Goal: Information Seeking & Learning: Learn about a topic

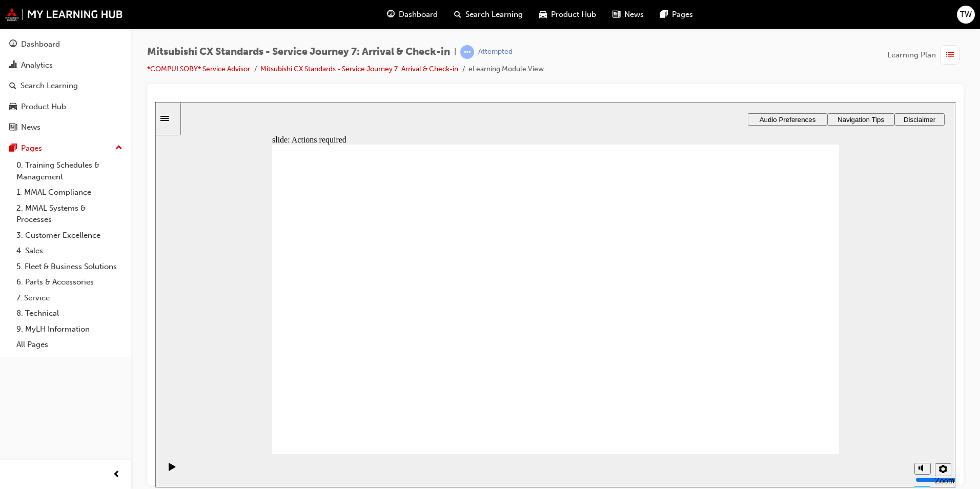
drag, startPoint x: 543, startPoint y: 384, endPoint x: 557, endPoint y: 378, distance: 15.1
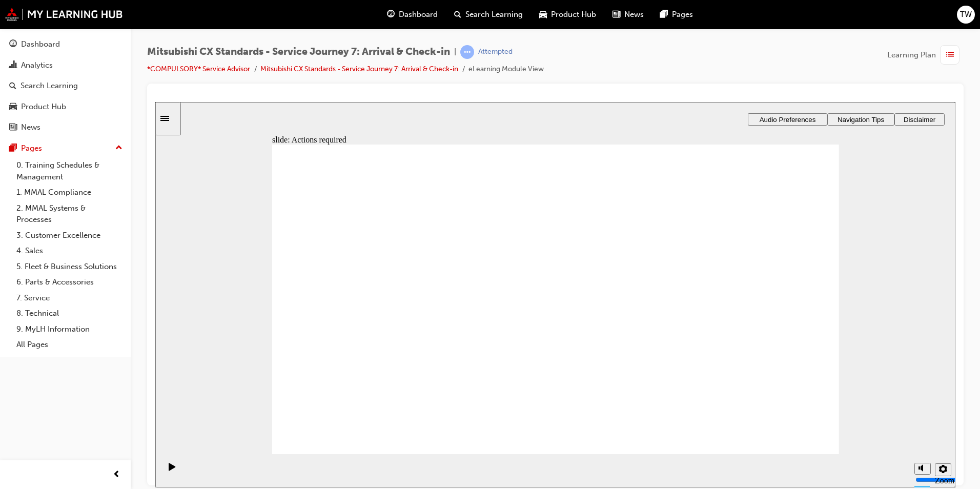
click at [45, 47] on div "Dashboard" at bounding box center [40, 44] width 39 height 12
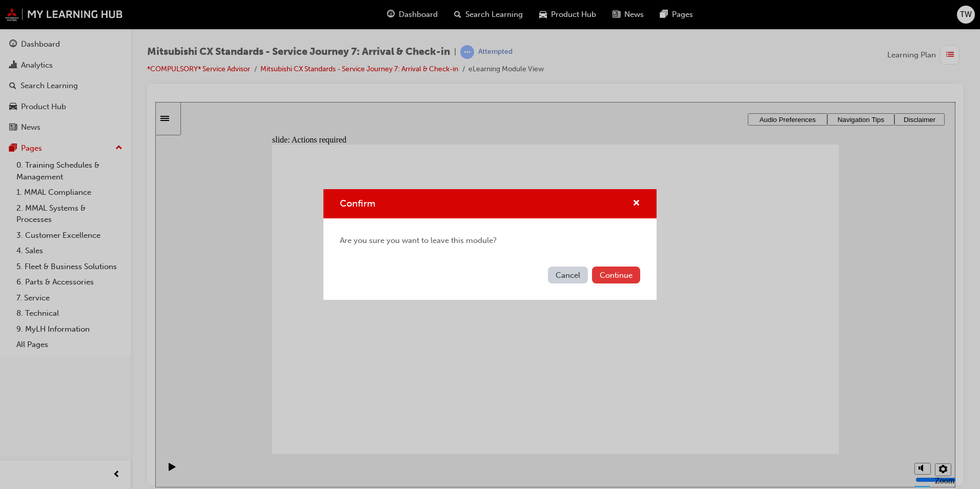
click at [618, 273] on button "Continue" at bounding box center [616, 275] width 48 height 17
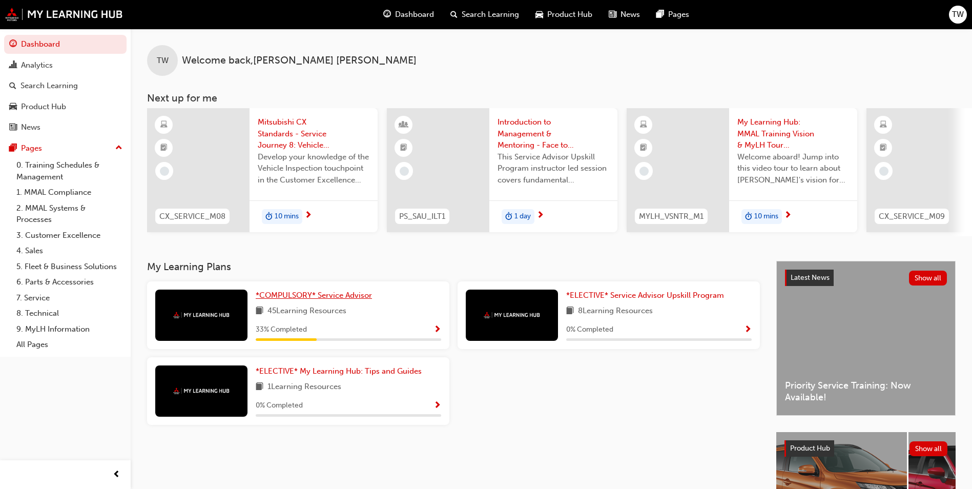
click at [313, 299] on span "*COMPULSORY* Service Advisor" at bounding box center [314, 295] width 116 height 9
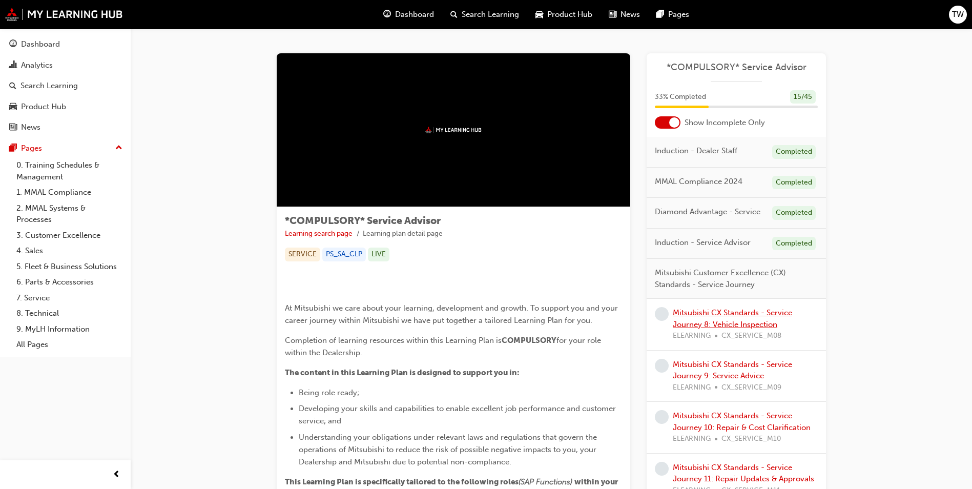
click at [729, 320] on link "Mitsubishi CX Standards - Service Journey 8: Vehicle Inspection" at bounding box center [732, 318] width 119 height 21
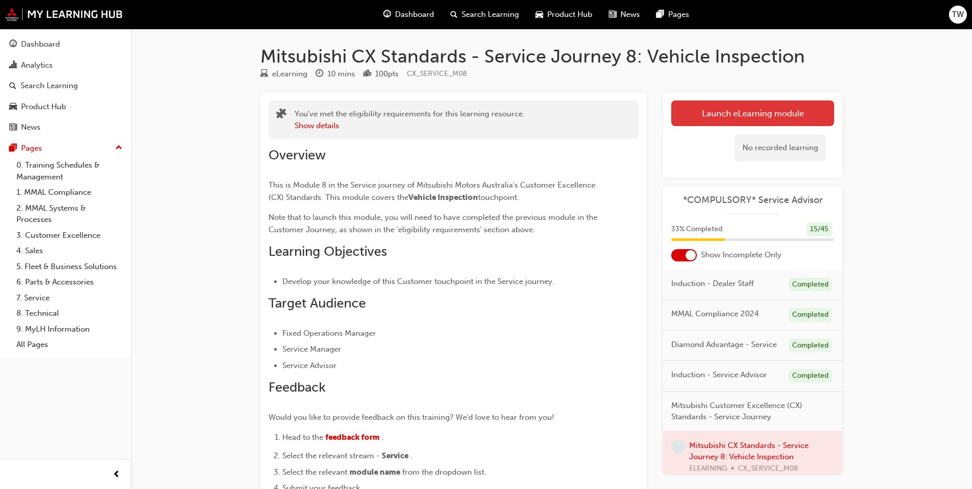
click at [730, 115] on link "Launch eLearning module" at bounding box center [752, 113] width 163 height 26
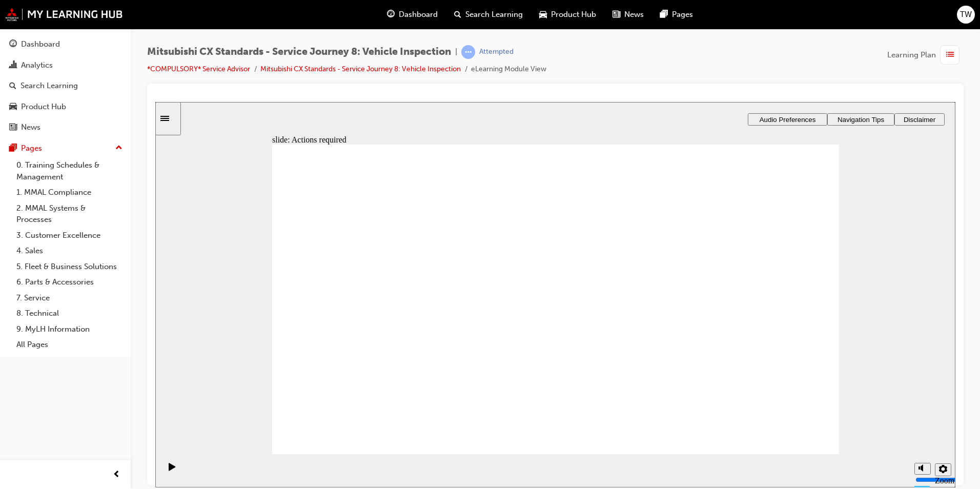
drag, startPoint x: 585, startPoint y: 414, endPoint x: 574, endPoint y: 411, distance: 11.8
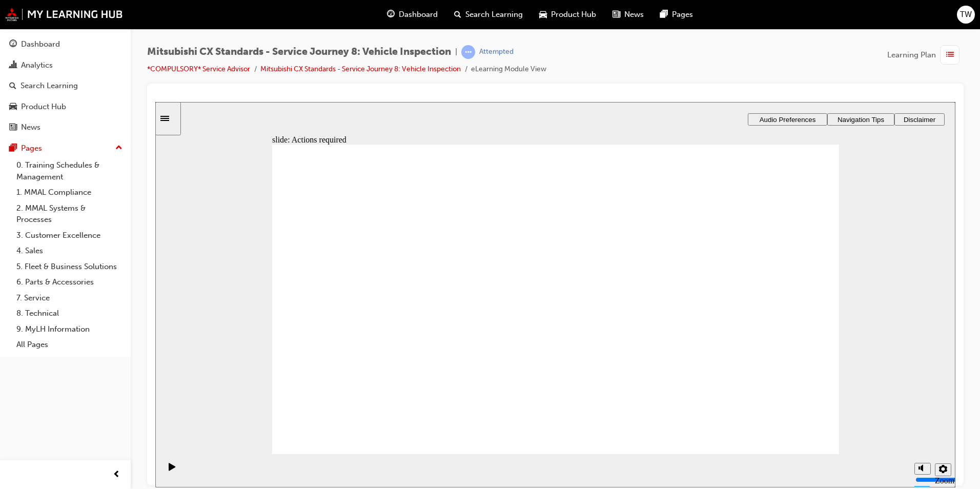
drag, startPoint x: 586, startPoint y: 407, endPoint x: 579, endPoint y: 409, distance: 8.0
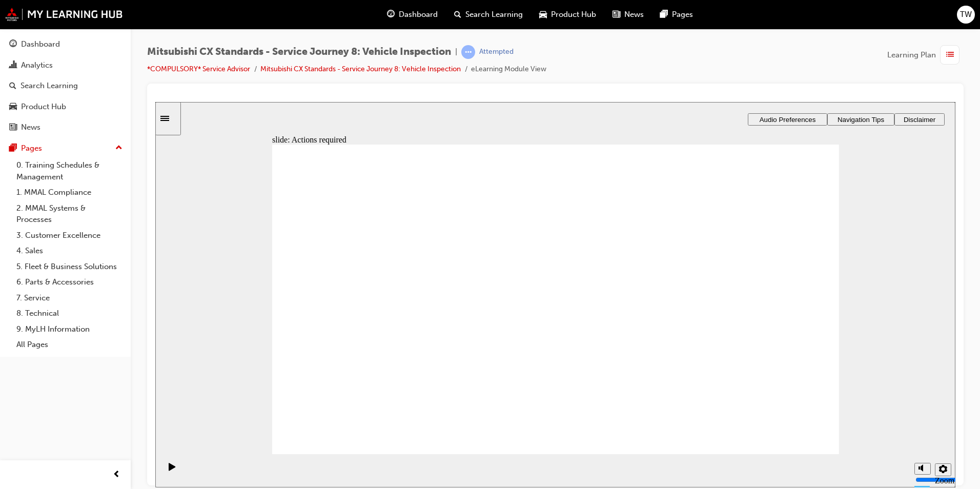
click at [45, 48] on div "Dashboard" at bounding box center [40, 44] width 39 height 12
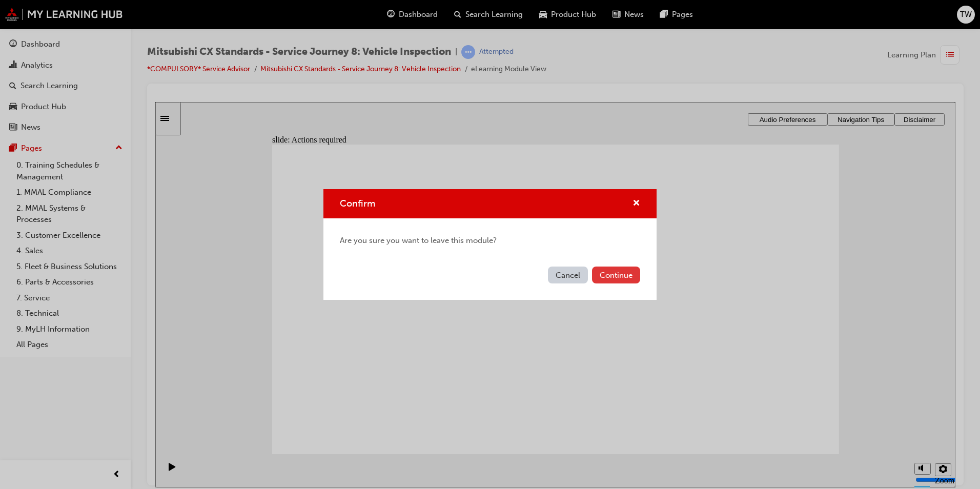
click at [617, 271] on button "Continue" at bounding box center [616, 275] width 48 height 17
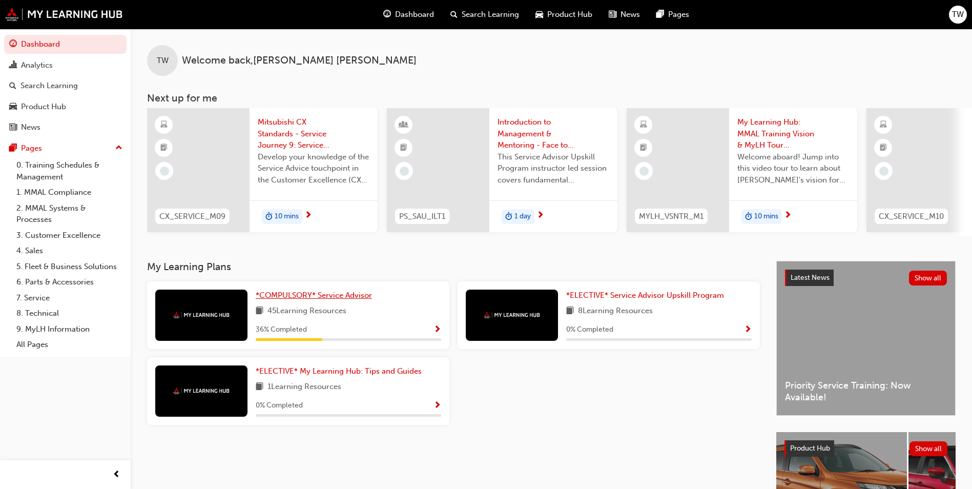
click at [334, 300] on span "*COMPULSORY* Service Advisor" at bounding box center [314, 295] width 116 height 9
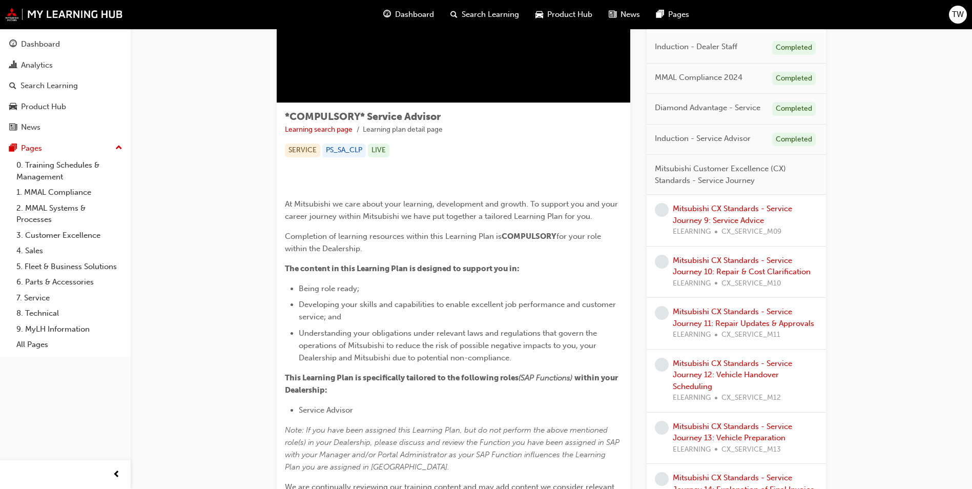
scroll to position [105, 0]
click at [731, 215] on link "Mitsubishi CX Standards - Service Journey 9: Service Advice" at bounding box center [732, 213] width 119 height 21
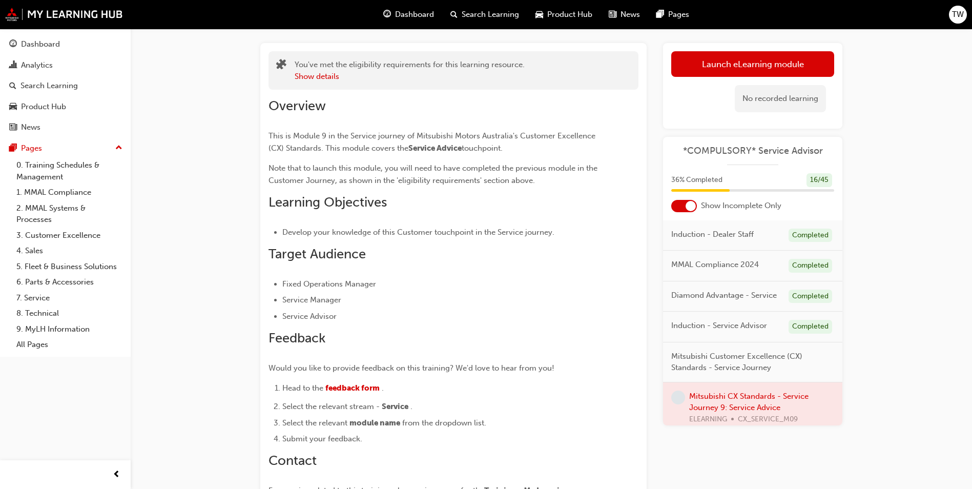
scroll to position [48, 0]
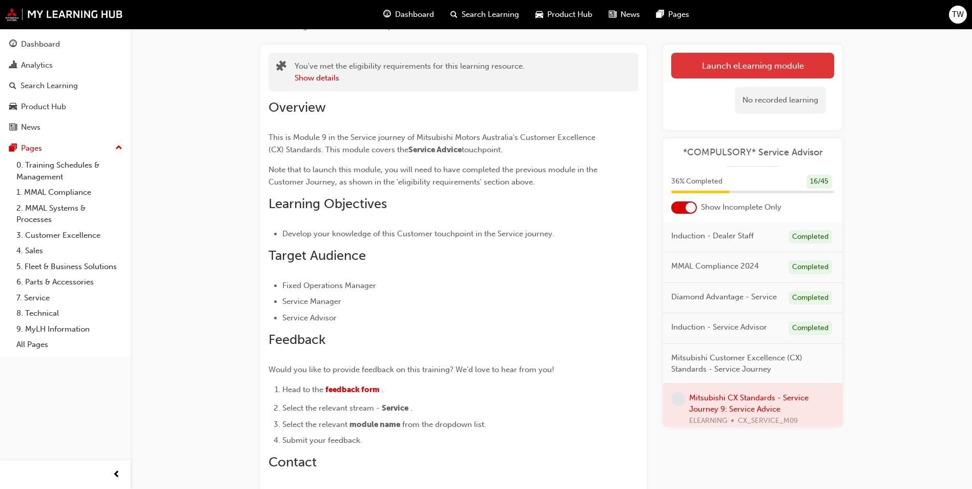
click at [738, 64] on link "Launch eLearning module" at bounding box center [752, 66] width 163 height 26
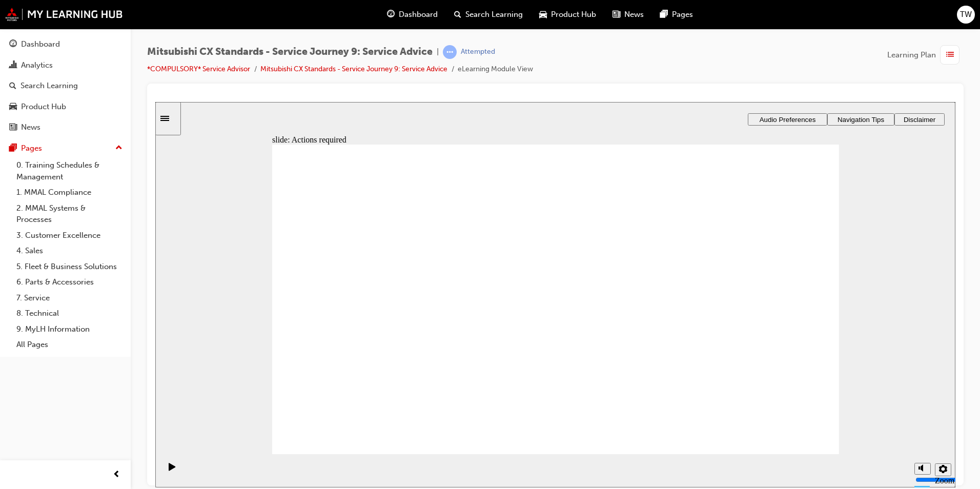
click at [65, 51] on link "Dashboard" at bounding box center [65, 44] width 123 height 19
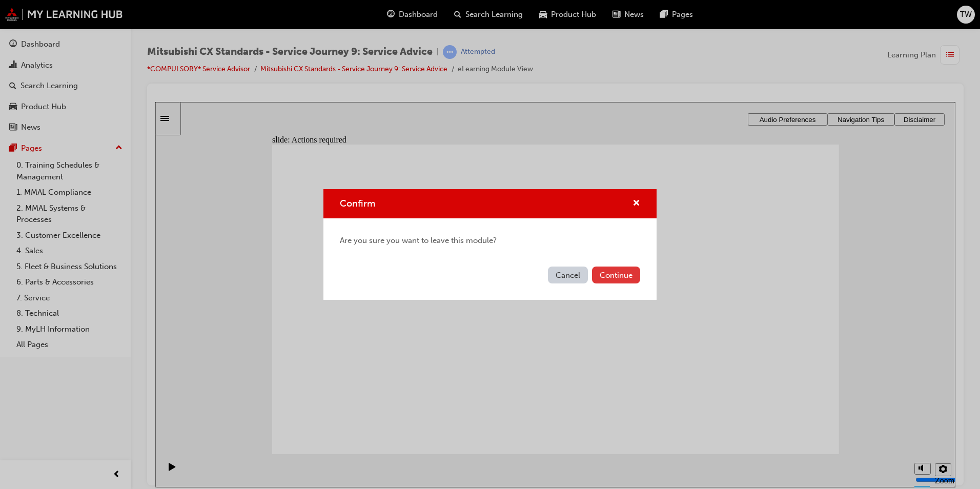
click at [616, 270] on button "Continue" at bounding box center [616, 275] width 48 height 17
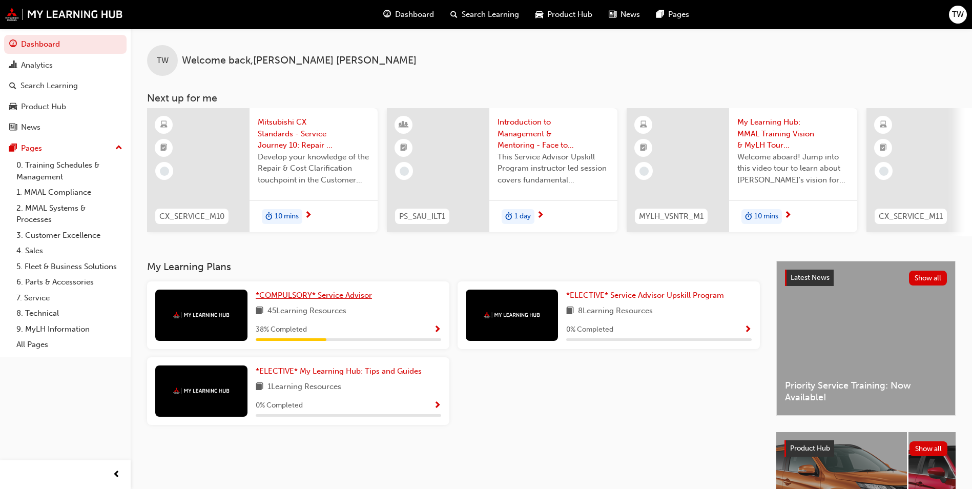
click at [351, 299] on span "*COMPULSORY* Service Advisor" at bounding box center [314, 295] width 116 height 9
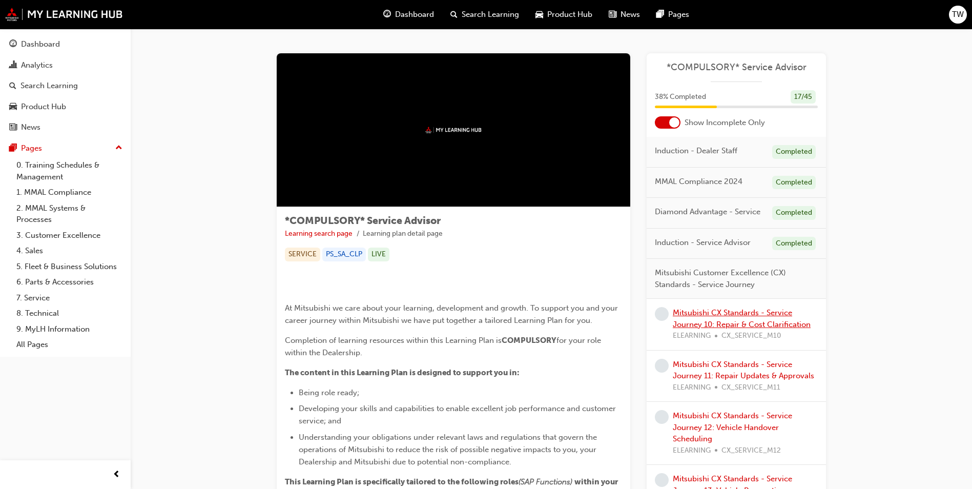
click at [731, 315] on link "Mitsubishi CX Standards - Service Journey 10: Repair & Cost Clarification" at bounding box center [742, 318] width 138 height 21
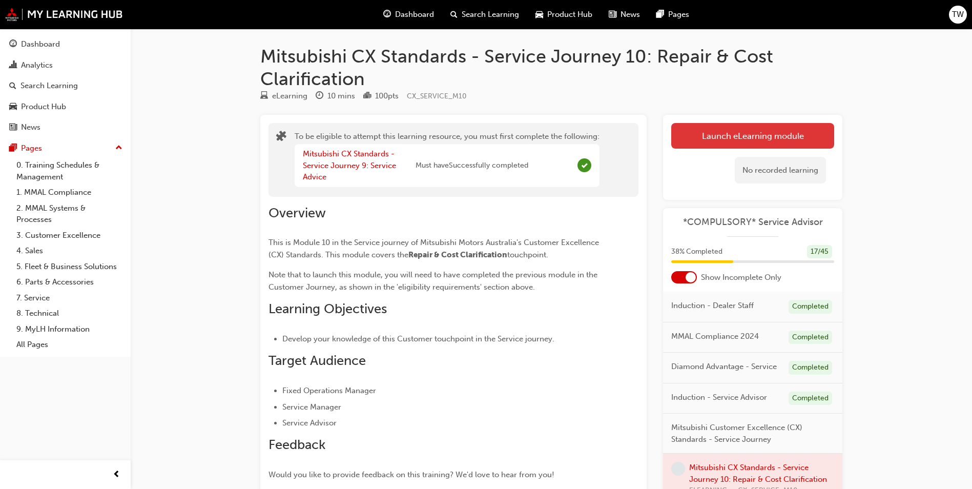
click at [776, 134] on button "Launch eLearning module" at bounding box center [752, 136] width 163 height 26
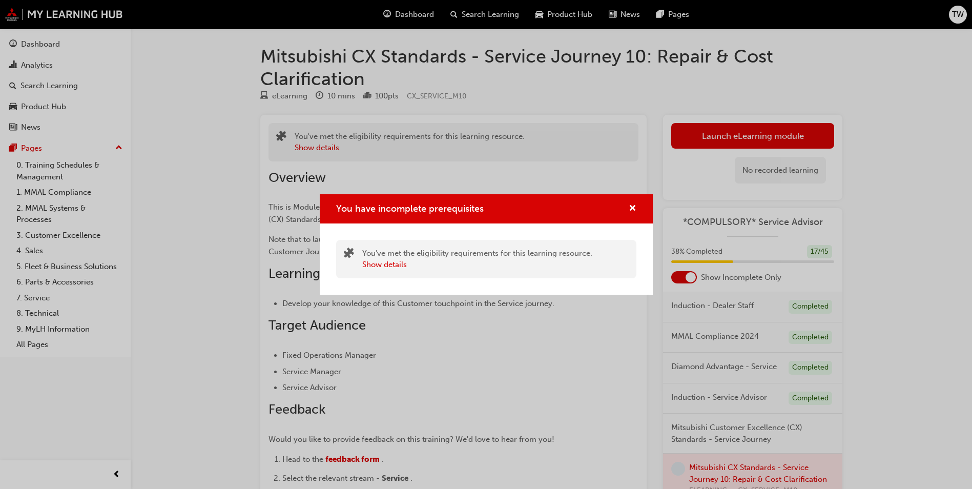
click at [626, 205] on div "You have incomplete prerequisites" at bounding box center [629, 208] width 16 height 13
click at [635, 209] on span "cross-icon" at bounding box center [633, 209] width 8 height 9
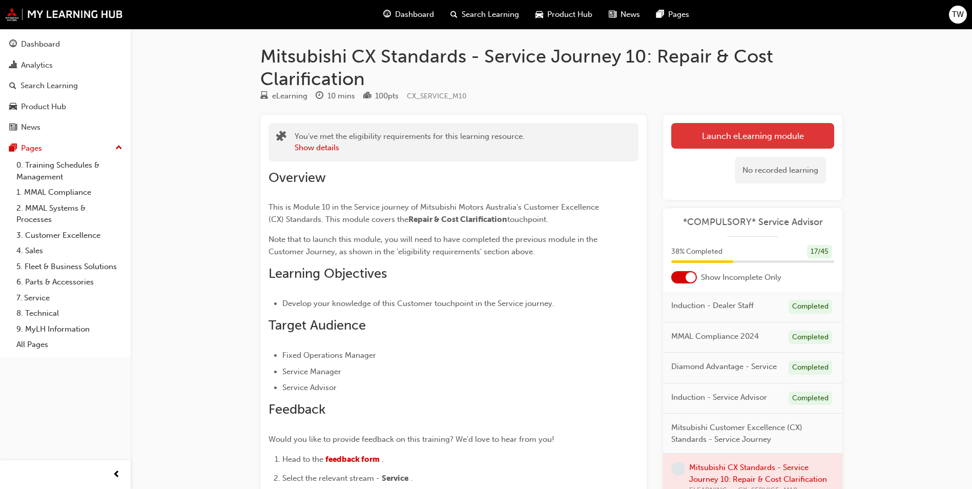
click at [719, 134] on button "Launch eLearning module" at bounding box center [752, 136] width 163 height 26
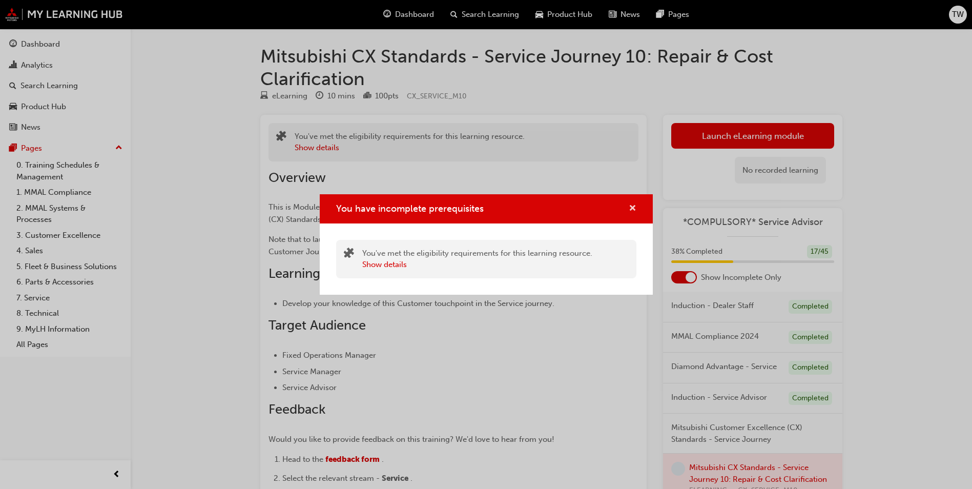
click at [632, 205] on span "cross-icon" at bounding box center [633, 209] width 8 height 9
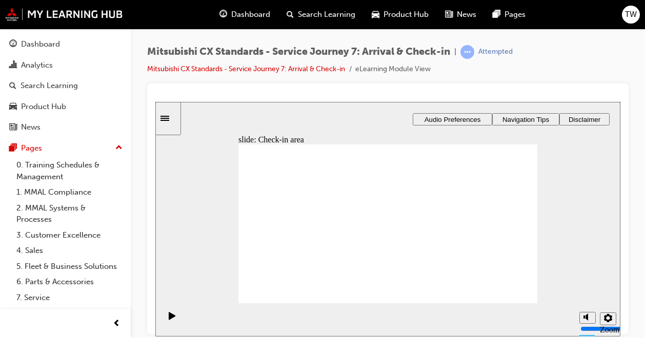
drag, startPoint x: 285, startPoint y: 232, endPoint x: 375, endPoint y: 200, distance: 95.6
drag, startPoint x: 280, startPoint y: 232, endPoint x: 381, endPoint y: 212, distance: 103.5
drag, startPoint x: 276, startPoint y: 231, endPoint x: 361, endPoint y: 231, distance: 85.1
drag, startPoint x: 286, startPoint y: 228, endPoint x: 364, endPoint y: 250, distance: 81.0
drag, startPoint x: 271, startPoint y: 229, endPoint x: 457, endPoint y: 194, distance: 189.3
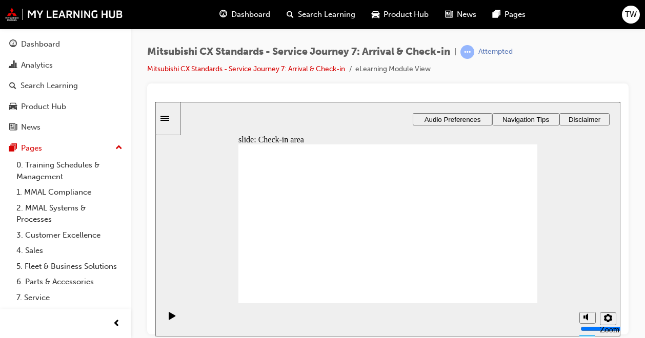
click at [172, 119] on icon "Sidebar Toggle" at bounding box center [167, 117] width 15 height 6
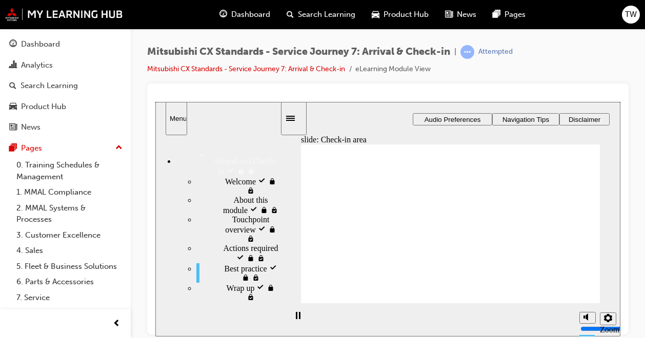
click at [196, 263] on div "Best practice visited Best practice" at bounding box center [238, 272] width 84 height 19
drag, startPoint x: 359, startPoint y: 229, endPoint x: 443, endPoint y: 208, distance: 86.5
drag, startPoint x: 348, startPoint y: 226, endPoint x: 412, endPoint y: 222, distance: 64.7
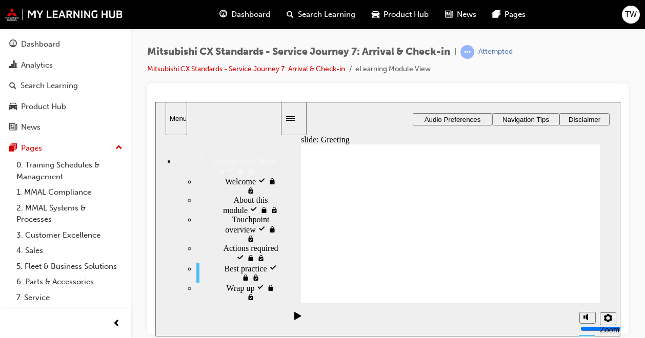
drag, startPoint x: 445, startPoint y: 213, endPoint x: 541, endPoint y: 199, distance: 96.9
drag, startPoint x: 377, startPoint y: 226, endPoint x: 462, endPoint y: 220, distance: 85.2
drag, startPoint x: 348, startPoint y: 226, endPoint x: 430, endPoint y: 238, distance: 82.9
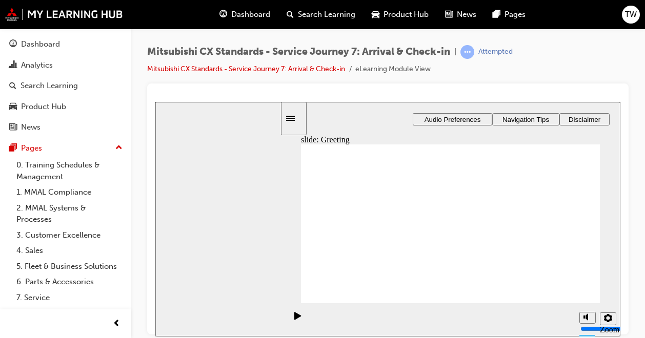
drag, startPoint x: 367, startPoint y: 231, endPoint x: 448, endPoint y: 204, distance: 85.9
drag, startPoint x: 339, startPoint y: 231, endPoint x: 534, endPoint y: 197, distance: 197.8
drag, startPoint x: 358, startPoint y: 231, endPoint x: 457, endPoint y: 223, distance: 99.2
drag, startPoint x: 358, startPoint y: 230, endPoint x: 552, endPoint y: 212, distance: 195.1
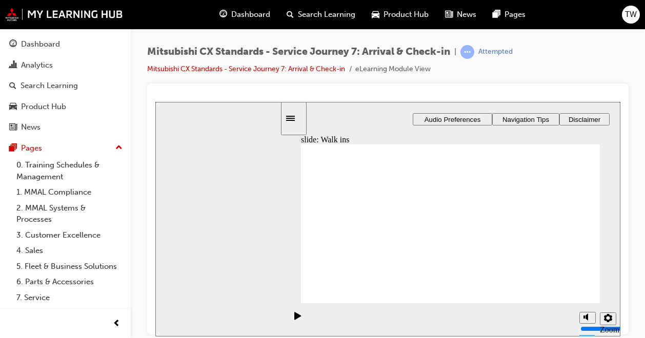
drag, startPoint x: 342, startPoint y: 226, endPoint x: 433, endPoint y: 182, distance: 100.4
drag, startPoint x: 342, startPoint y: 228, endPoint x: 423, endPoint y: 217, distance: 81.1
drag, startPoint x: 365, startPoint y: 230, endPoint x: 461, endPoint y: 226, distance: 95.4
drag, startPoint x: 355, startPoint y: 225, endPoint x: 444, endPoint y: 235, distance: 89.8
drag, startPoint x: 437, startPoint y: 177, endPoint x: 539, endPoint y: 176, distance: 102.0
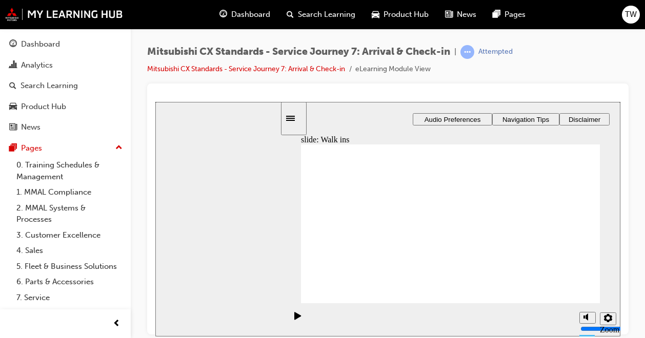
drag, startPoint x: 375, startPoint y: 228, endPoint x: 467, endPoint y: 241, distance: 93.7
drag, startPoint x: 345, startPoint y: 229, endPoint x: 537, endPoint y: 206, distance: 193.5
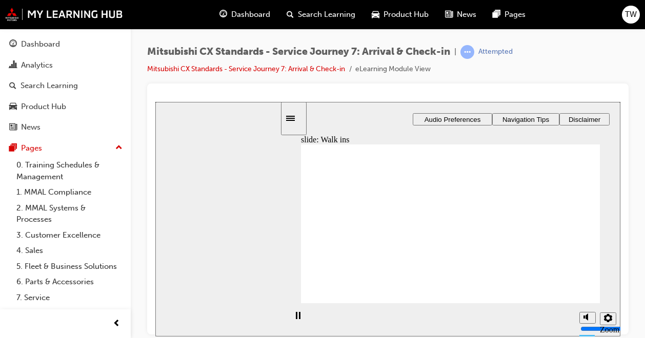
drag, startPoint x: 444, startPoint y: 262, endPoint x: 543, endPoint y: 185, distance: 125.3
drag, startPoint x: 428, startPoint y: 186, endPoint x: 532, endPoint y: 207, distance: 106.3
drag, startPoint x: 445, startPoint y: 228, endPoint x: 542, endPoint y: 228, distance: 96.4
drag, startPoint x: 469, startPoint y: 249, endPoint x: 564, endPoint y: 250, distance: 95.3
drag, startPoint x: 469, startPoint y: 206, endPoint x: 566, endPoint y: 266, distance: 113.7
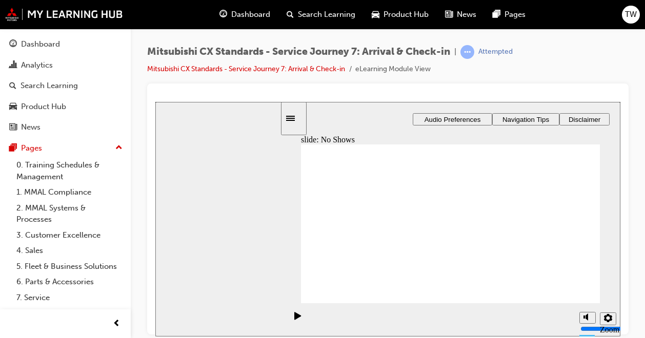
drag, startPoint x: 381, startPoint y: 225, endPoint x: 569, endPoint y: 194, distance: 190.1
drag, startPoint x: 360, startPoint y: 227, endPoint x: 552, endPoint y: 221, distance: 192.3
drag, startPoint x: 354, startPoint y: 228, endPoint x: 444, endPoint y: 211, distance: 92.3
drag, startPoint x: 334, startPoint y: 227, endPoint x: 424, endPoint y: 216, distance: 91.3
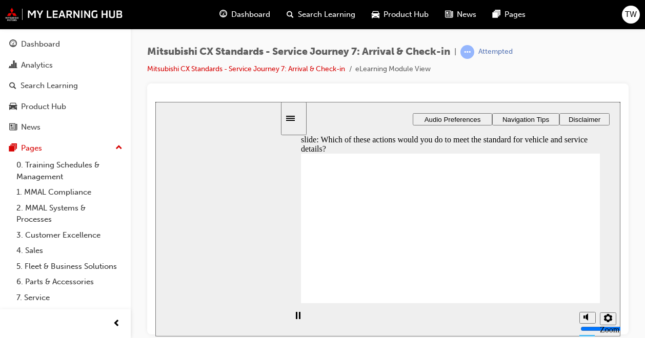
checkbox input "true"
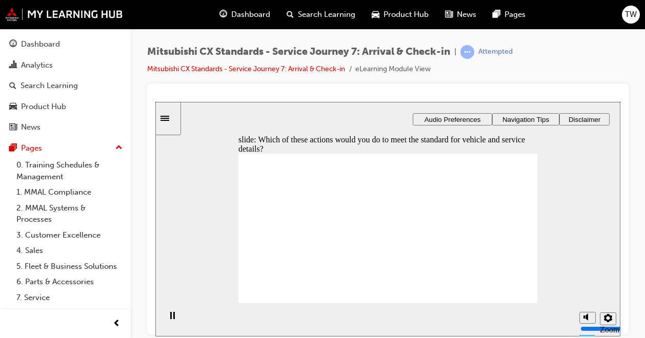
click at [176, 117] on icon "Sidebar Toggle" at bounding box center [167, 117] width 15 height 6
click at [170, 122] on div "Sidebar Toggle" at bounding box center [167, 118] width 17 height 8
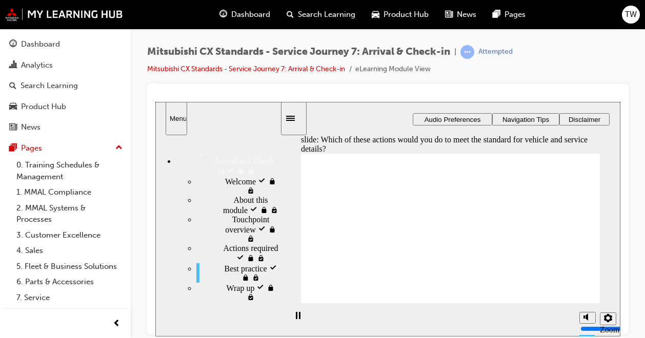
click at [211, 267] on div "Best practice visited Best practice" at bounding box center [238, 272] width 84 height 19
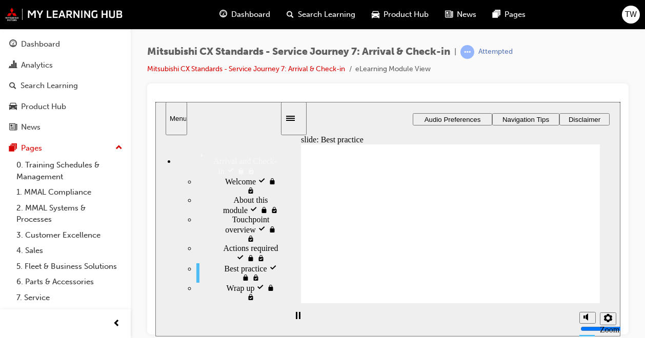
drag, startPoint x: 376, startPoint y: 228, endPoint x: 458, endPoint y: 206, distance: 84.8
drag, startPoint x: 372, startPoint y: 229, endPoint x: 556, endPoint y: 205, distance: 185.6
drag, startPoint x: 360, startPoint y: 225, endPoint x: 436, endPoint y: 219, distance: 76.0
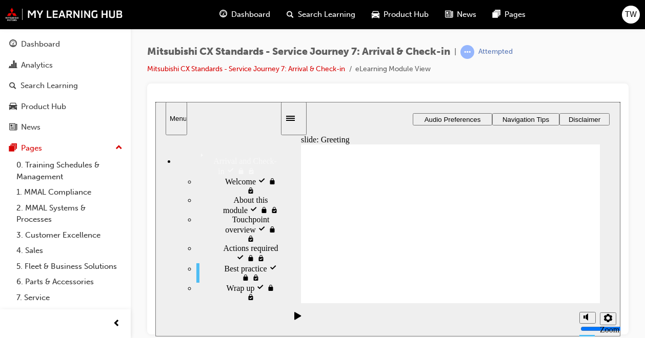
drag, startPoint x: 376, startPoint y: 223, endPoint x: 476, endPoint y: 231, distance: 99.7
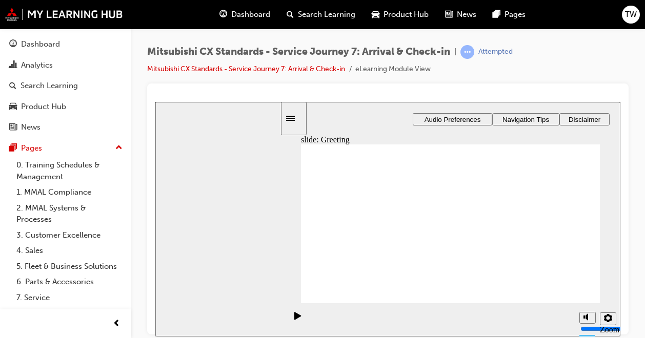
drag, startPoint x: 338, startPoint y: 227, endPoint x: 422, endPoint y: 198, distance: 89.3
drag, startPoint x: 338, startPoint y: 232, endPoint x: 538, endPoint y: 198, distance: 202.8
drag, startPoint x: 349, startPoint y: 232, endPoint x: 438, endPoint y: 227, distance: 89.8
drag, startPoint x: 351, startPoint y: 231, endPoint x: 542, endPoint y: 218, distance: 191.6
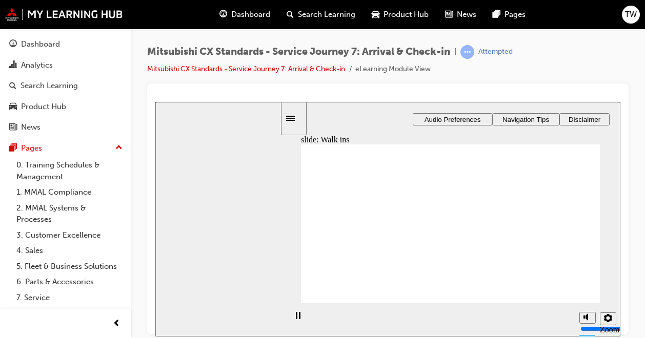
drag, startPoint x: 356, startPoint y: 225, endPoint x: 539, endPoint y: 186, distance: 187.1
drag, startPoint x: 343, startPoint y: 225, endPoint x: 431, endPoint y: 186, distance: 95.5
drag, startPoint x: 356, startPoint y: 226, endPoint x: 450, endPoint y: 207, distance: 96.1
drag, startPoint x: 353, startPoint y: 228, endPoint x: 442, endPoint y: 225, distance: 88.7
drag, startPoint x: 354, startPoint y: 228, endPoint x: 443, endPoint y: 243, distance: 90.9
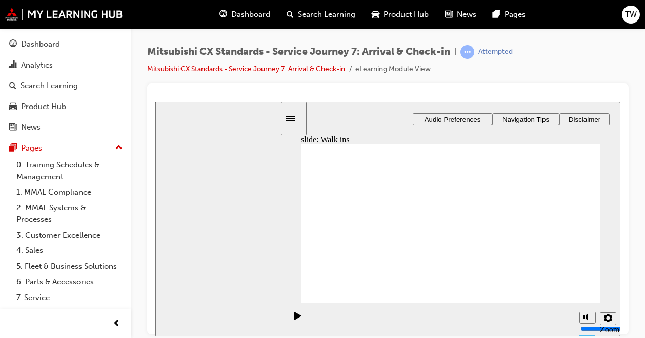
drag, startPoint x: 337, startPoint y: 226, endPoint x: 533, endPoint y: 207, distance: 196.2
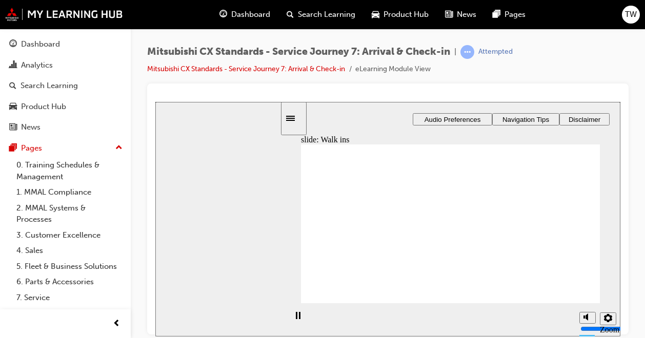
drag, startPoint x: 444, startPoint y: 270, endPoint x: 546, endPoint y: 191, distance: 129.4
drag, startPoint x: 463, startPoint y: 184, endPoint x: 556, endPoint y: 203, distance: 94.8
drag, startPoint x: 459, startPoint y: 222, endPoint x: 560, endPoint y: 225, distance: 101.0
drag, startPoint x: 467, startPoint y: 242, endPoint x: 564, endPoint y: 246, distance: 96.9
drag, startPoint x: 458, startPoint y: 208, endPoint x: 556, endPoint y: 268, distance: 114.4
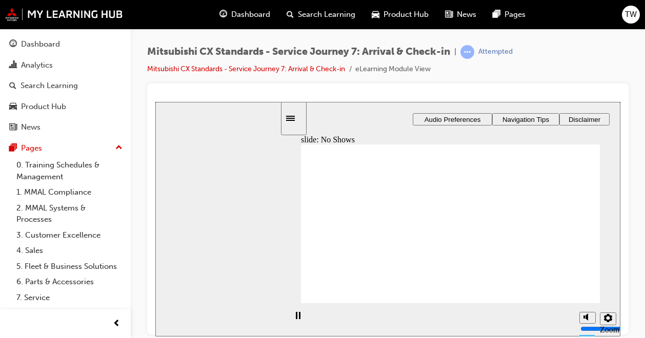
drag, startPoint x: 359, startPoint y: 225, endPoint x: 554, endPoint y: 196, distance: 196.9
drag, startPoint x: 347, startPoint y: 225, endPoint x: 547, endPoint y: 214, distance: 200.7
drag, startPoint x: 347, startPoint y: 225, endPoint x: 436, endPoint y: 201, distance: 92.4
drag, startPoint x: 332, startPoint y: 227, endPoint x: 523, endPoint y: 235, distance: 191.9
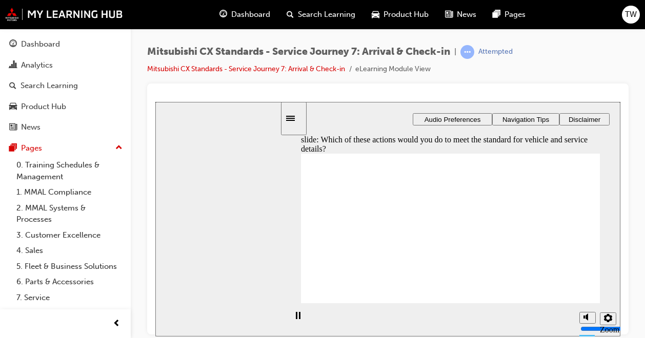
checkbox input "true"
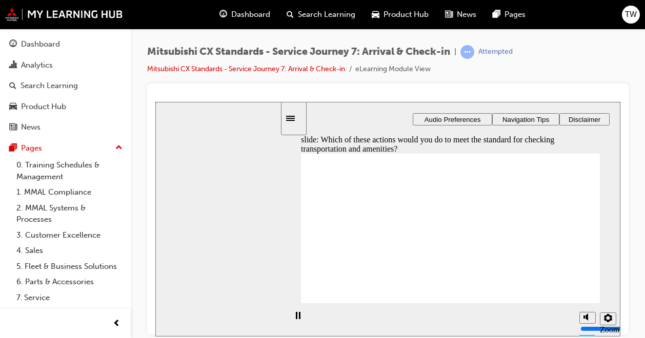
checkbox input "true"
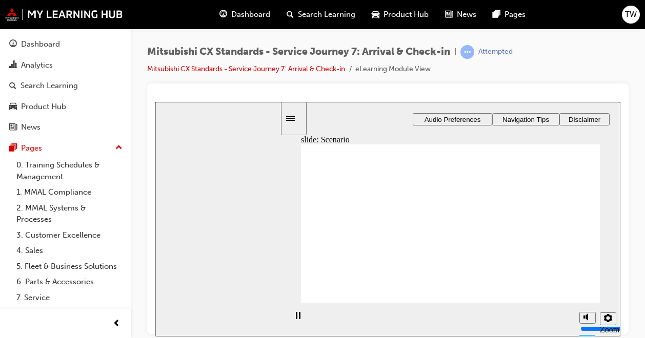
checkbox input "true"
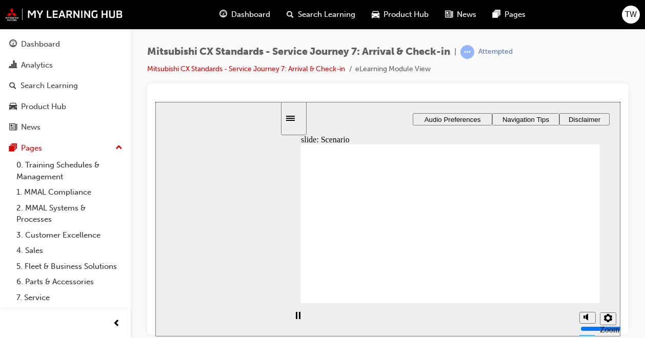
checkbox input "true"
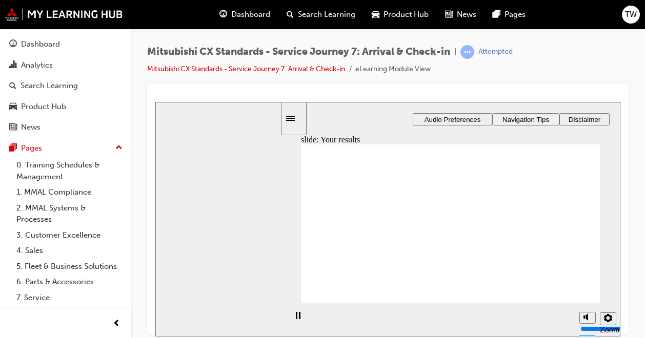
drag, startPoint x: 373, startPoint y: 232, endPoint x: 459, endPoint y: 204, distance: 90.6
drag, startPoint x: 353, startPoint y: 231, endPoint x: 543, endPoint y: 196, distance: 193.8
drag, startPoint x: 375, startPoint y: 230, endPoint x: 475, endPoint y: 216, distance: 100.4
drag, startPoint x: 370, startPoint y: 230, endPoint x: 461, endPoint y: 237, distance: 91.5
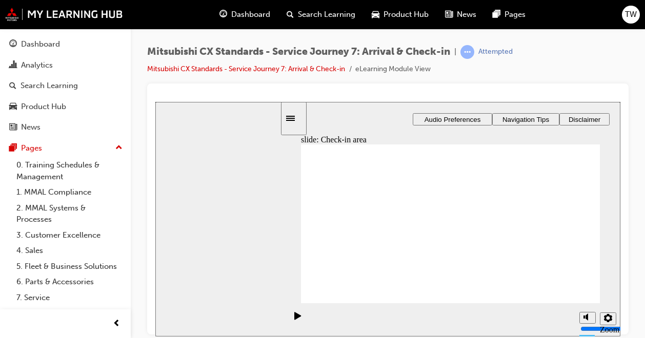
drag, startPoint x: 343, startPoint y: 232, endPoint x: 536, endPoint y: 216, distance: 193.4
drag, startPoint x: 541, startPoint y: 193, endPoint x: 438, endPoint y: 255, distance: 120.1
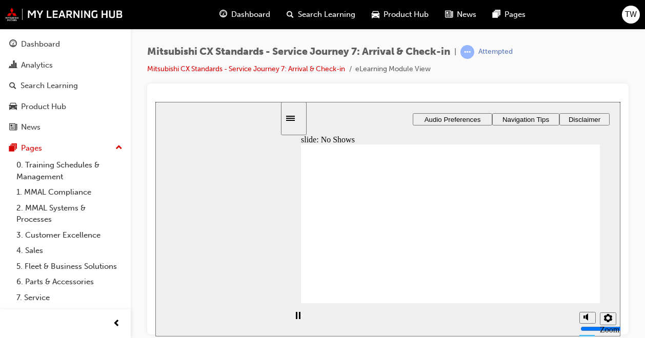
drag, startPoint x: 357, startPoint y: 223, endPoint x: 537, endPoint y: 201, distance: 181.2
drag, startPoint x: 352, startPoint y: 226, endPoint x: 551, endPoint y: 221, distance: 198.9
drag, startPoint x: 362, startPoint y: 227, endPoint x: 440, endPoint y: 205, distance: 80.3
drag, startPoint x: 351, startPoint y: 223, endPoint x: 441, endPoint y: 216, distance: 90.5
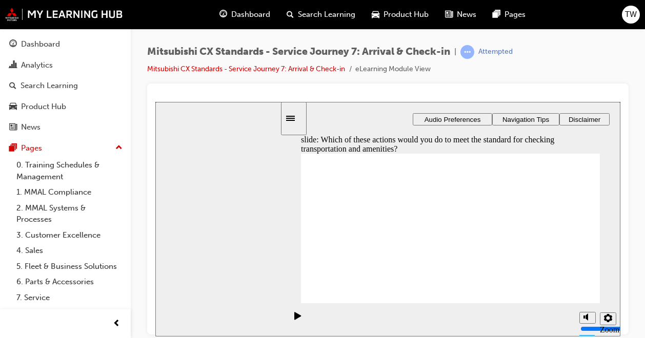
checkbox input "true"
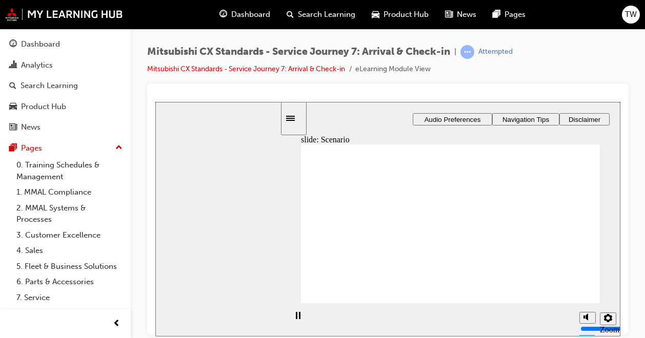
checkbox input "true"
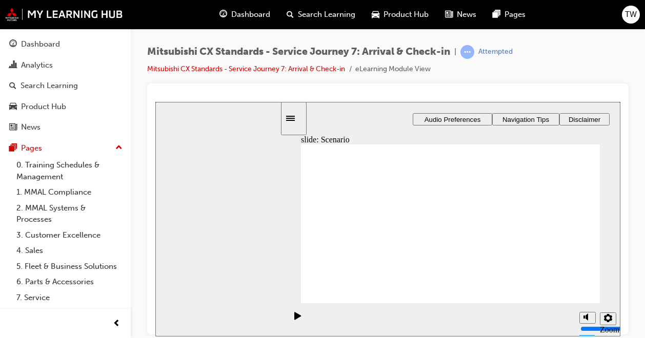
checkbox input "true"
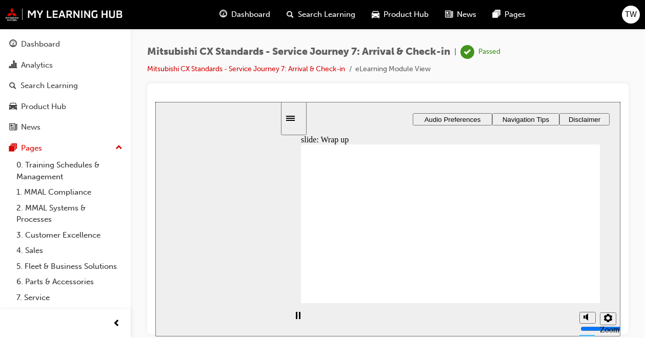
click at [44, 46] on div "Dashboard" at bounding box center [40, 44] width 39 height 12
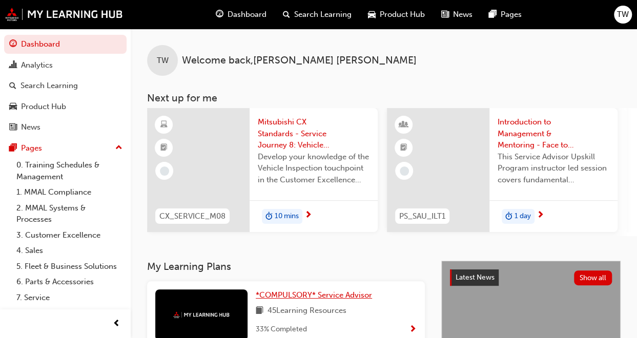
click at [288, 298] on span "*COMPULSORY* Service Advisor" at bounding box center [314, 295] width 116 height 9
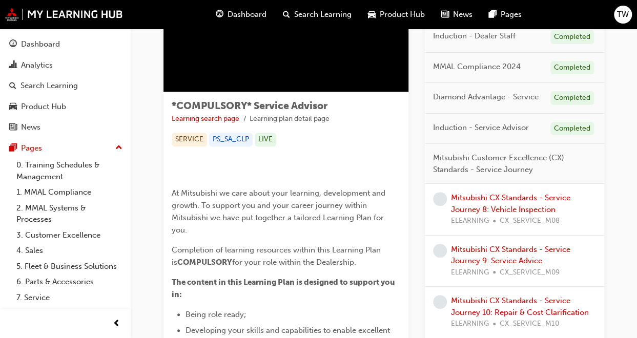
scroll to position [113, 0]
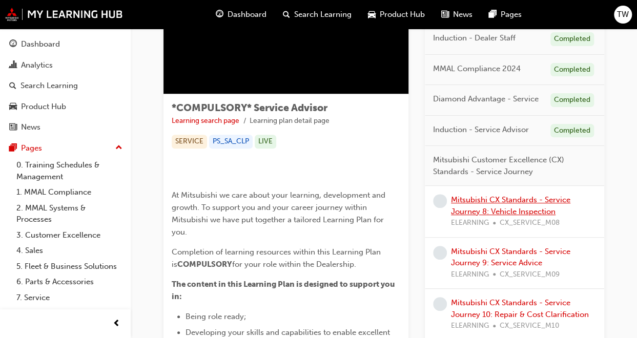
click at [513, 207] on link "Mitsubishi CX Standards - Service Journey 8: Vehicle Inspection" at bounding box center [510, 205] width 119 height 21
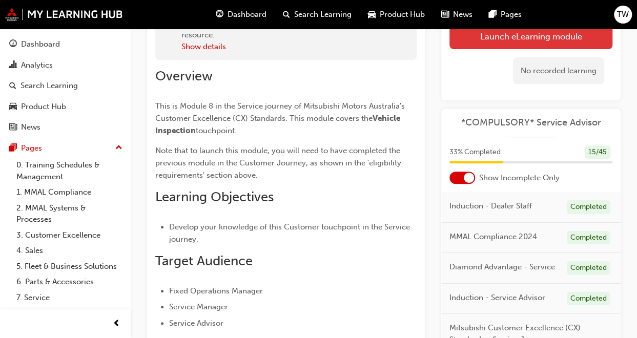
click at [491, 40] on link "Launch eLearning module" at bounding box center [531, 37] width 163 height 26
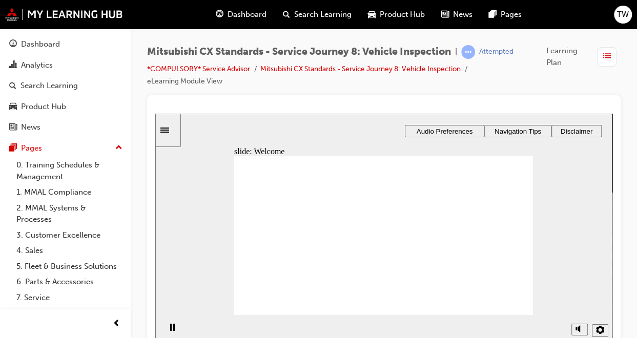
scroll to position [10, 0]
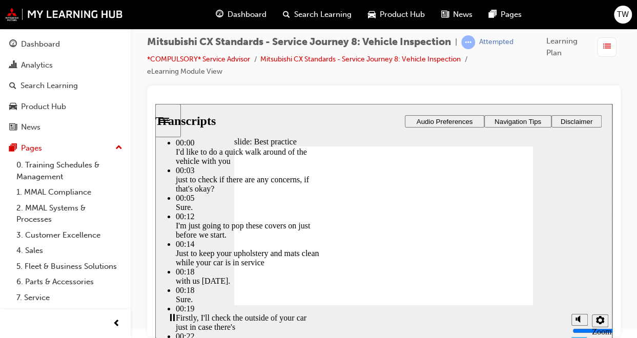
type input "112"
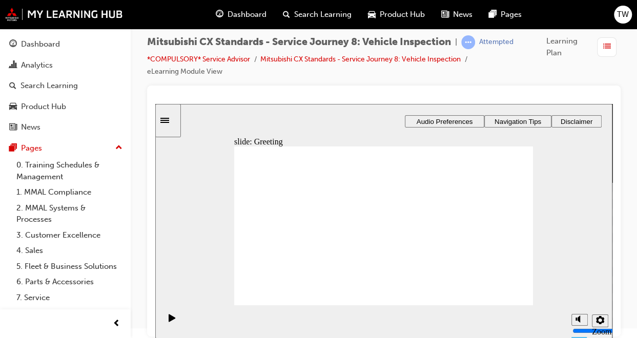
drag, startPoint x: 282, startPoint y: 236, endPoint x: 377, endPoint y: 185, distance: 108.0
drag, startPoint x: 286, startPoint y: 231, endPoint x: 367, endPoint y: 209, distance: 83.8
drag, startPoint x: 288, startPoint y: 235, endPoint x: 379, endPoint y: 229, distance: 91.0
drag, startPoint x: 284, startPoint y: 233, endPoint x: 373, endPoint y: 242, distance: 89.1
drag, startPoint x: 293, startPoint y: 234, endPoint x: 381, endPoint y: 261, distance: 91.9
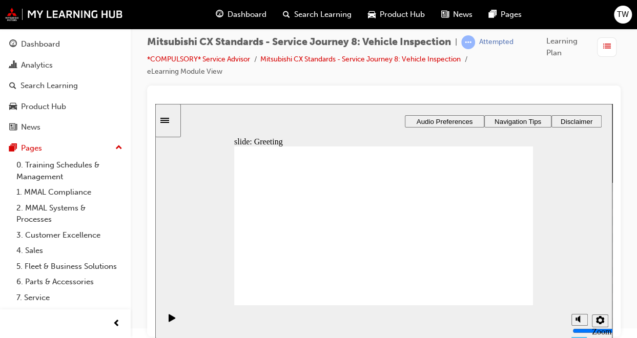
drag, startPoint x: 285, startPoint y: 233, endPoint x: 383, endPoint y: 271, distance: 105.2
drag, startPoint x: 391, startPoint y: 245, endPoint x: 487, endPoint y: 188, distance: 112.6
drag, startPoint x: 364, startPoint y: 269, endPoint x: 463, endPoint y: 207, distance: 116.5
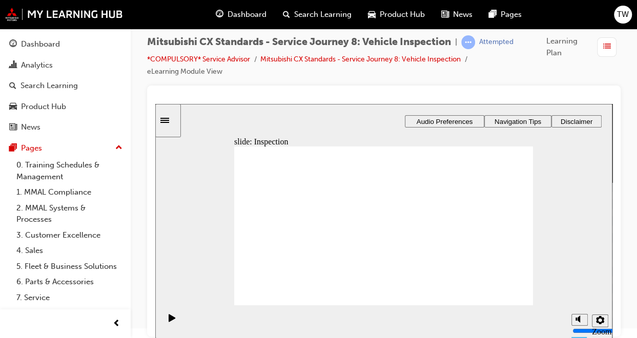
drag, startPoint x: 378, startPoint y: 190, endPoint x: 480, endPoint y: 232, distance: 110.8
drag, startPoint x: 455, startPoint y: 228, endPoint x: 456, endPoint y: 251, distance: 23.1
drag, startPoint x: 405, startPoint y: 230, endPoint x: 500, endPoint y: 230, distance: 95.3
drag, startPoint x: 381, startPoint y: 213, endPoint x: 477, endPoint y: 271, distance: 111.6
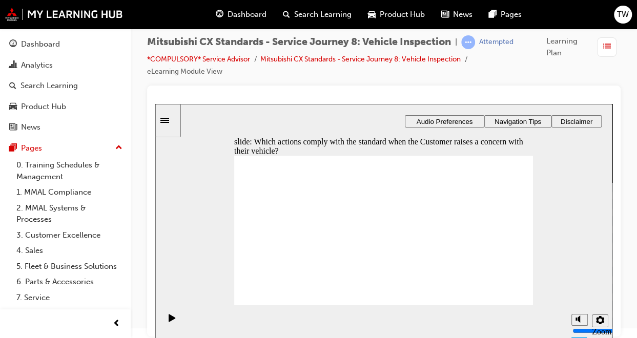
checkbox input "true"
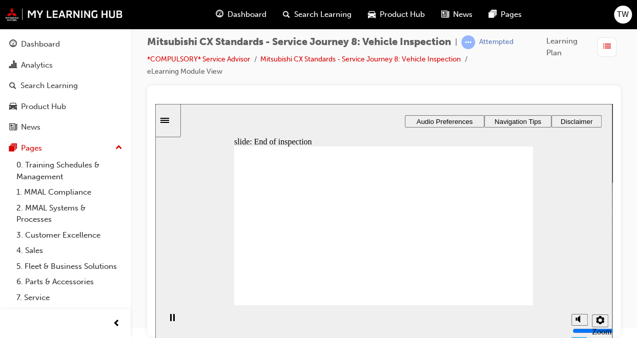
drag, startPoint x: 287, startPoint y: 229, endPoint x: 385, endPoint y: 220, distance: 98.8
drag, startPoint x: 271, startPoint y: 230, endPoint x: 357, endPoint y: 237, distance: 86.9
drag, startPoint x: 286, startPoint y: 226, endPoint x: 475, endPoint y: 205, distance: 190.3
drag, startPoint x: 289, startPoint y: 229, endPoint x: 483, endPoint y: 232, distance: 194.3
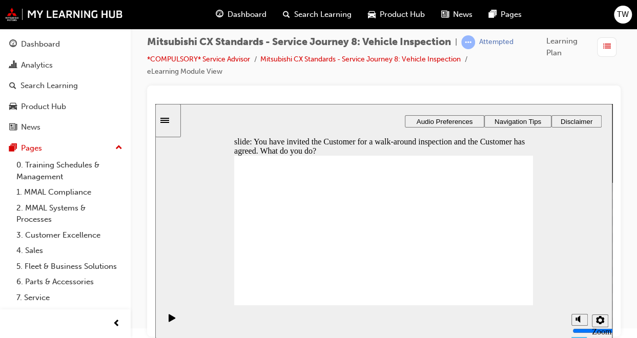
checkbox input "true"
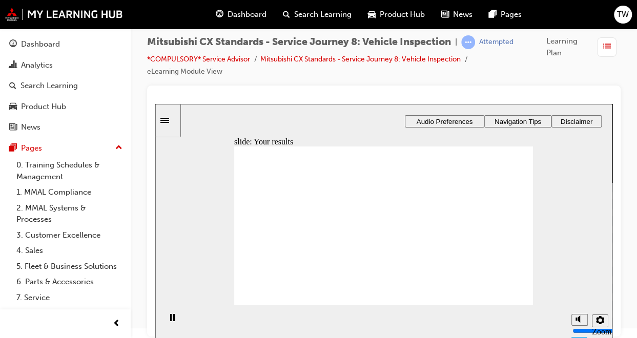
drag, startPoint x: 277, startPoint y: 233, endPoint x: 366, endPoint y: 182, distance: 101.9
drag, startPoint x: 293, startPoint y: 234, endPoint x: 389, endPoint y: 206, distance: 100.4
drag, startPoint x: 284, startPoint y: 232, endPoint x: 379, endPoint y: 218, distance: 95.3
drag, startPoint x: 289, startPoint y: 233, endPoint x: 381, endPoint y: 242, distance: 92.7
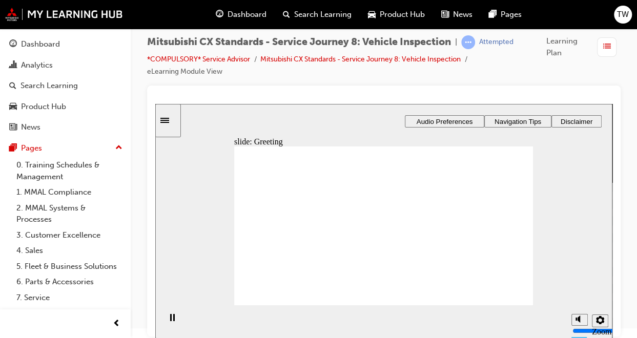
drag, startPoint x: 280, startPoint y: 231, endPoint x: 375, endPoint y: 255, distance: 98.0
drag, startPoint x: 293, startPoint y: 229, endPoint x: 480, endPoint y: 181, distance: 193.6
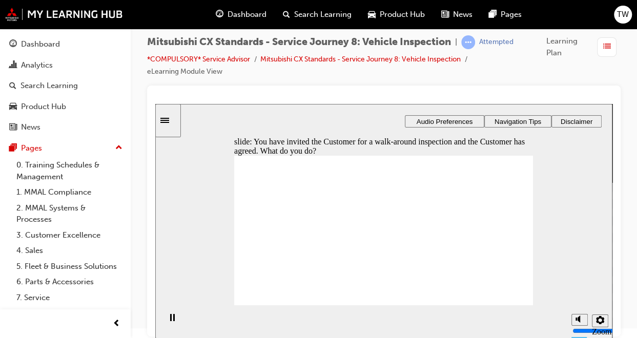
checkbox input "true"
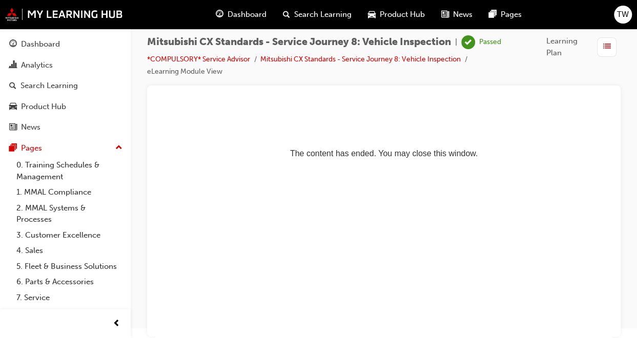
scroll to position [0, 0]
click at [52, 50] on div "Dashboard" at bounding box center [65, 44] width 112 height 13
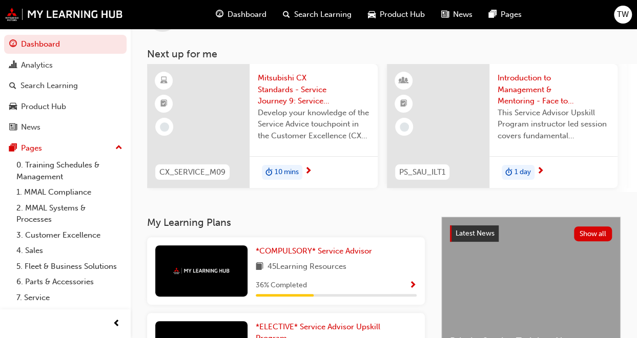
scroll to position [47, 0]
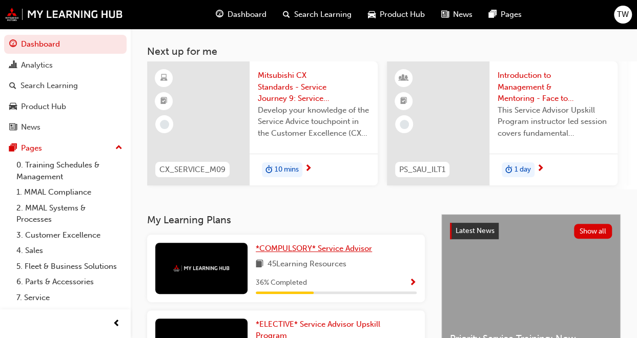
click at [298, 249] on span "*COMPULSORY* Service Advisor" at bounding box center [314, 248] width 116 height 9
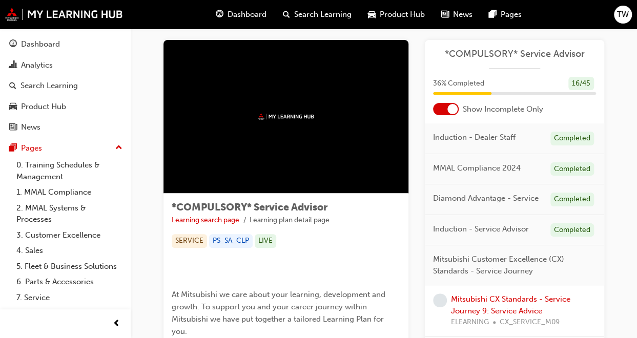
scroll to position [13, 0]
click at [453, 109] on div at bounding box center [452, 109] width 10 height 10
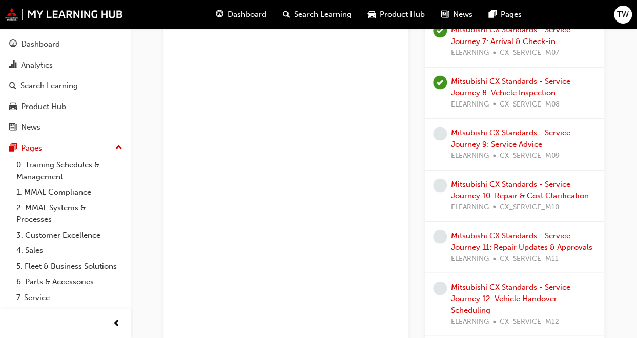
scroll to position [982, 0]
click at [484, 132] on link "Mitsubishi CX Standards - Service Journey 9: Service Advice" at bounding box center [510, 137] width 119 height 21
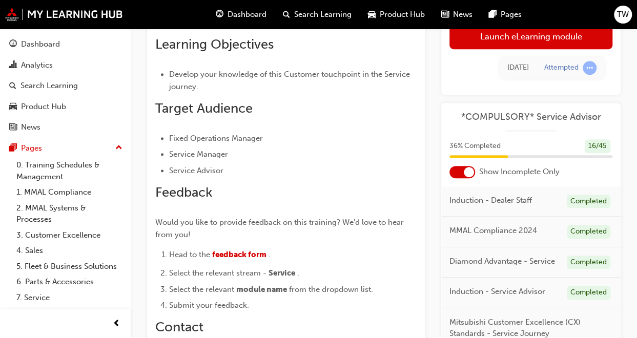
scroll to position [264, 0]
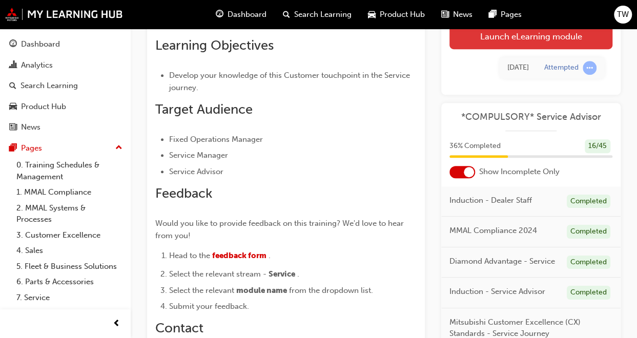
click at [531, 34] on link "Launch eLearning module" at bounding box center [531, 37] width 163 height 26
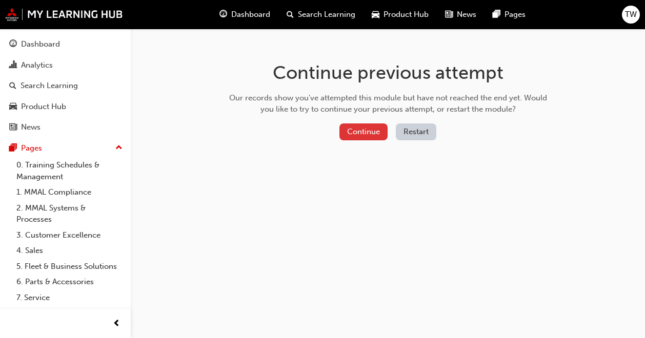
click at [371, 134] on button "Continue" at bounding box center [363, 132] width 48 height 17
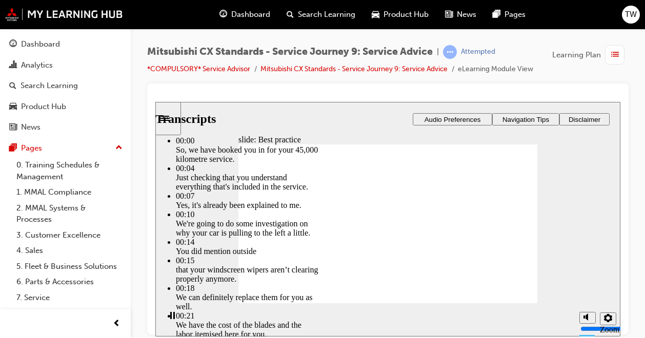
type input "74"
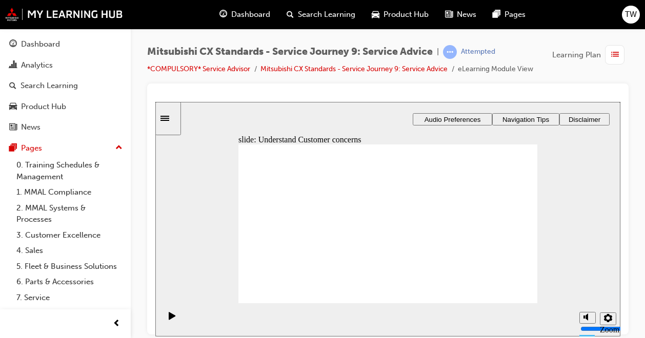
drag, startPoint x: 286, startPoint y: 242, endPoint x: 375, endPoint y: 219, distance: 91.6
drag, startPoint x: 286, startPoint y: 242, endPoint x: 372, endPoint y: 239, distance: 86.2
drag, startPoint x: 283, startPoint y: 240, endPoint x: 470, endPoint y: 211, distance: 189.4
drag, startPoint x: 284, startPoint y: 238, endPoint x: 477, endPoint y: 231, distance: 193.4
drag, startPoint x: 309, startPoint y: 272, endPoint x: 302, endPoint y: 272, distance: 6.2
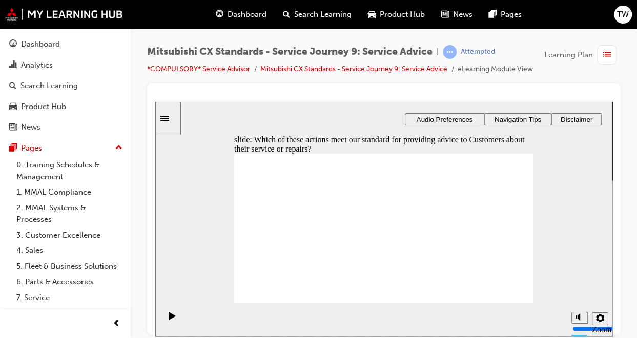
checkbox input "true"
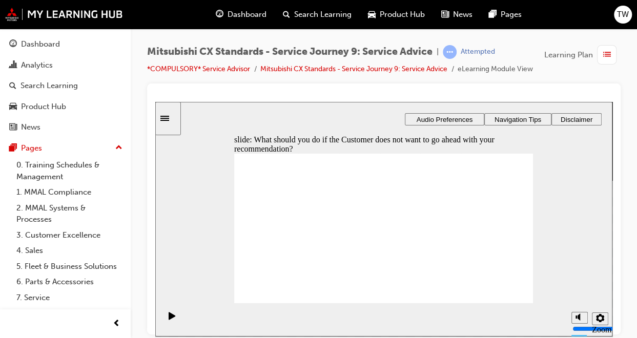
checkbox input "true"
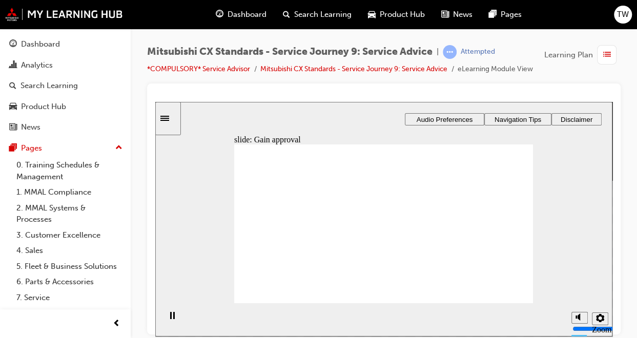
drag, startPoint x: 285, startPoint y: 242, endPoint x: 471, endPoint y: 209, distance: 188.6
drag, startPoint x: 270, startPoint y: 242, endPoint x: 359, endPoint y: 208, distance: 95.9
drag, startPoint x: 298, startPoint y: 238, endPoint x: 379, endPoint y: 233, distance: 81.6
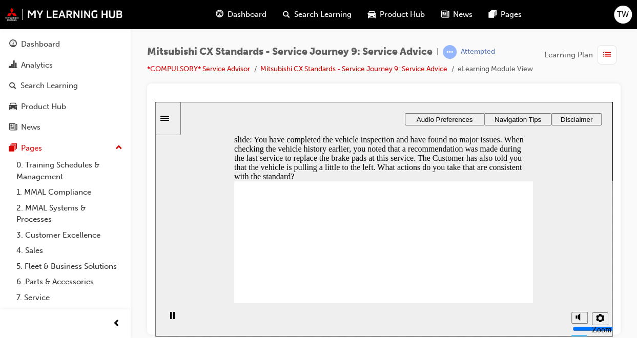
checkbox input "true"
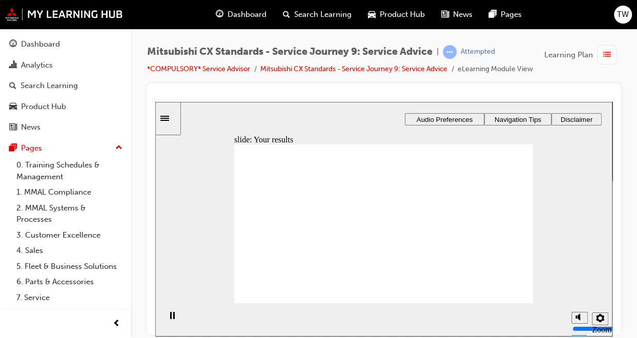
drag, startPoint x: 291, startPoint y: 245, endPoint x: 474, endPoint y: 213, distance: 185.7
drag, startPoint x: 277, startPoint y: 242, endPoint x: 463, endPoint y: 234, distance: 186.2
drag, startPoint x: 293, startPoint y: 253, endPoint x: 368, endPoint y: 216, distance: 83.2
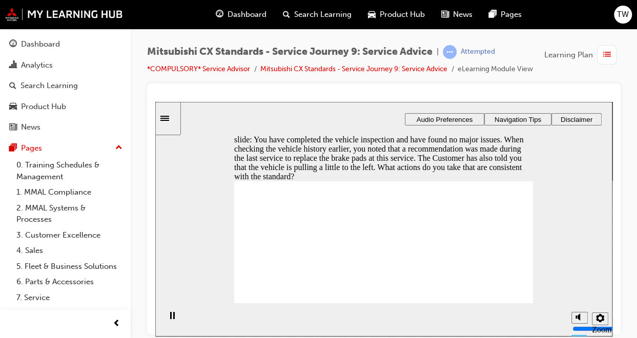
checkbox input "true"
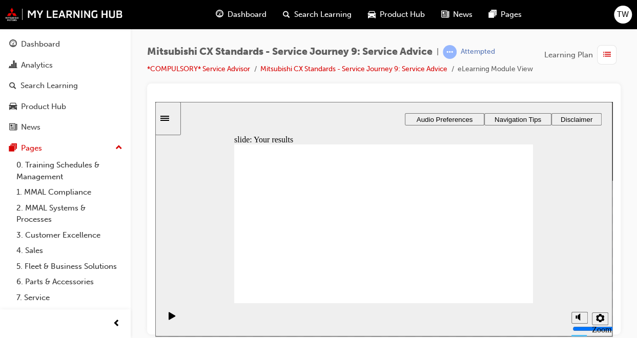
click at [604, 56] on span "list-icon" at bounding box center [607, 55] width 8 height 13
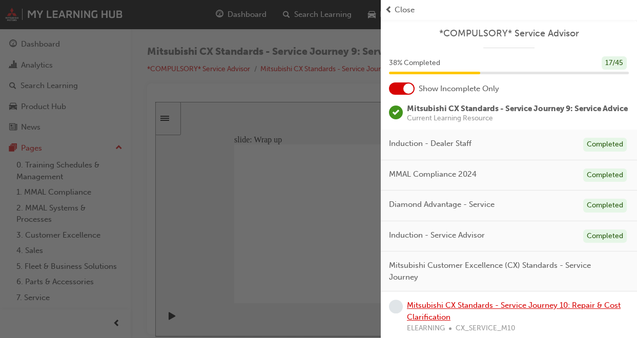
click at [443, 312] on link "Mitsubishi CX Standards - Service Journey 10: Repair & Cost Clarification" at bounding box center [514, 311] width 214 height 21
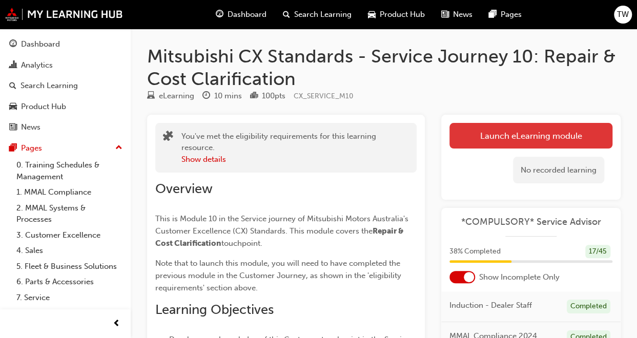
click at [492, 131] on link "Launch eLearning module" at bounding box center [531, 136] width 163 height 26
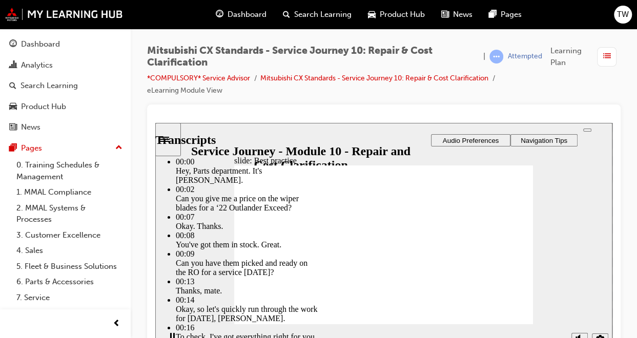
type input "105"
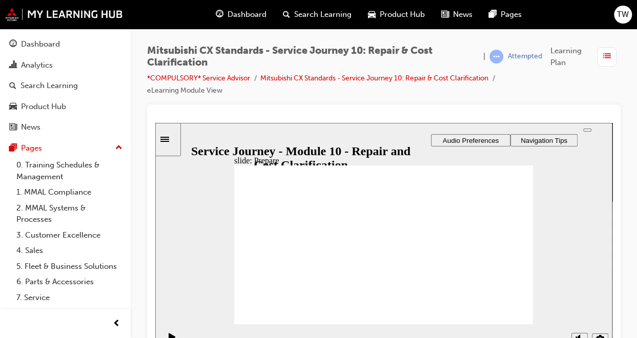
drag, startPoint x: 278, startPoint y: 250, endPoint x: 367, endPoint y: 228, distance: 91.9
drag, startPoint x: 291, startPoint y: 250, endPoint x: 388, endPoint y: 232, distance: 98.0
drag, startPoint x: 289, startPoint y: 251, endPoint x: 377, endPoint y: 258, distance: 88.0
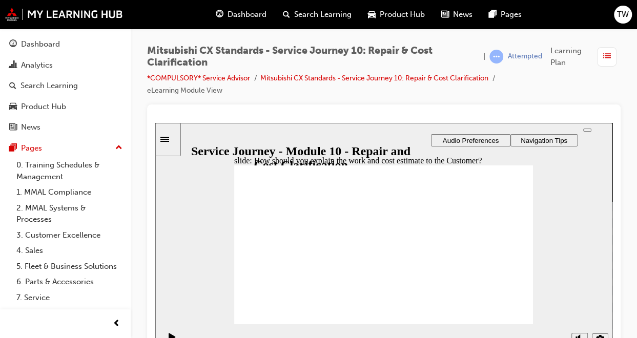
checkbox input "true"
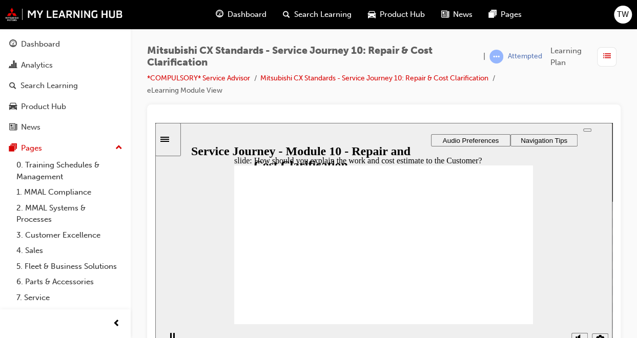
checkbox input "true"
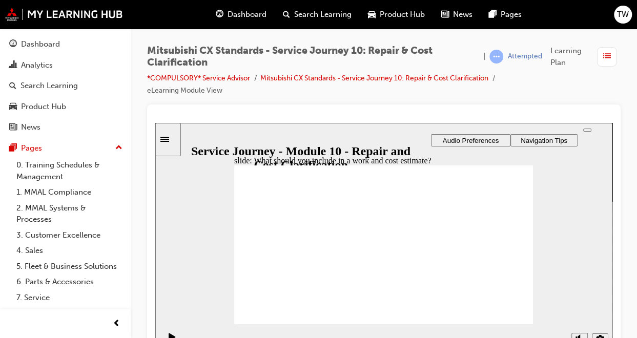
drag, startPoint x: 289, startPoint y: 246, endPoint x: 379, endPoint y: 210, distance: 96.9
drag, startPoint x: 276, startPoint y: 240, endPoint x: 472, endPoint y: 207, distance: 198.5
drag, startPoint x: 290, startPoint y: 244, endPoint x: 480, endPoint y: 235, distance: 189.9
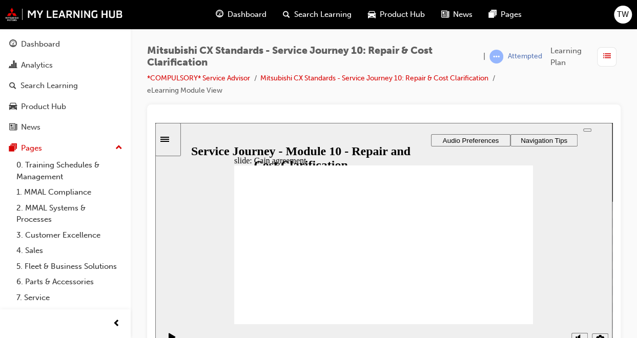
drag, startPoint x: 300, startPoint y: 249, endPoint x: 385, endPoint y: 237, distance: 85.9
drag, startPoint x: 295, startPoint y: 239, endPoint x: 389, endPoint y: 249, distance: 93.7
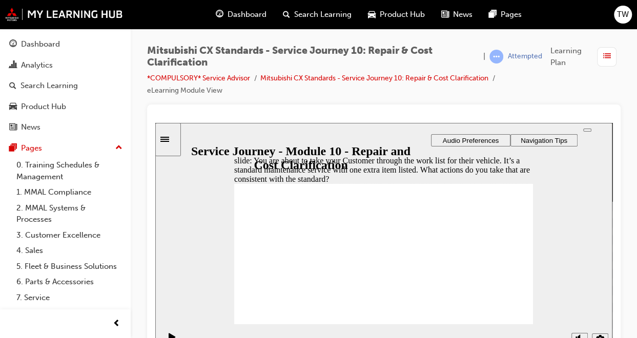
checkbox input "true"
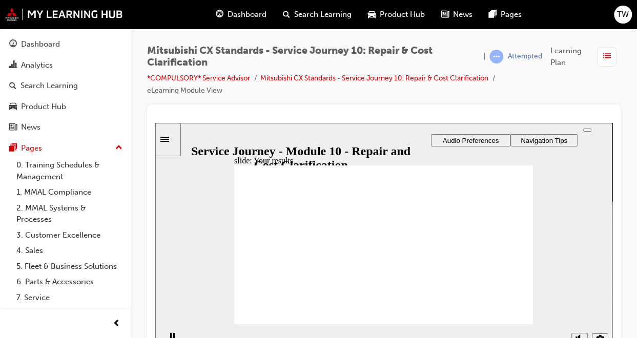
checkbox input "true"
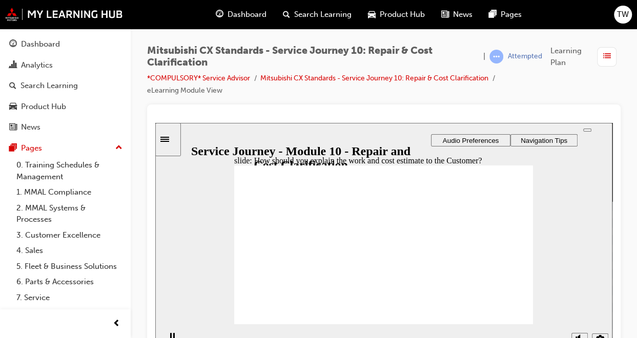
checkbox input "true"
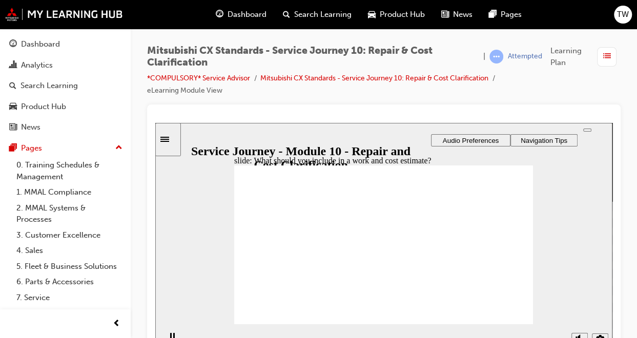
drag, startPoint x: 313, startPoint y: 242, endPoint x: 403, endPoint y: 201, distance: 98.6
drag, startPoint x: 284, startPoint y: 245, endPoint x: 468, endPoint y: 207, distance: 188.0
drag, startPoint x: 290, startPoint y: 247, endPoint x: 473, endPoint y: 240, distance: 183.1
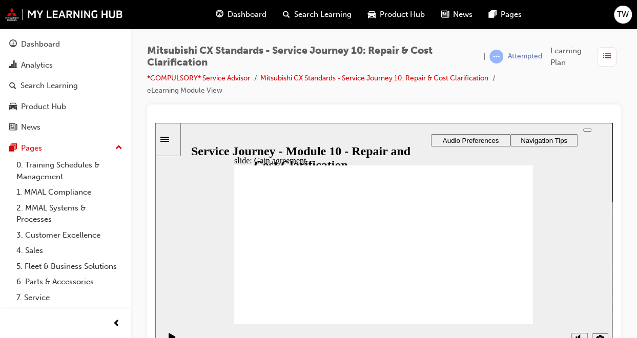
drag, startPoint x: 294, startPoint y: 250, endPoint x: 389, endPoint y: 240, distance: 95.3
drag, startPoint x: 291, startPoint y: 249, endPoint x: 483, endPoint y: 265, distance: 192.9
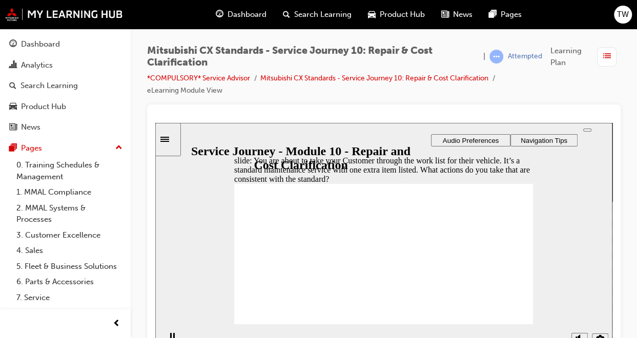
checkbox input "true"
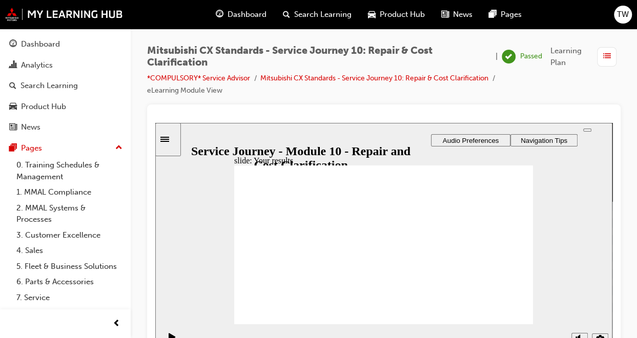
drag, startPoint x: 486, startPoint y: 51, endPoint x: 607, endPoint y: 59, distance: 121.3
click at [607, 59] on div "Mitsubishi CX Standards - Service Journey 10: Repair & Cost Clarification | Pas…" at bounding box center [384, 170] width 474 height 251
click at [607, 59] on span "list-icon" at bounding box center [607, 56] width 8 height 13
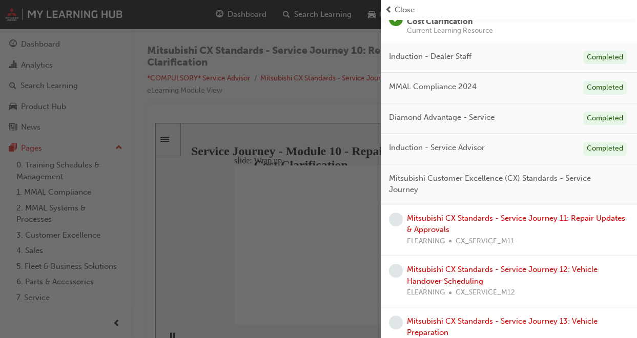
scroll to position [136, 0]
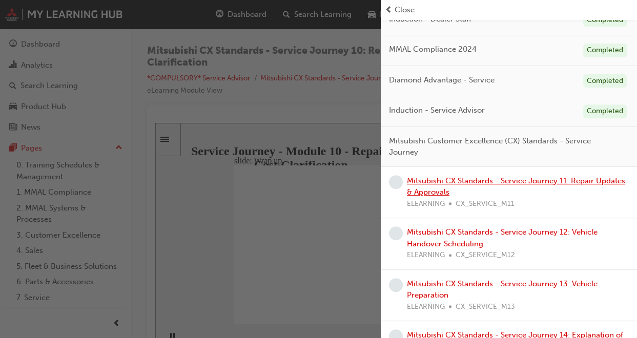
click at [465, 181] on link "Mitsubishi CX Standards - Service Journey 11: Repair Updates & Approvals" at bounding box center [516, 186] width 218 height 21
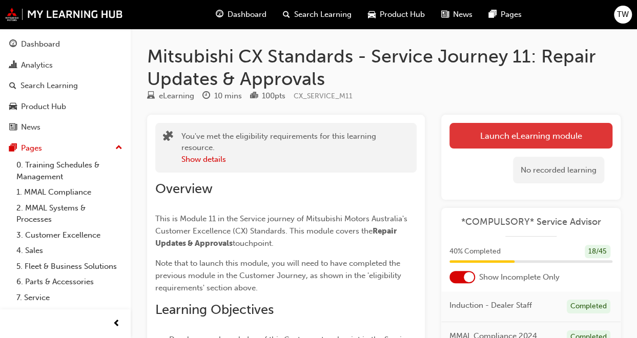
click at [500, 141] on link "Launch eLearning module" at bounding box center [531, 136] width 163 height 26
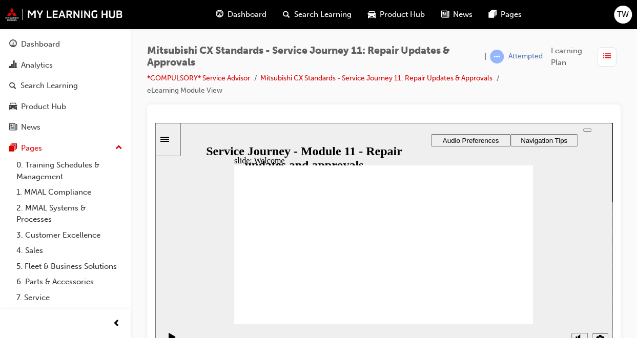
drag, startPoint x: 338, startPoint y: 251, endPoint x: 332, endPoint y: 253, distance: 6.0
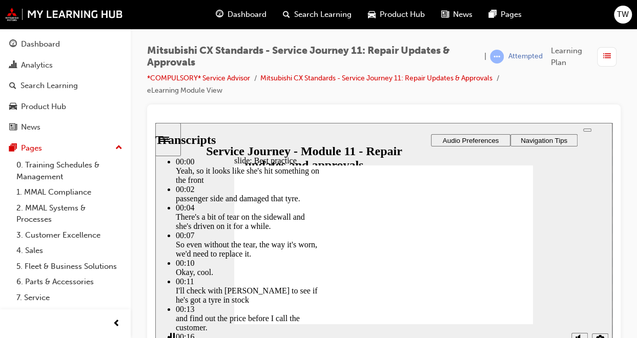
type input "125"
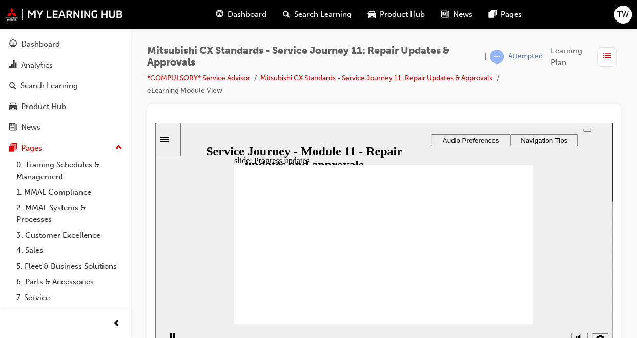
drag, startPoint x: 286, startPoint y: 258, endPoint x: 383, endPoint y: 221, distance: 104.2
drag, startPoint x: 294, startPoint y: 257, endPoint x: 396, endPoint y: 228, distance: 105.5
drag, startPoint x: 289, startPoint y: 257, endPoint x: 371, endPoint y: 242, distance: 83.3
drag, startPoint x: 279, startPoint y: 256, endPoint x: 461, endPoint y: 211, distance: 187.5
drag, startPoint x: 285, startPoint y: 260, endPoint x: 486, endPoint y: 236, distance: 202.4
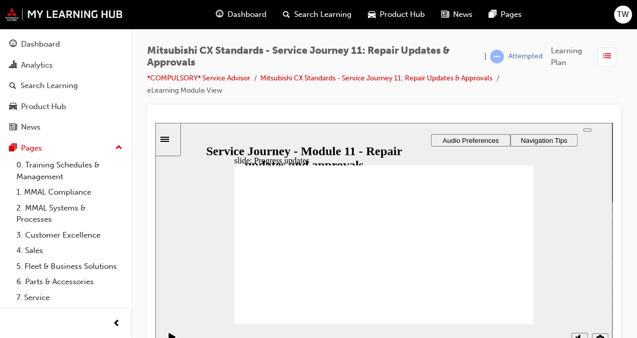
drag, startPoint x: 274, startPoint y: 255, endPoint x: 362, endPoint y: 267, distance: 89.0
drag, startPoint x: 272, startPoint y: 225, endPoint x: 264, endPoint y: 223, distance: 7.5
checkbox input "true"
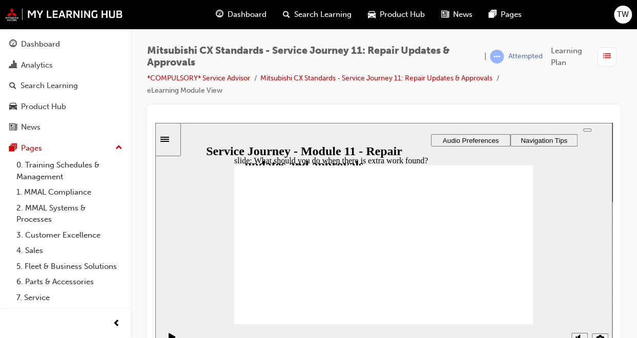
checkbox input "true"
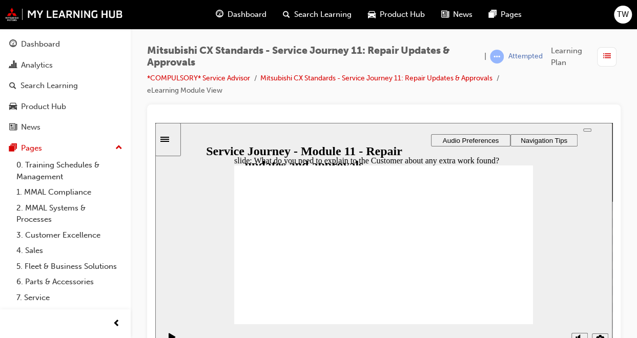
checkbox input "true"
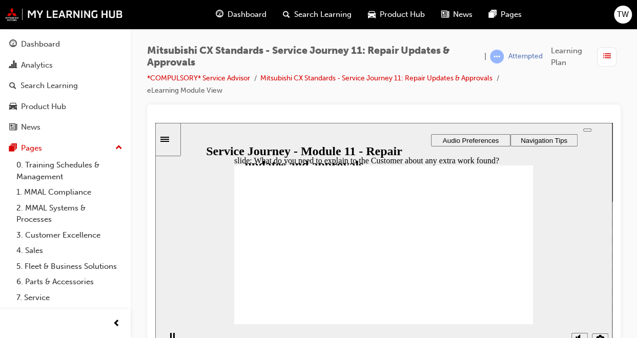
drag, startPoint x: 273, startPoint y: 256, endPoint x: 467, endPoint y: 223, distance: 197.0
drag, startPoint x: 266, startPoint y: 256, endPoint x: 332, endPoint y: 230, distance: 71.8
drag, startPoint x: 267, startPoint y: 257, endPoint x: 364, endPoint y: 249, distance: 97.7
drag, startPoint x: 279, startPoint y: 257, endPoint x: 466, endPoint y: 251, distance: 187.7
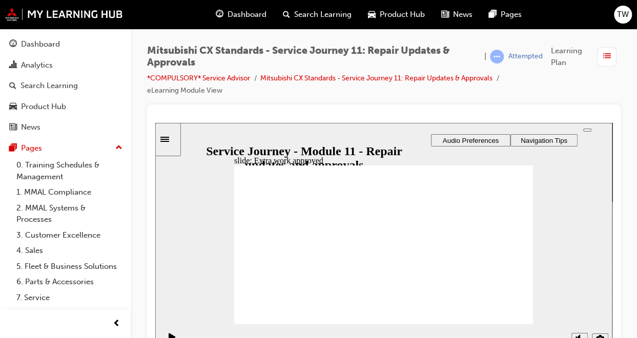
checkbox input "true"
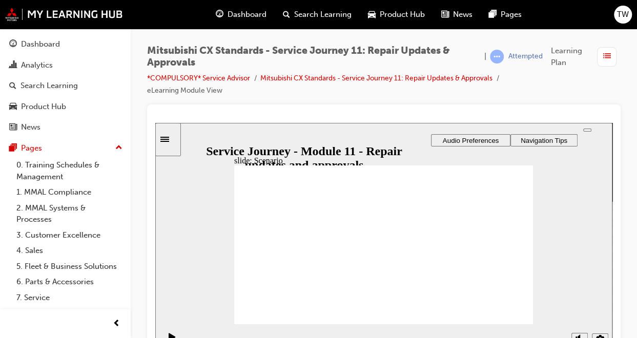
checkbox input "true"
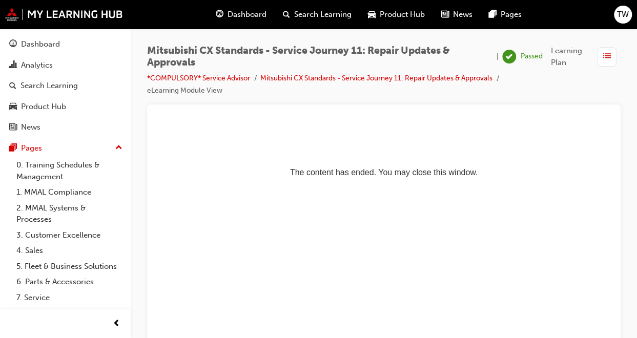
click at [433, 173] on p "The content has ended. You may close this window." at bounding box center [383, 154] width 449 height 46
click at [604, 61] on span "list-icon" at bounding box center [607, 56] width 8 height 13
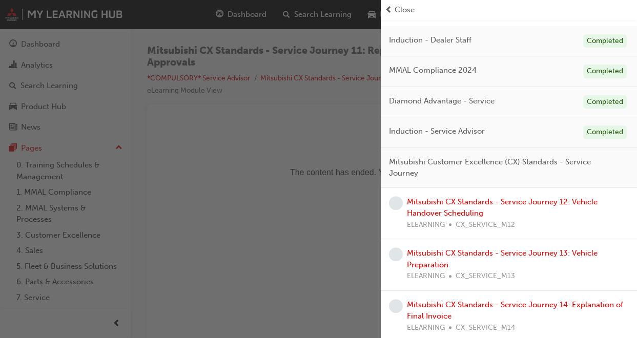
scroll to position [162, 0]
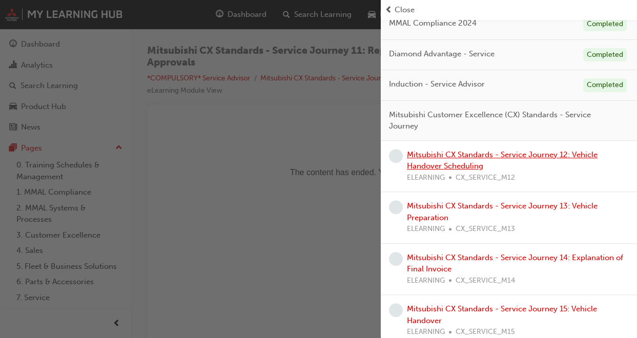
click at [456, 152] on link "Mitsubishi CX Standards - Service Journey 12: Vehicle Handover Scheduling" at bounding box center [502, 160] width 191 height 21
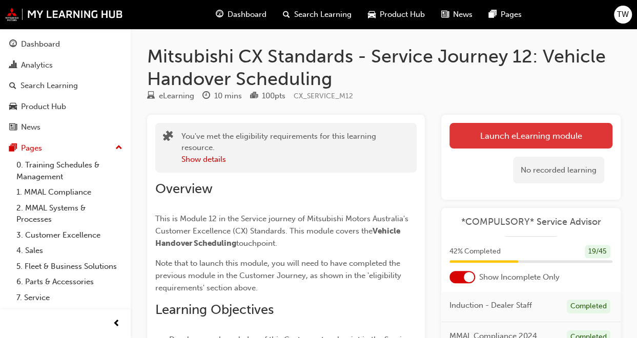
click at [508, 129] on link "Launch eLearning module" at bounding box center [531, 136] width 163 height 26
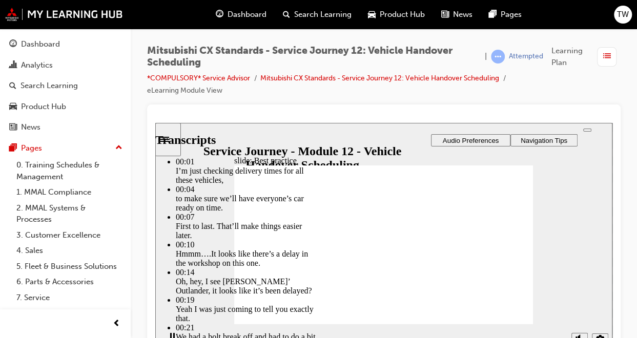
drag, startPoint x: 515, startPoint y: 304, endPoint x: 521, endPoint y: 307, distance: 6.7
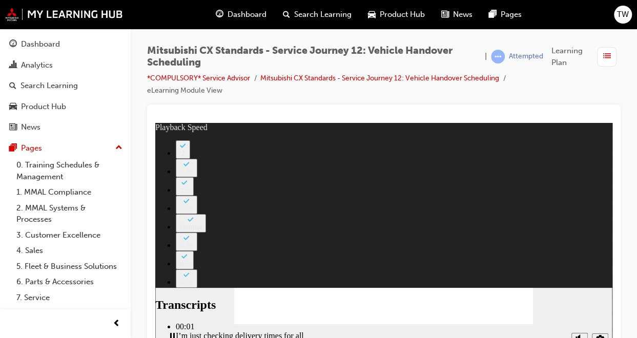
drag, startPoint x: 384, startPoint y: 300, endPoint x: 512, endPoint y: 308, distance: 127.4
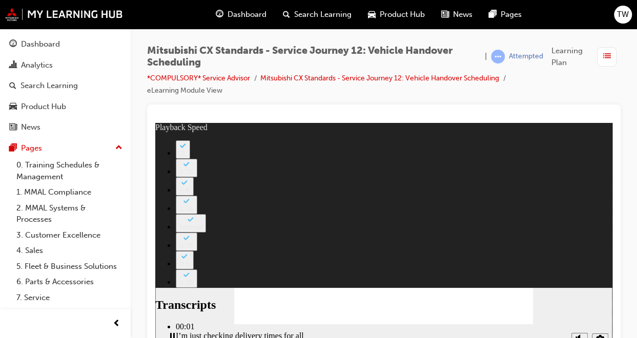
scroll to position [19, 0]
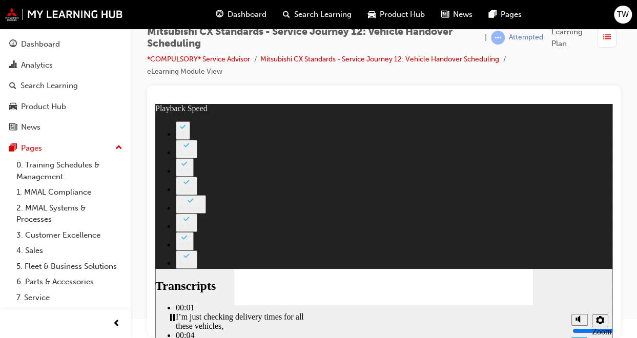
type input "116"
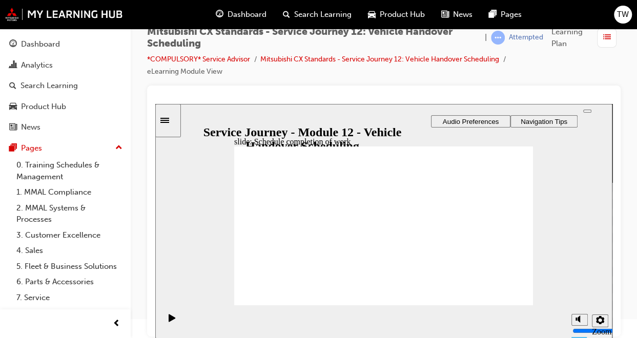
drag, startPoint x: 275, startPoint y: 227, endPoint x: 363, endPoint y: 219, distance: 89.0
drag, startPoint x: 289, startPoint y: 231, endPoint x: 378, endPoint y: 230, distance: 88.7
drag, startPoint x: 295, startPoint y: 222, endPoint x: 394, endPoint y: 250, distance: 102.7
drag, startPoint x: 281, startPoint y: 227, endPoint x: 471, endPoint y: 207, distance: 190.7
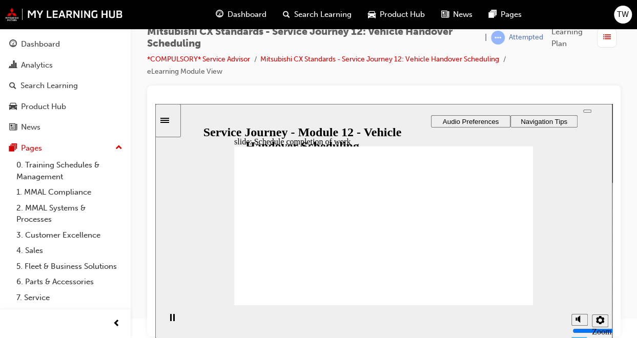
drag, startPoint x: 281, startPoint y: 230, endPoint x: 372, endPoint y: 225, distance: 91.4
drag, startPoint x: 284, startPoint y: 228, endPoint x: 378, endPoint y: 246, distance: 95.6
drag, startPoint x: 276, startPoint y: 229, endPoint x: 466, endPoint y: 239, distance: 191.0
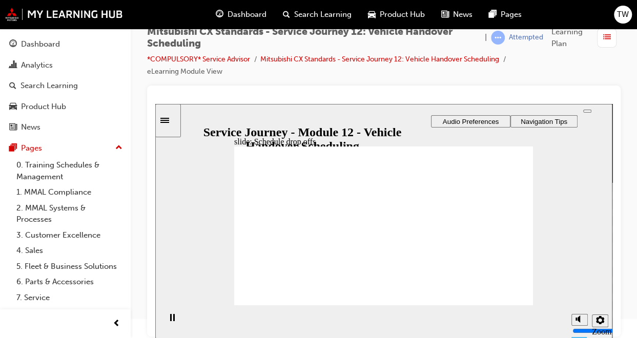
checkbox input "true"
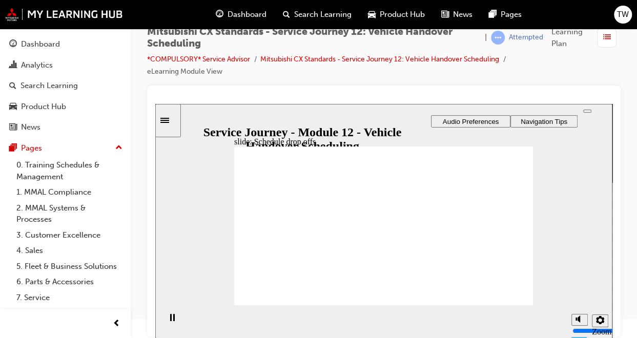
checkbox input "true"
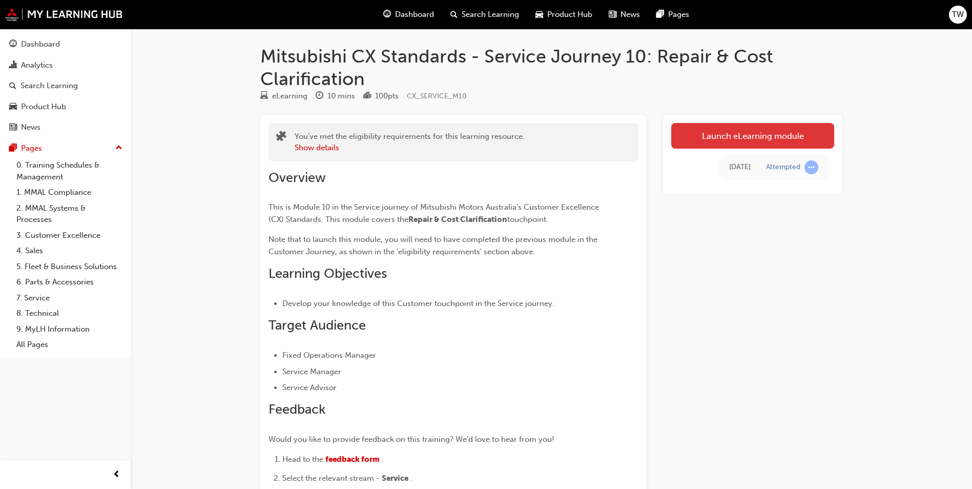
click at [739, 134] on link "Launch eLearning module" at bounding box center [752, 136] width 163 height 26
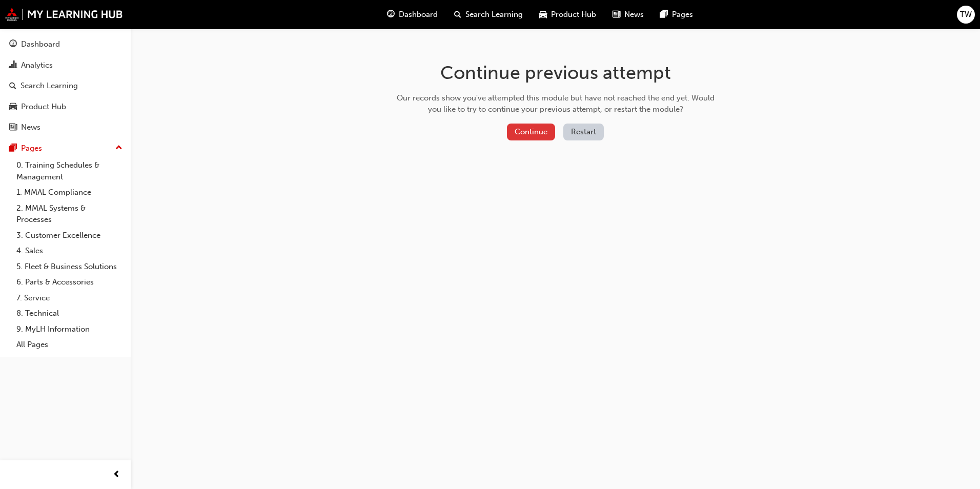
click at [539, 130] on button "Continue" at bounding box center [531, 132] width 48 height 17
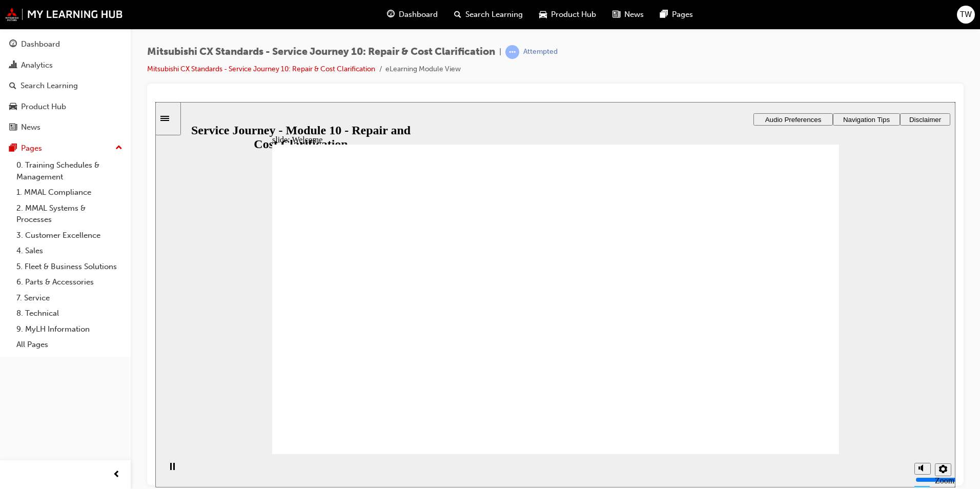
click at [52, 44] on div "Dashboard" at bounding box center [40, 44] width 39 height 12
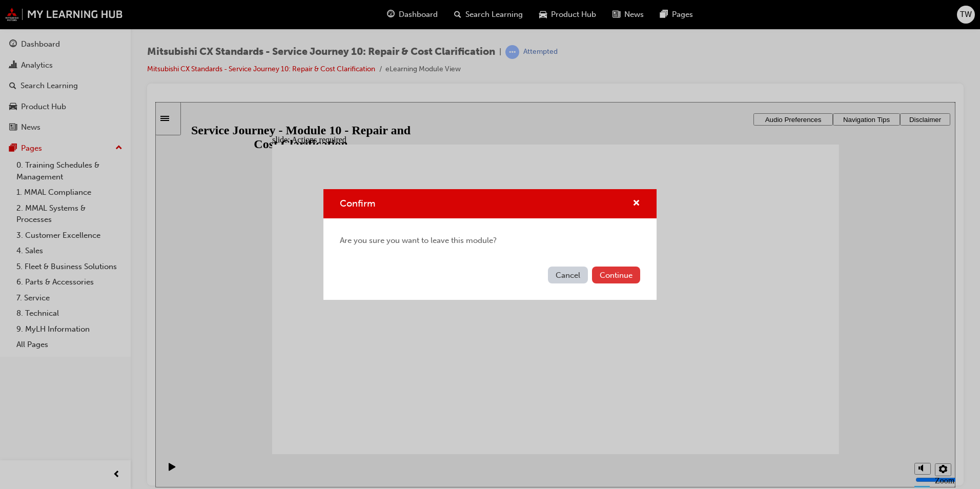
click at [615, 273] on button "Continue" at bounding box center [616, 275] width 48 height 17
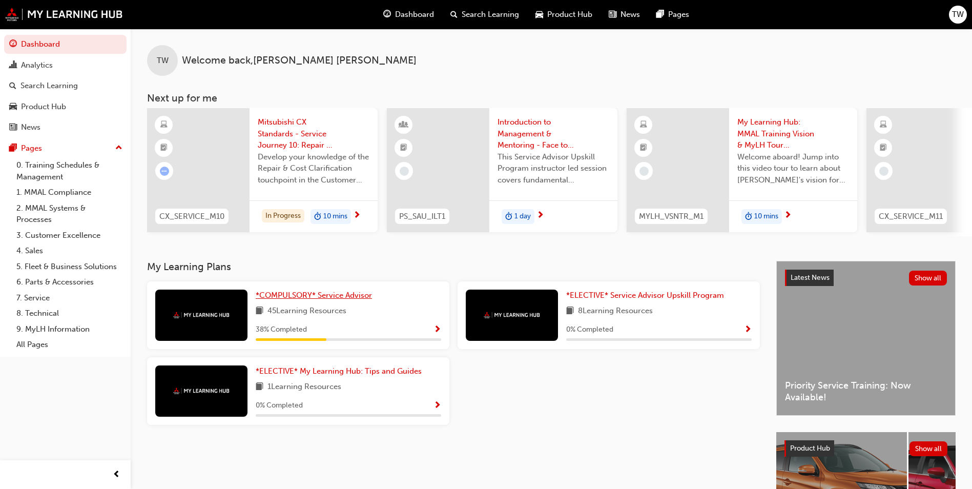
click at [301, 296] on span "*COMPULSORY* Service Advisor" at bounding box center [314, 295] width 116 height 9
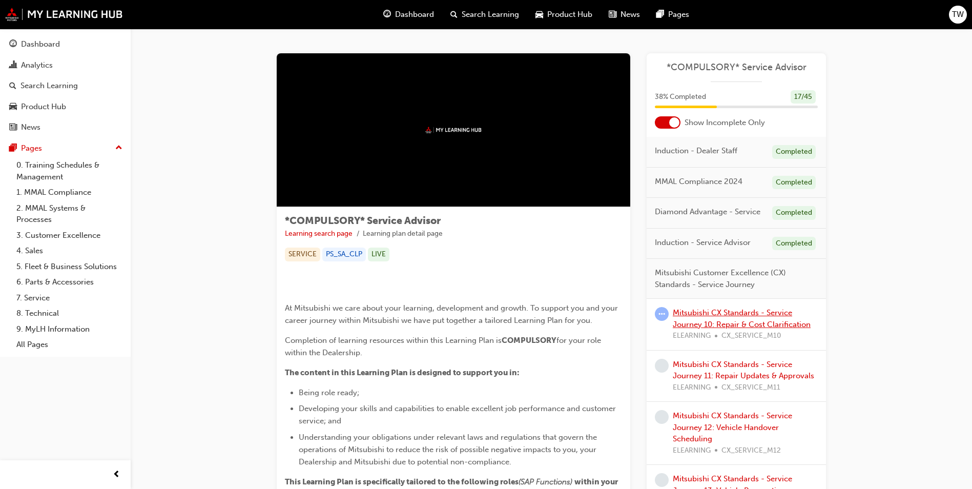
click at [718, 314] on link "Mitsubishi CX Standards - Service Journey 10: Repair & Cost Clarification" at bounding box center [742, 318] width 138 height 21
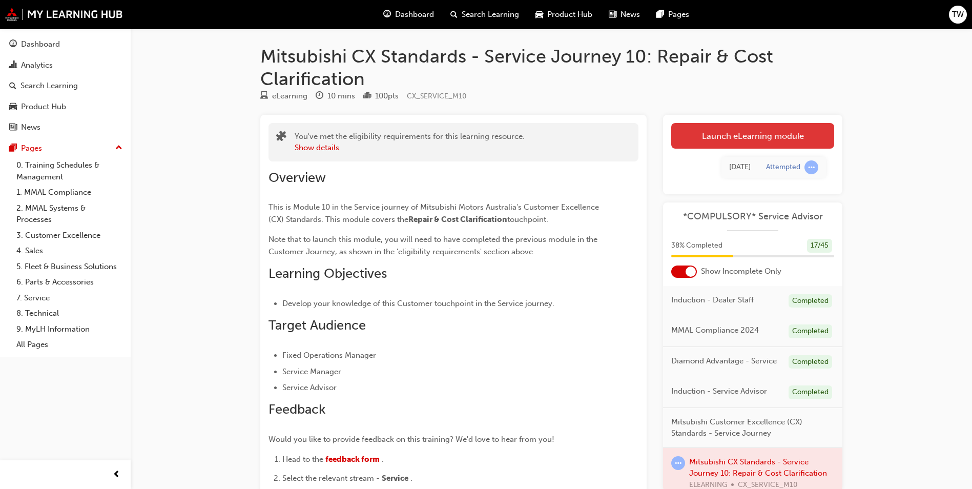
click at [761, 142] on link "Launch eLearning module" at bounding box center [752, 136] width 163 height 26
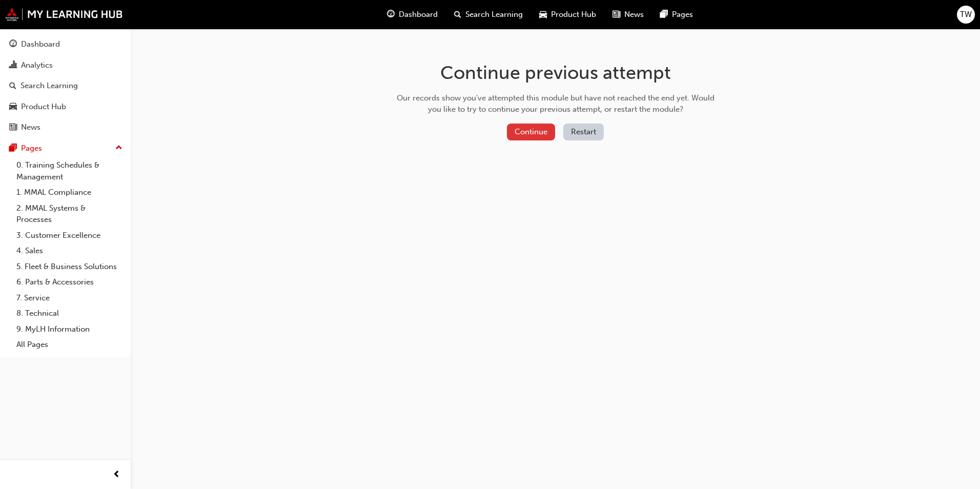
click at [535, 127] on button "Continue" at bounding box center [531, 132] width 48 height 17
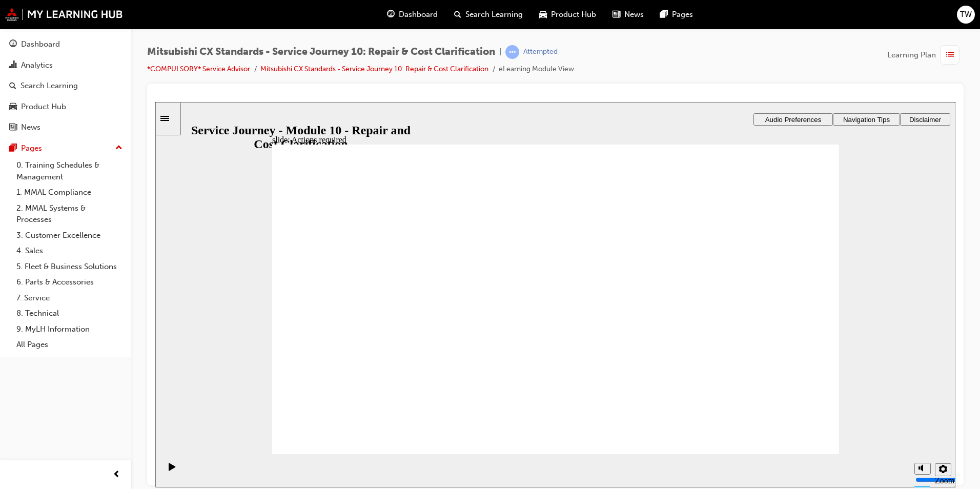
drag, startPoint x: 541, startPoint y: 367, endPoint x: 544, endPoint y: 372, distance: 6.2
click at [55, 47] on div "Dashboard" at bounding box center [40, 44] width 39 height 12
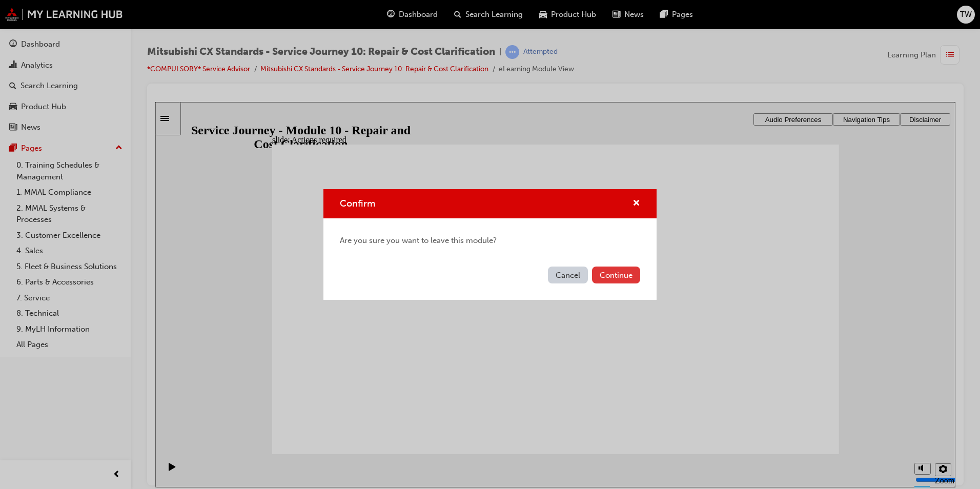
click at [627, 267] on button "Continue" at bounding box center [616, 275] width 48 height 17
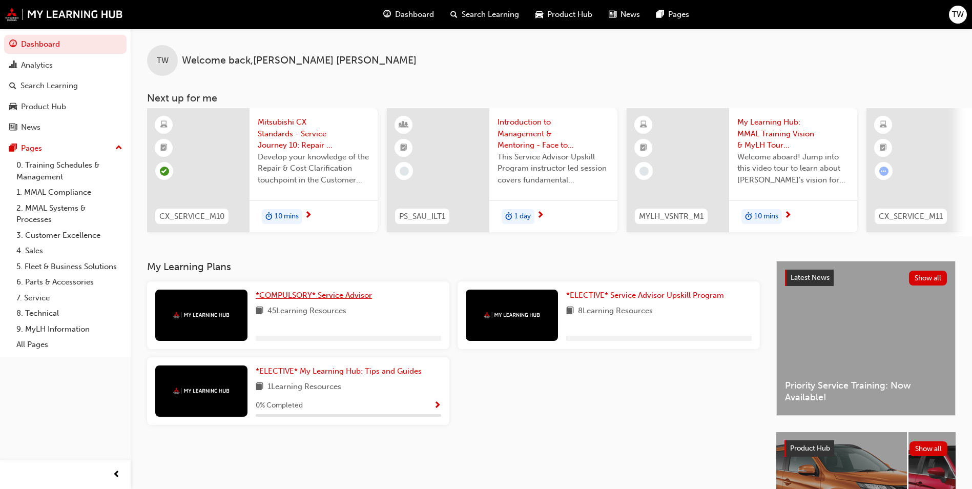
click at [311, 298] on span "*COMPULSORY* Service Advisor" at bounding box center [314, 295] width 116 height 9
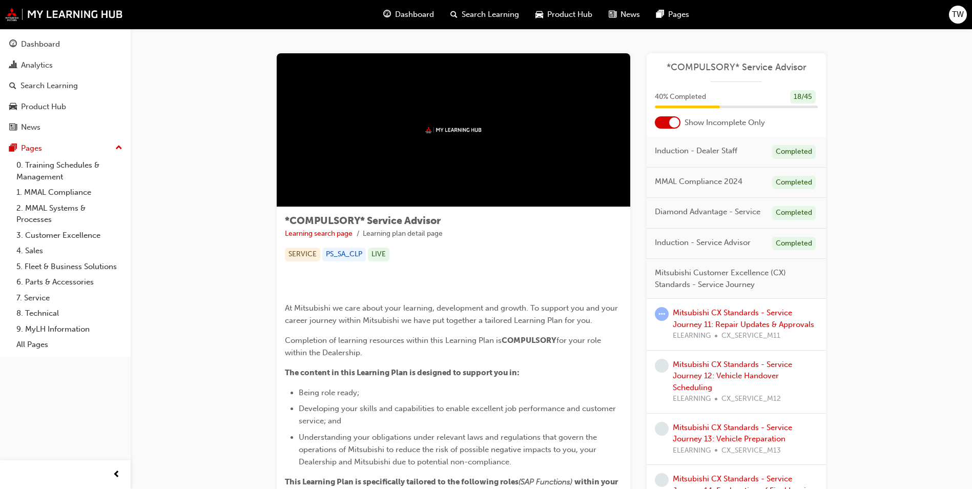
click at [738, 318] on div "Mitsubishi CX Standards - Service Journey 11: Repair Updates & Approvals ELEARN…" at bounding box center [745, 324] width 145 height 35
click at [728, 320] on link "Mitsubishi CX Standards - Service Journey 11: Repair Updates & Approvals" at bounding box center [743, 318] width 141 height 21
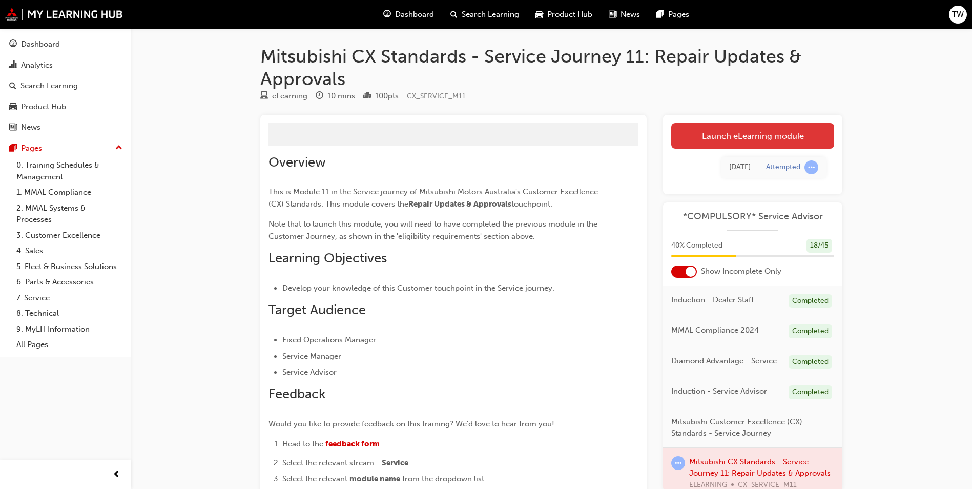
click at [756, 132] on link "Launch eLearning module" at bounding box center [752, 136] width 163 height 26
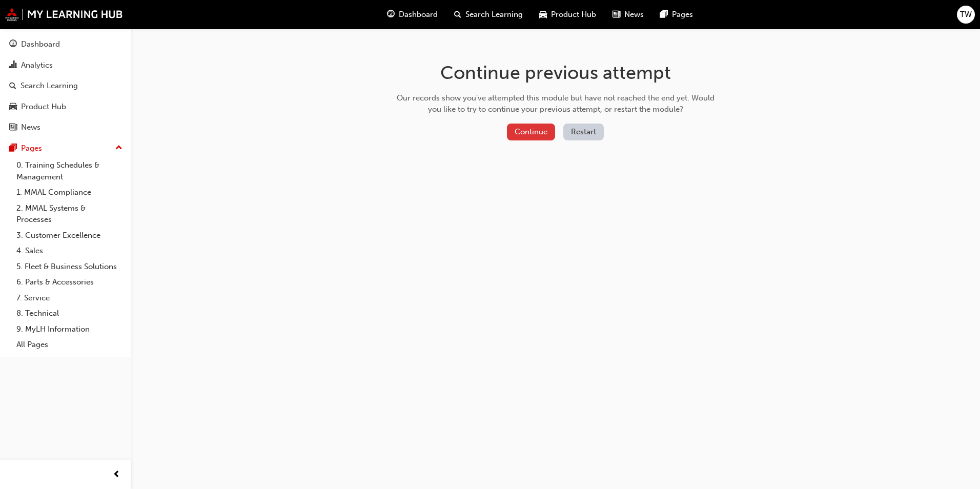
click at [552, 132] on button "Continue" at bounding box center [531, 132] width 48 height 17
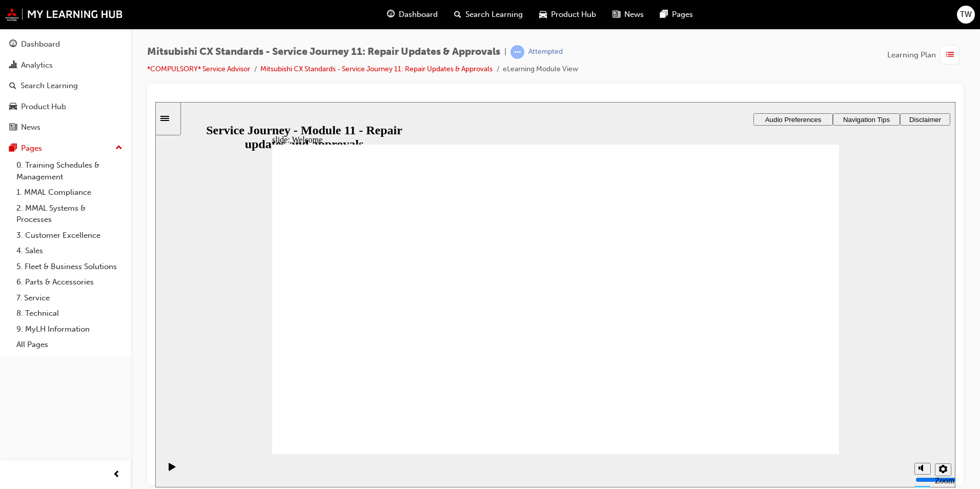
drag, startPoint x: 472, startPoint y: 344, endPoint x: 467, endPoint y: 342, distance: 5.5
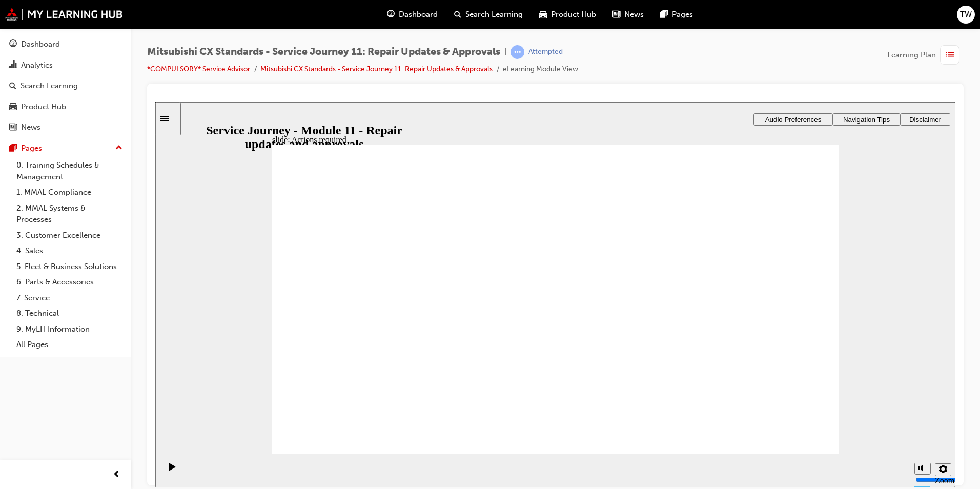
drag, startPoint x: 573, startPoint y: 393, endPoint x: 564, endPoint y: 384, distance: 12.3
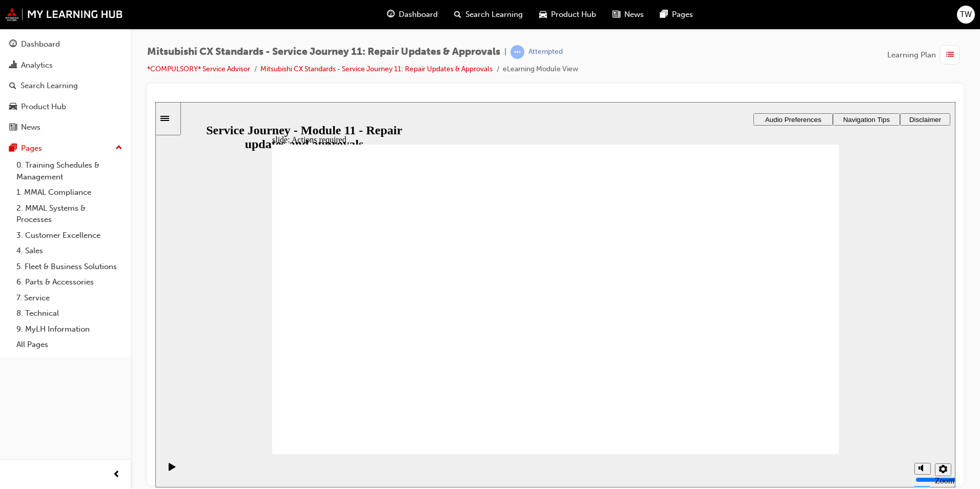
click at [46, 42] on div "Dashboard" at bounding box center [40, 44] width 39 height 12
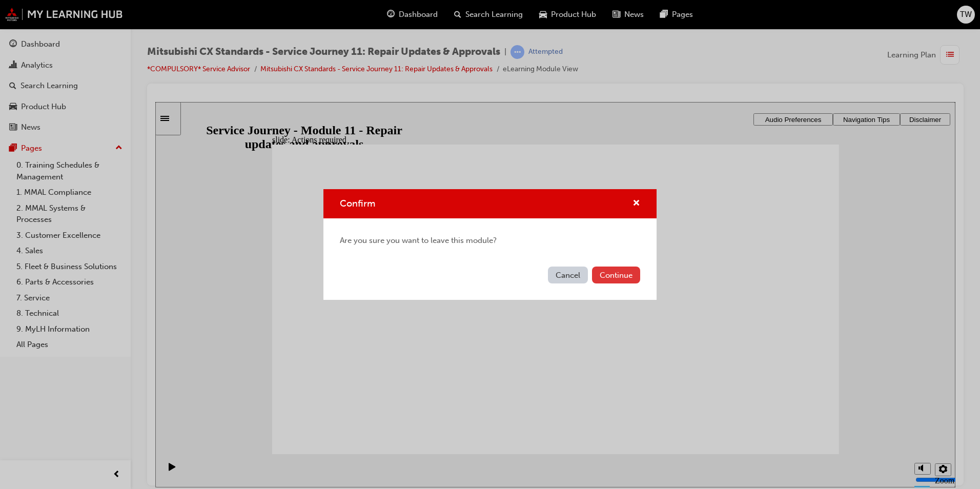
click at [615, 270] on button "Continue" at bounding box center [616, 275] width 48 height 17
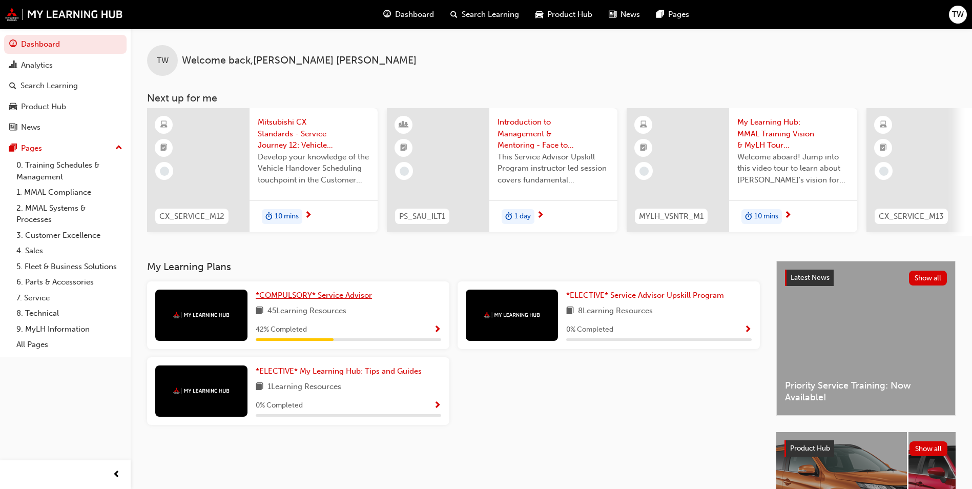
click at [341, 300] on span "*COMPULSORY* Service Advisor" at bounding box center [314, 295] width 116 height 9
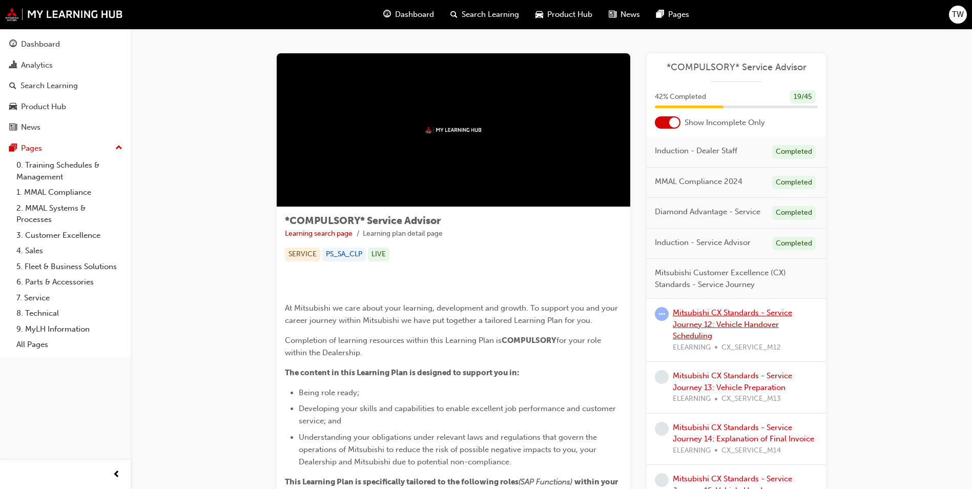
click at [715, 320] on link "Mitsubishi CX Standards - Service Journey 12: Vehicle Handover Scheduling" at bounding box center [732, 324] width 119 height 32
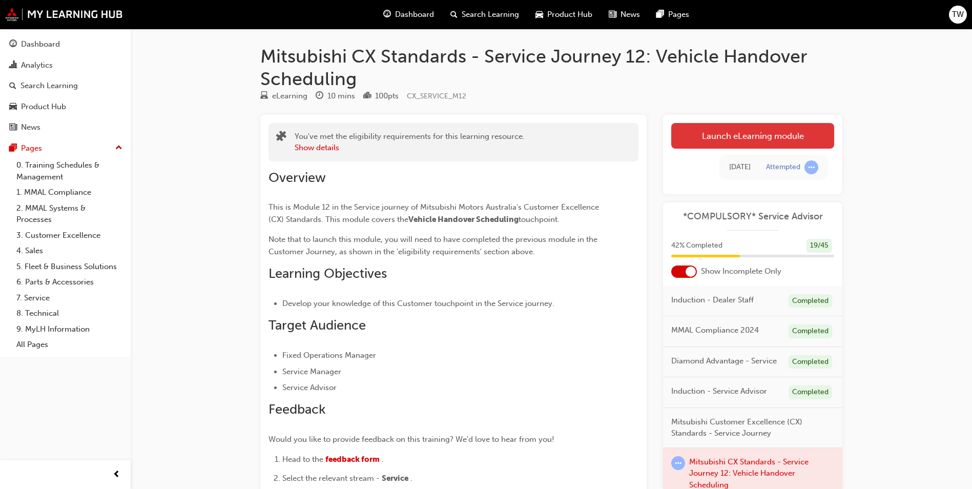
click at [738, 136] on link "Launch eLearning module" at bounding box center [752, 136] width 163 height 26
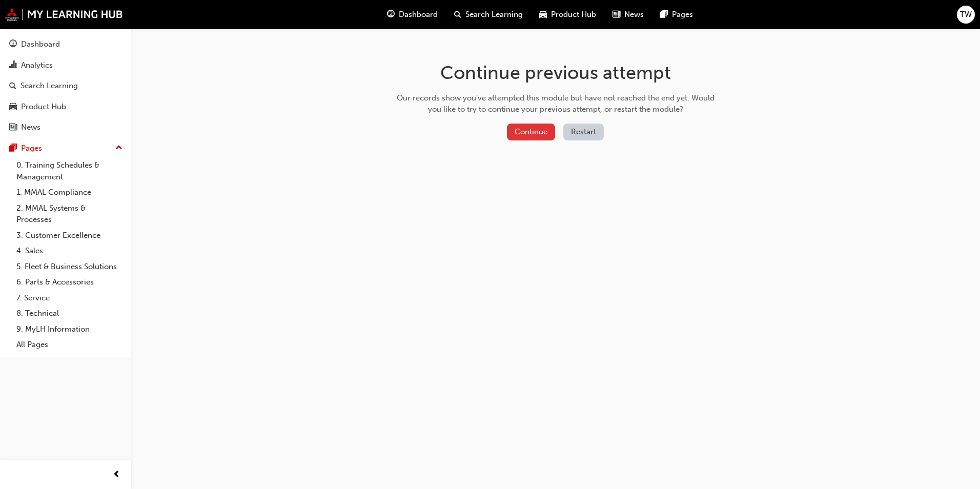
click at [543, 136] on button "Continue" at bounding box center [531, 132] width 48 height 17
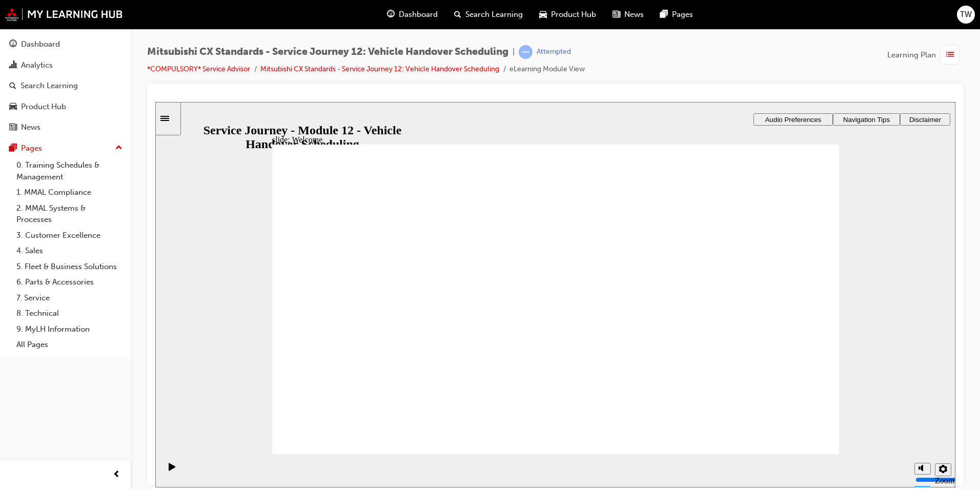
drag, startPoint x: 805, startPoint y: 421, endPoint x: 792, endPoint y: 431, distance: 15.8
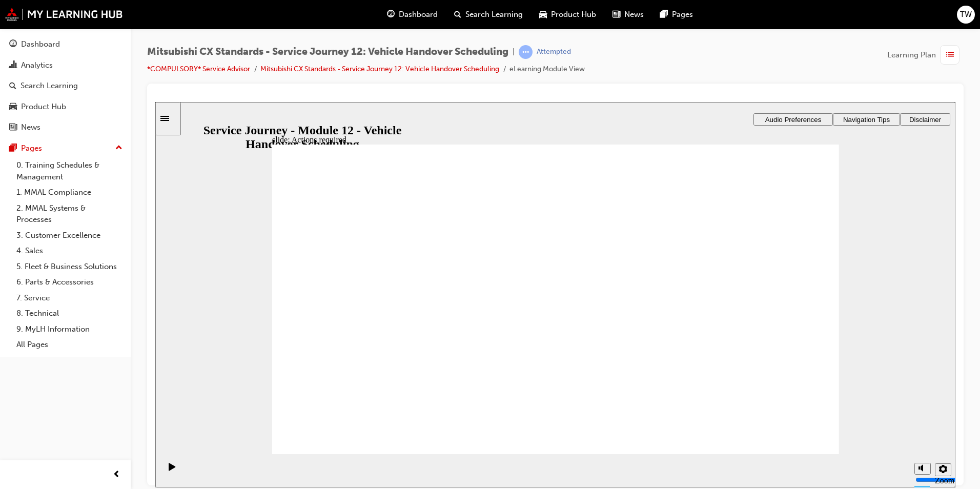
drag, startPoint x: 562, startPoint y: 358, endPoint x: 562, endPoint y: 345, distance: 12.8
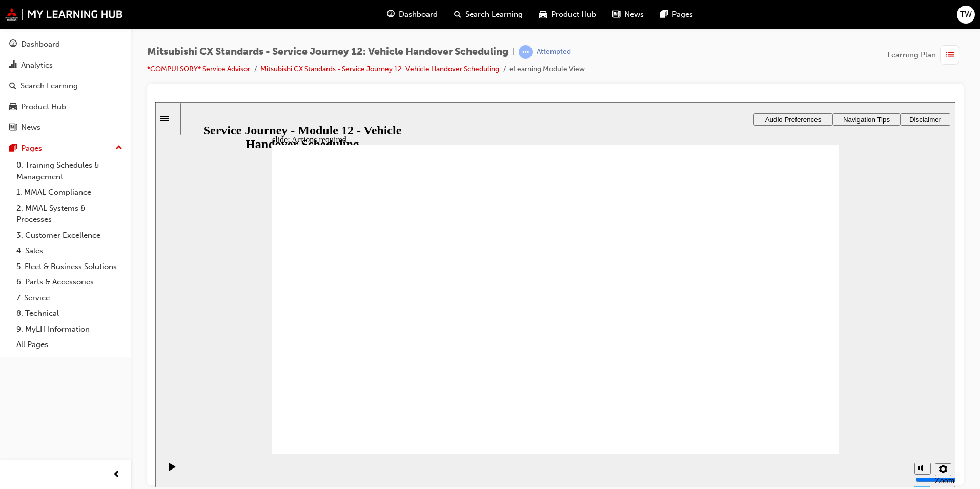
click at [71, 40] on div "Dashboard" at bounding box center [65, 44] width 112 height 13
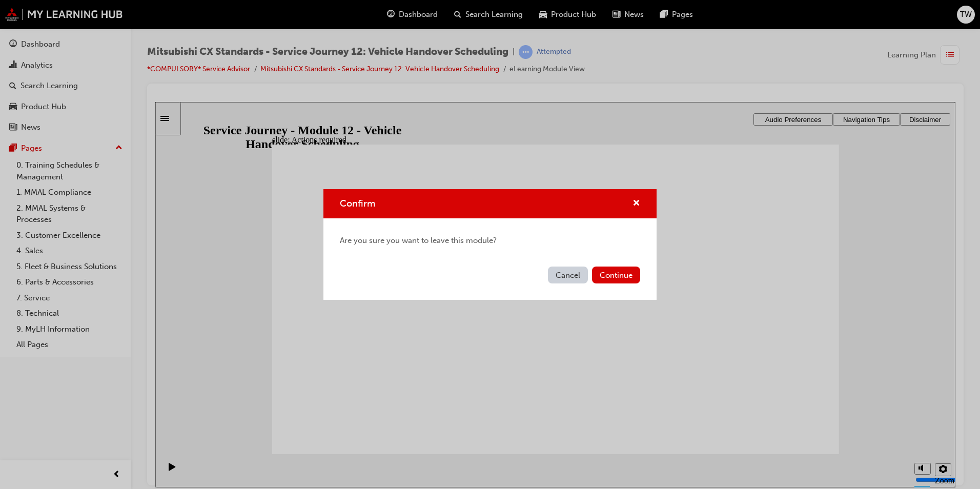
click at [614, 284] on div "Cancel Continue" at bounding box center [489, 280] width 333 height 37
click at [624, 278] on button "Continue" at bounding box center [616, 275] width 48 height 17
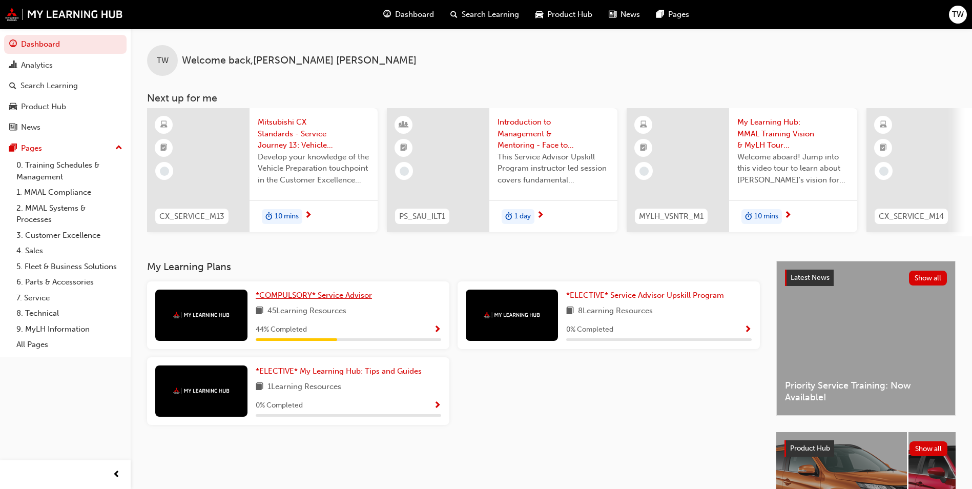
click at [327, 296] on span "*COMPULSORY* Service Advisor" at bounding box center [314, 295] width 116 height 9
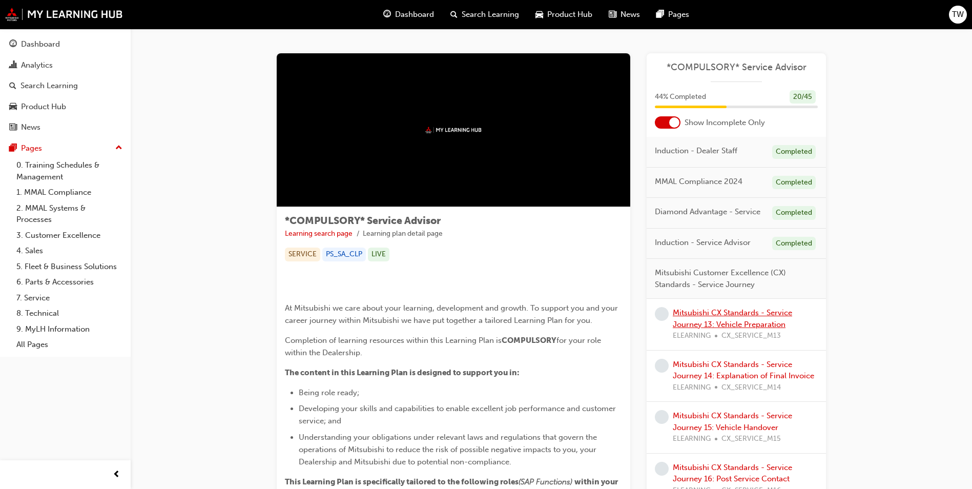
click at [716, 327] on link "Mitsubishi CX Standards - Service Journey 13: Vehicle Preparation" at bounding box center [732, 318] width 119 height 21
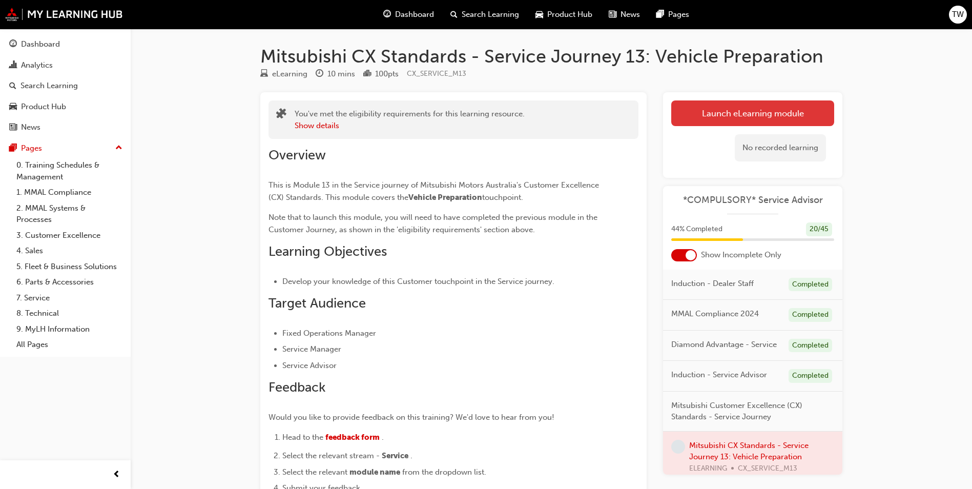
click at [747, 118] on link "Launch eLearning module" at bounding box center [752, 113] width 163 height 26
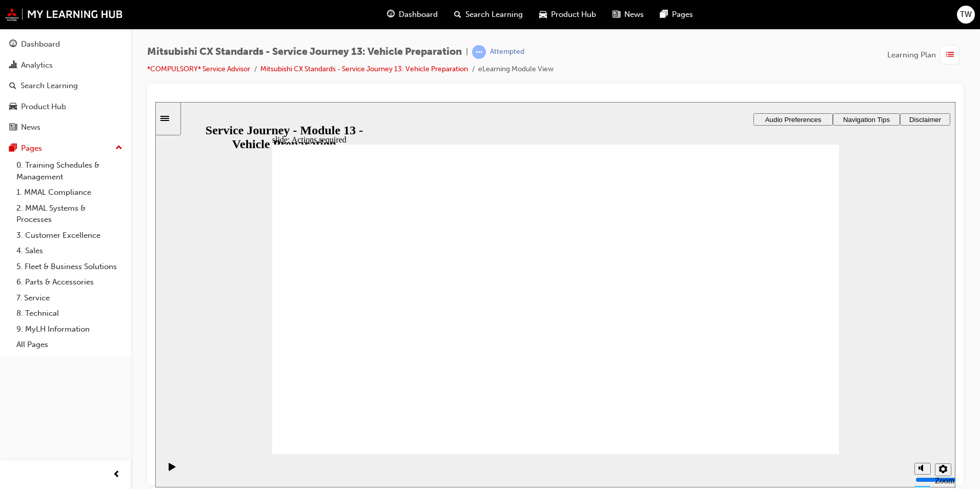
click at [56, 50] on div "Dashboard" at bounding box center [40, 44] width 39 height 12
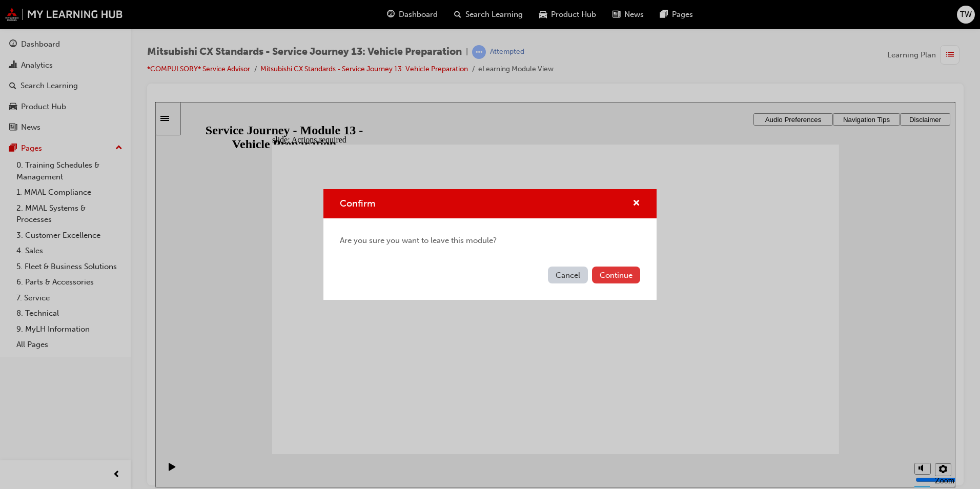
drag, startPoint x: 609, startPoint y: 273, endPoint x: 622, endPoint y: 283, distance: 16.8
click at [622, 283] on button "Continue" at bounding box center [616, 275] width 48 height 17
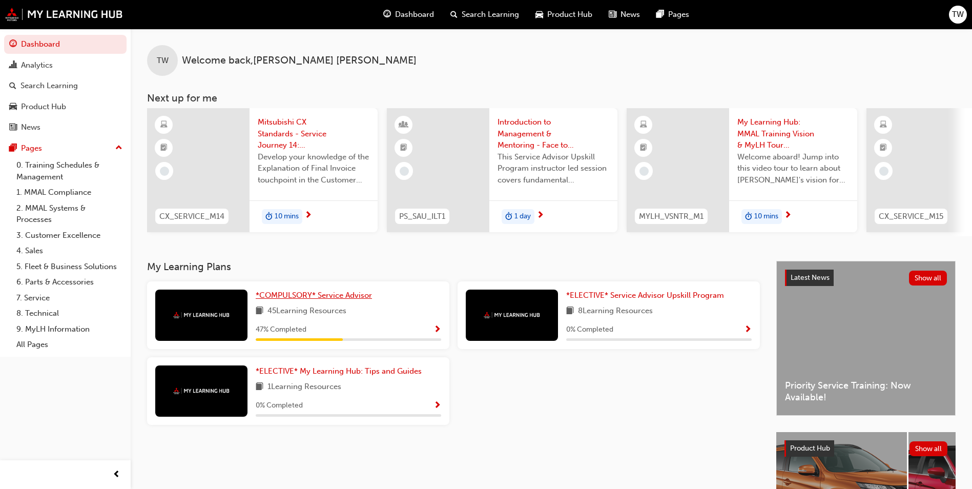
click at [321, 298] on span "*COMPULSORY* Service Advisor" at bounding box center [314, 295] width 116 height 9
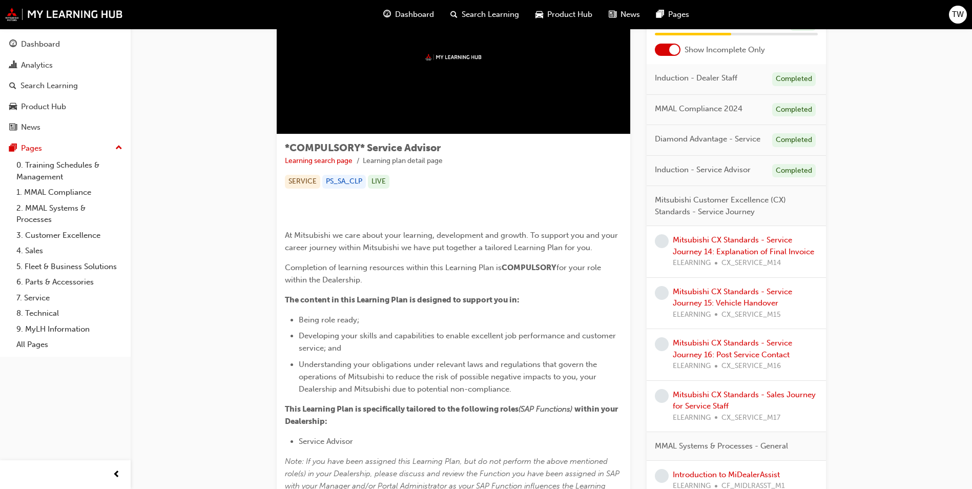
scroll to position [73, 0]
click at [741, 247] on link "Mitsubishi CX Standards - Service Journey 14: Explanation of Final Invoice" at bounding box center [743, 245] width 141 height 21
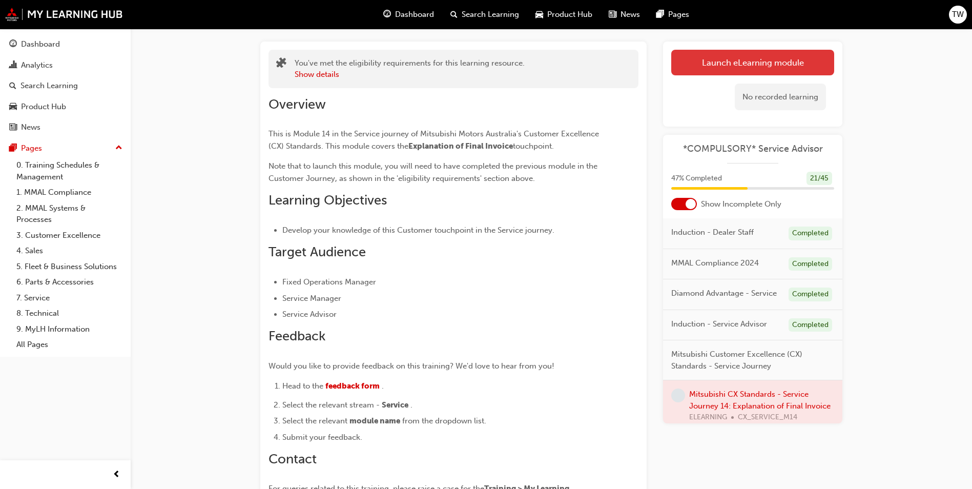
click at [726, 69] on link "Launch eLearning module" at bounding box center [752, 63] width 163 height 26
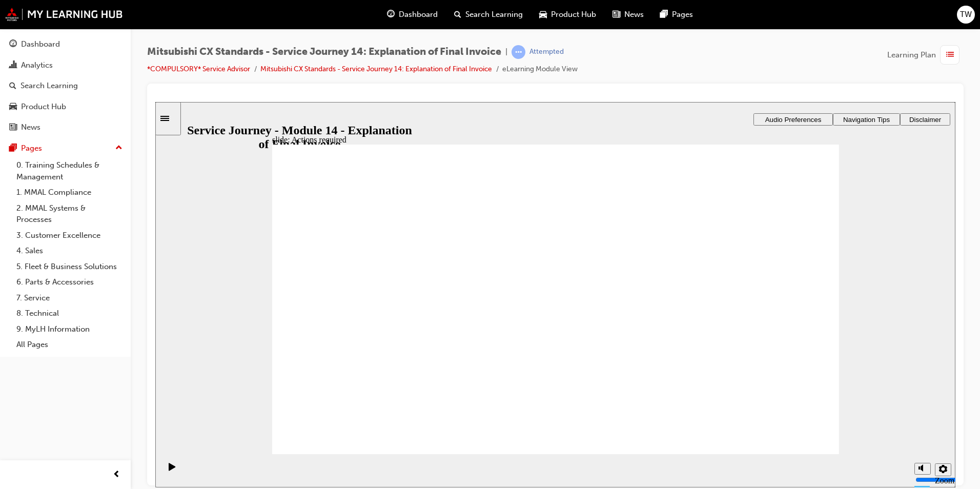
drag, startPoint x: 584, startPoint y: 386, endPoint x: 573, endPoint y: 393, distance: 13.1
click at [44, 45] on div "Dashboard" at bounding box center [40, 44] width 39 height 12
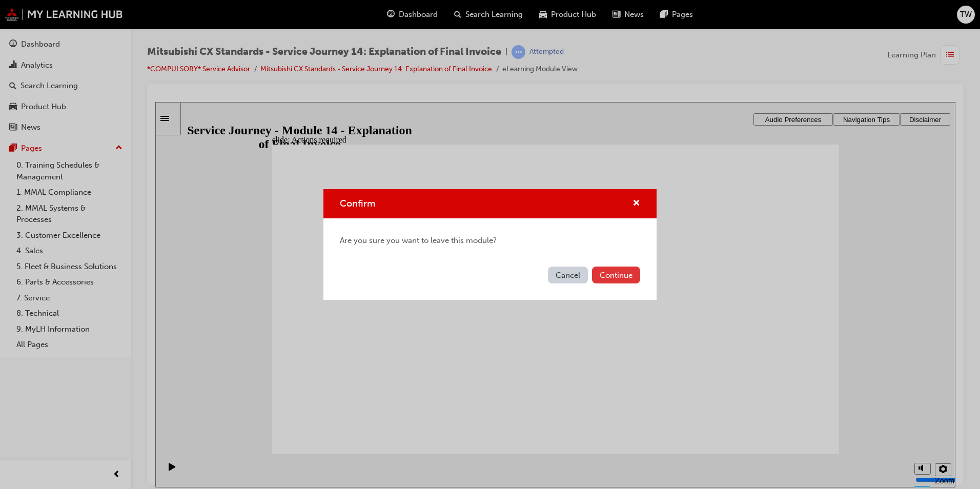
click at [623, 272] on button "Continue" at bounding box center [616, 275] width 48 height 17
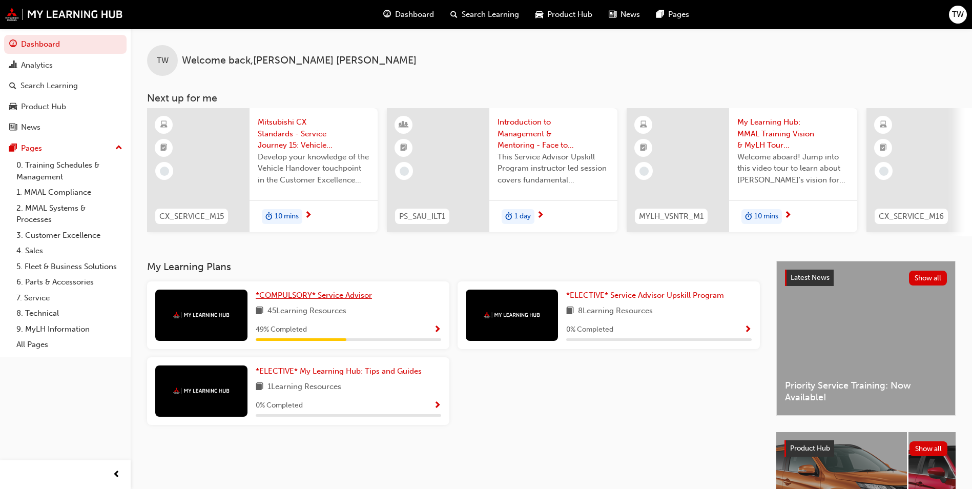
click at [342, 297] on span "*COMPULSORY* Service Advisor" at bounding box center [314, 295] width 116 height 9
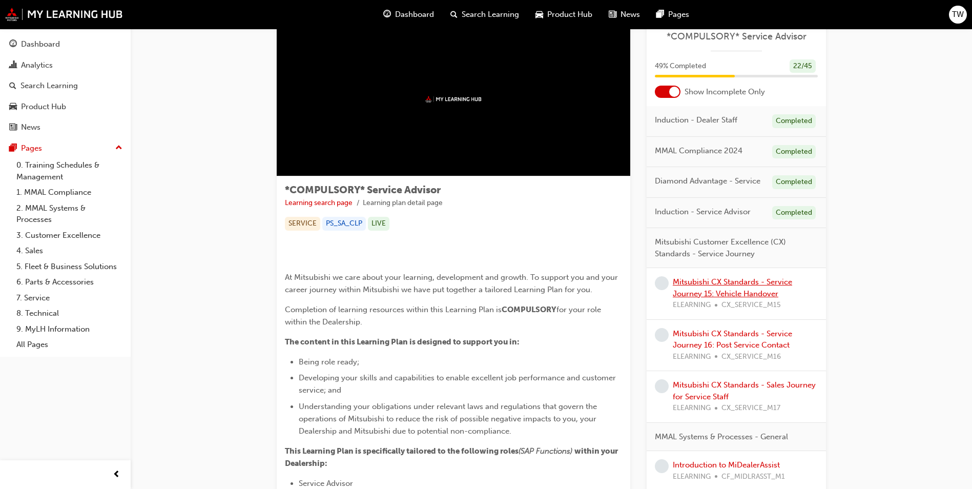
scroll to position [31, 0]
click at [732, 290] on link "Mitsubishi CX Standards - Service Journey 15: Vehicle Handover" at bounding box center [732, 287] width 119 height 21
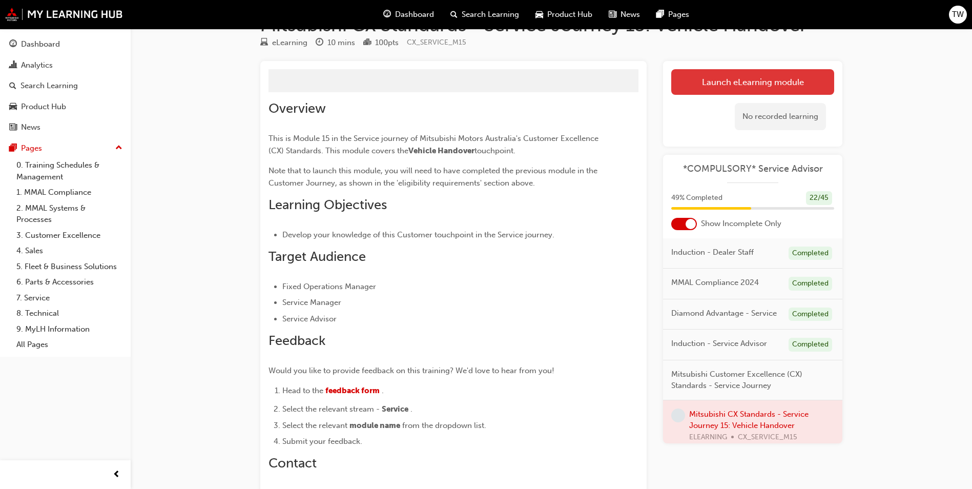
click at [761, 84] on link "Launch eLearning module" at bounding box center [752, 82] width 163 height 26
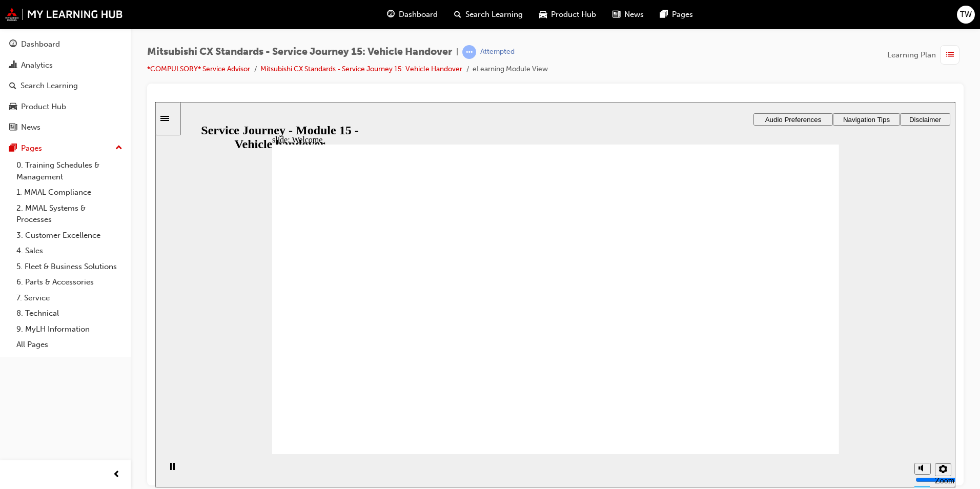
drag, startPoint x: 801, startPoint y: 422, endPoint x: 797, endPoint y: 430, distance: 8.3
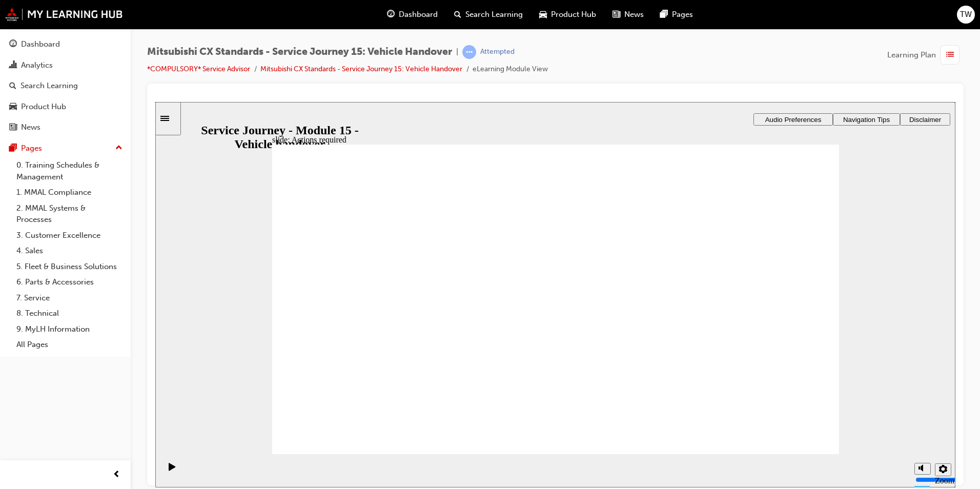
click at [60, 43] on div "Dashboard" at bounding box center [65, 44] width 112 height 13
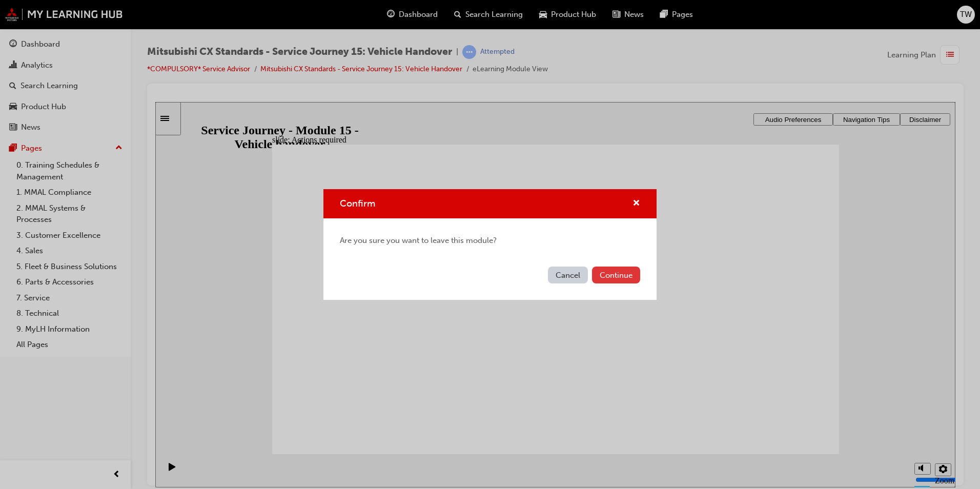
click at [620, 274] on button "Continue" at bounding box center [616, 275] width 48 height 17
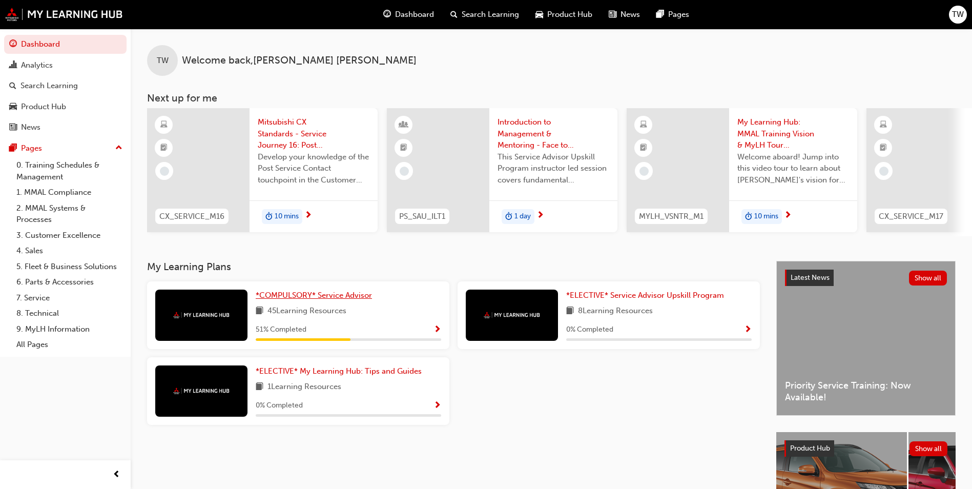
click at [360, 300] on span "*COMPULSORY* Service Advisor" at bounding box center [314, 295] width 116 height 9
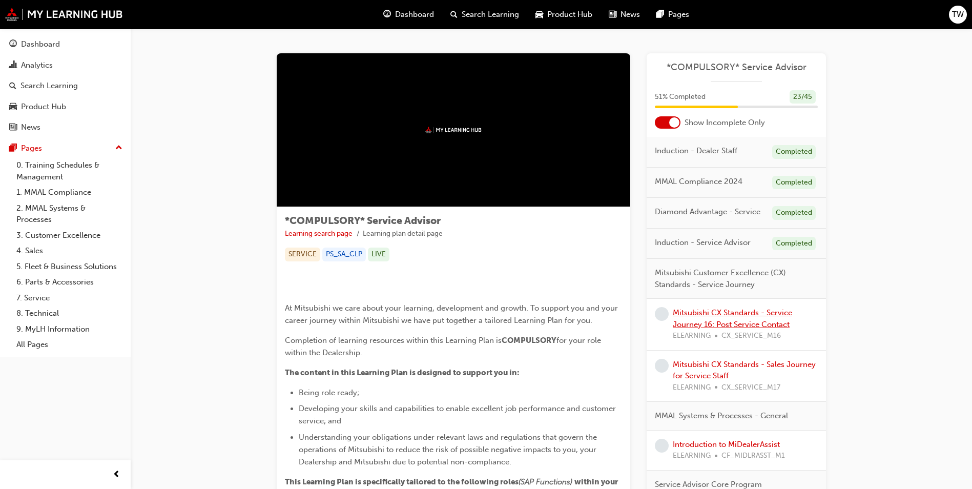
click at [773, 314] on link "Mitsubishi CX Standards - Service Journey 16: Post Service Contact" at bounding box center [732, 318] width 119 height 21
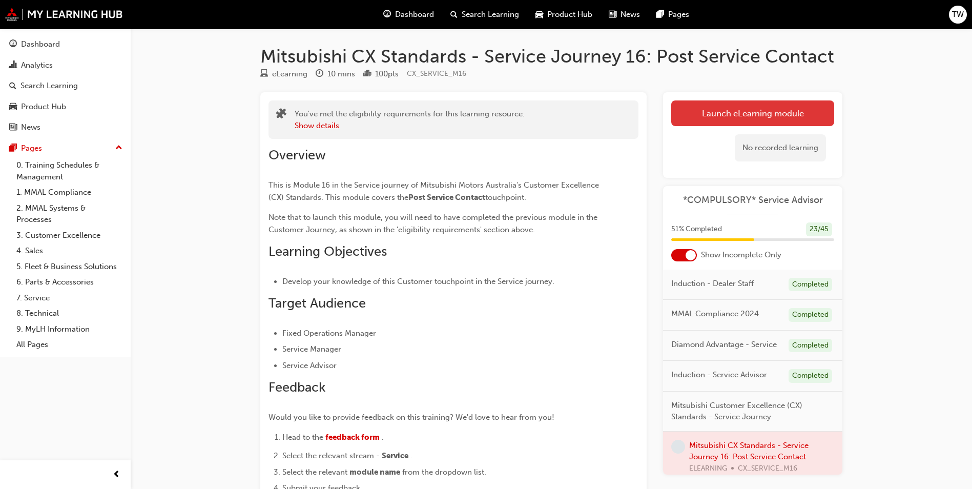
click at [765, 109] on link "Launch eLearning module" at bounding box center [752, 113] width 163 height 26
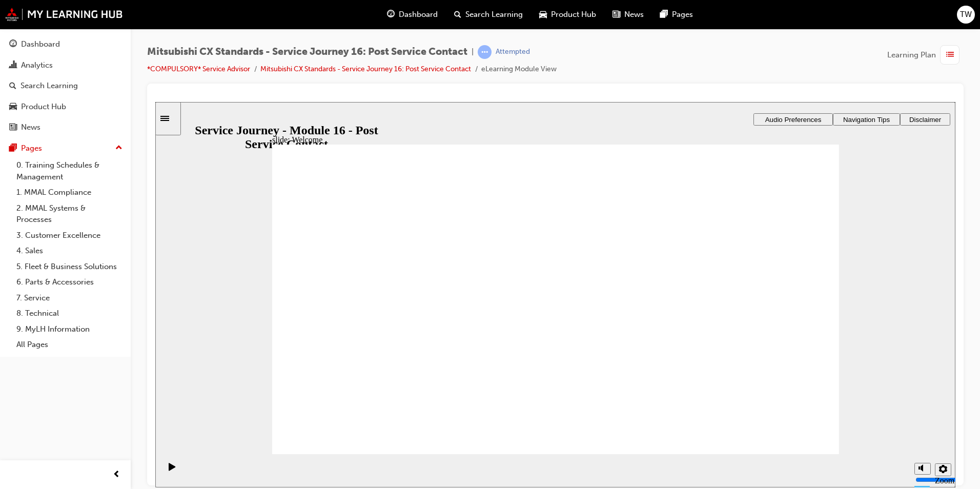
drag, startPoint x: 585, startPoint y: 355, endPoint x: 578, endPoint y: 351, distance: 8.0
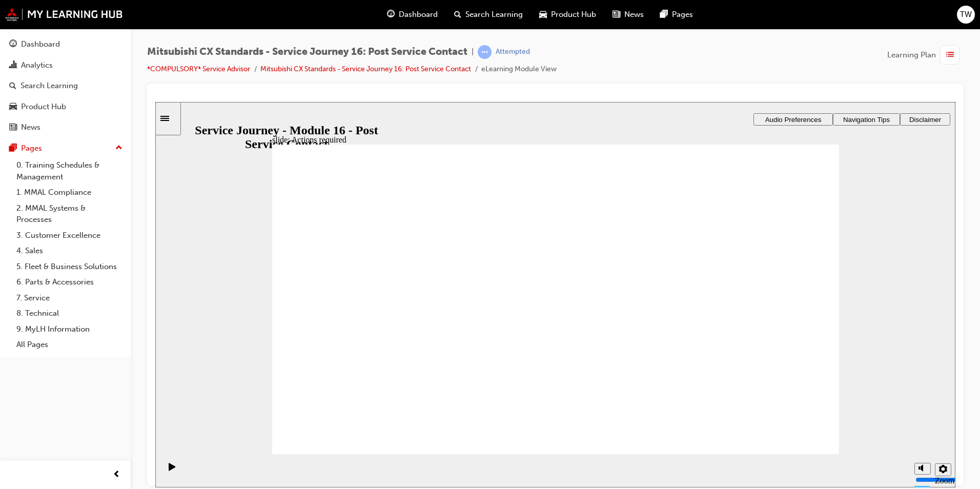
click at [62, 48] on div "Dashboard" at bounding box center [65, 44] width 112 height 13
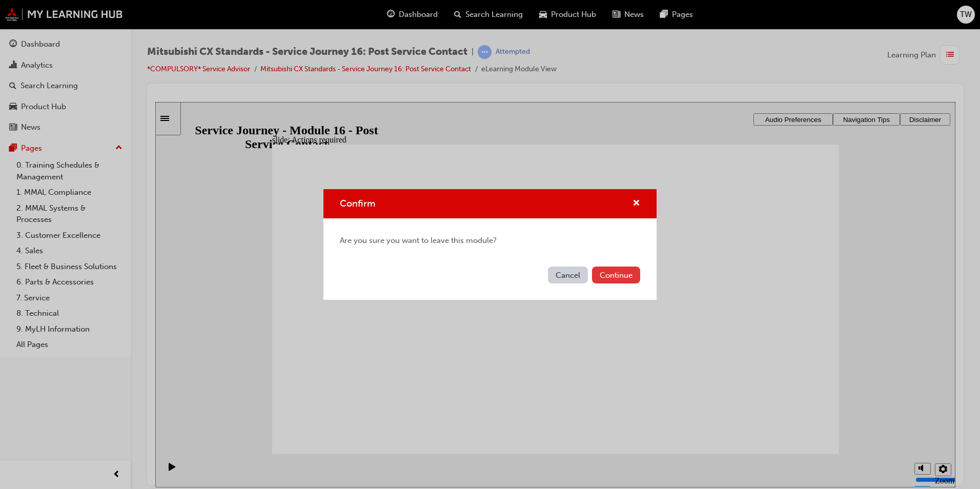
click at [603, 275] on button "Continue" at bounding box center [616, 275] width 48 height 17
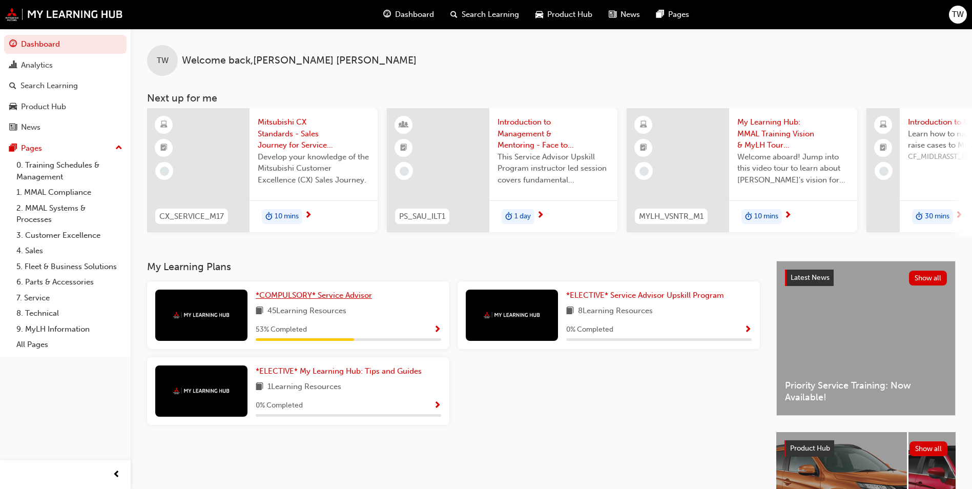
click at [343, 297] on span "*COMPULSORY* Service Advisor" at bounding box center [314, 295] width 116 height 9
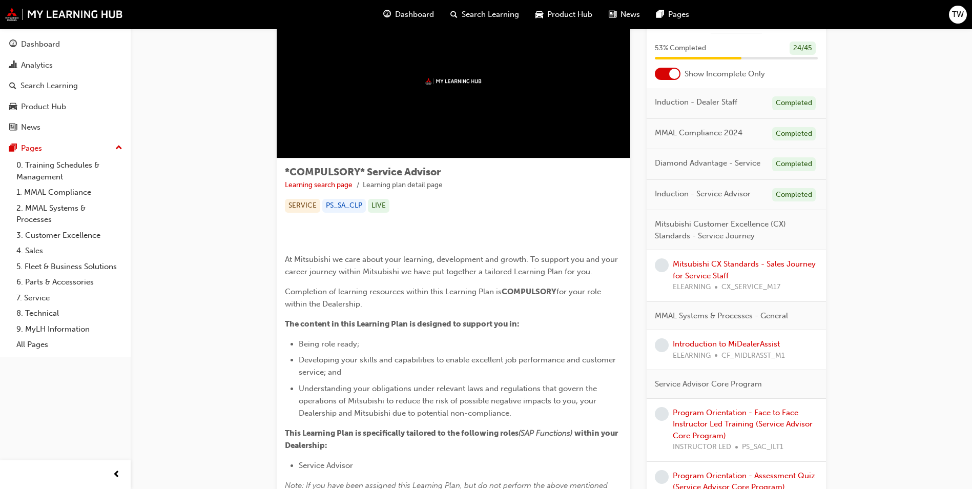
scroll to position [50, 0]
click at [710, 272] on link "Mitsubishi CX Standards - Sales Journey for Service Staff" at bounding box center [744, 268] width 143 height 21
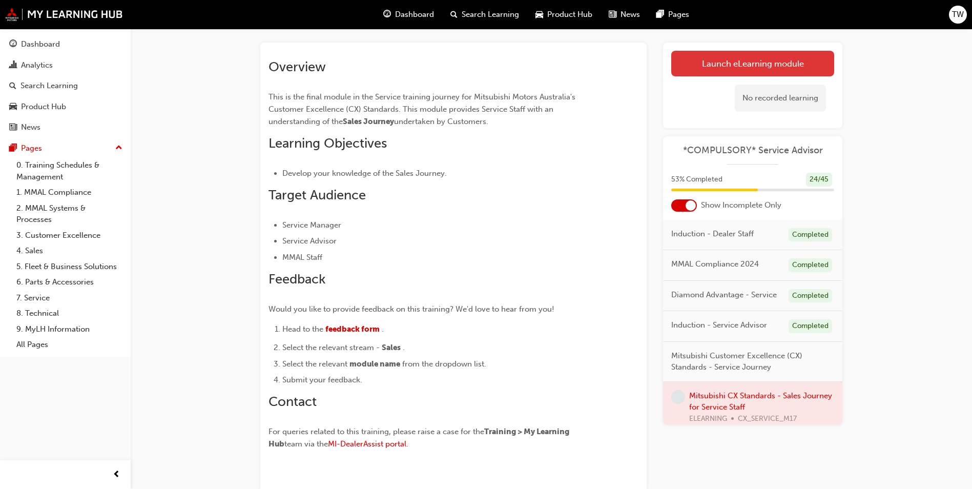
click at [712, 67] on link "Launch eLearning module" at bounding box center [752, 64] width 163 height 26
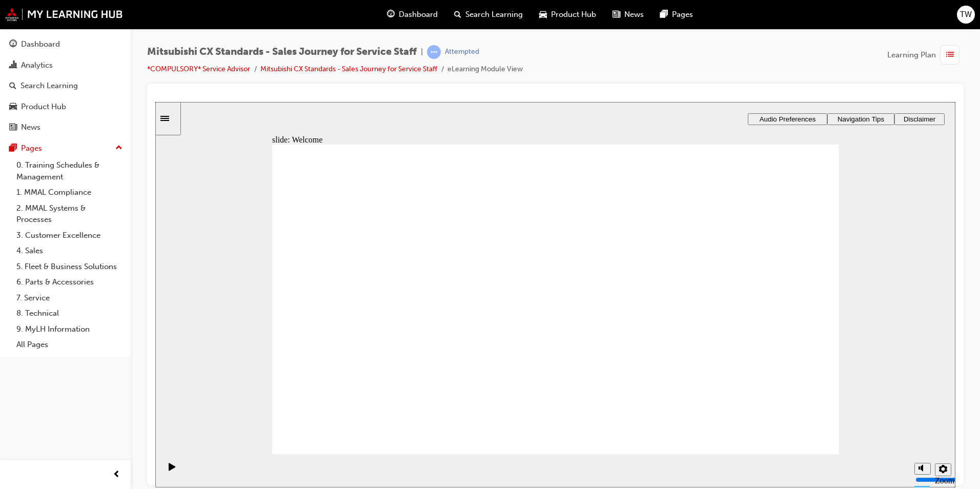
drag, startPoint x: 945, startPoint y: 56, endPoint x: 953, endPoint y: 50, distance: 10.3
click at [953, 50] on span "list-icon" at bounding box center [950, 55] width 8 height 13
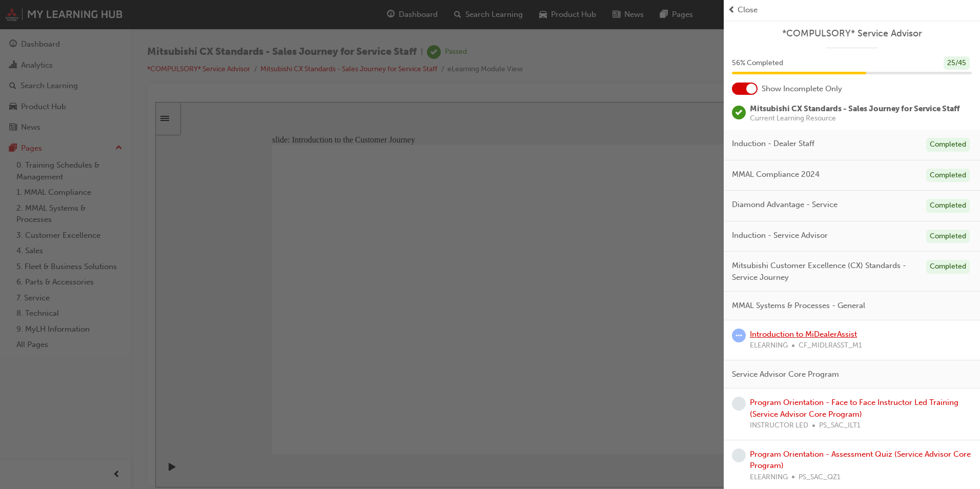
click at [837, 334] on link "Introduction to MiDealerAssist" at bounding box center [803, 334] width 107 height 9
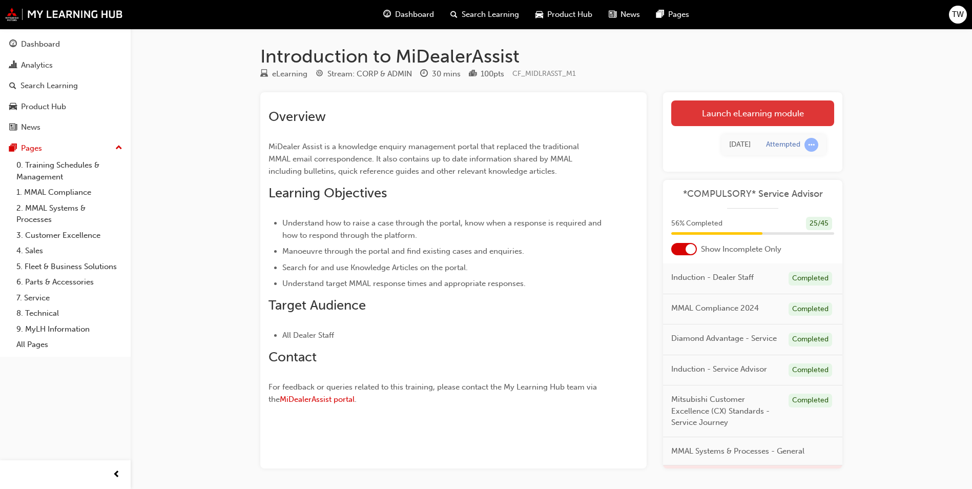
click at [745, 119] on link "Launch eLearning module" at bounding box center [752, 113] width 163 height 26
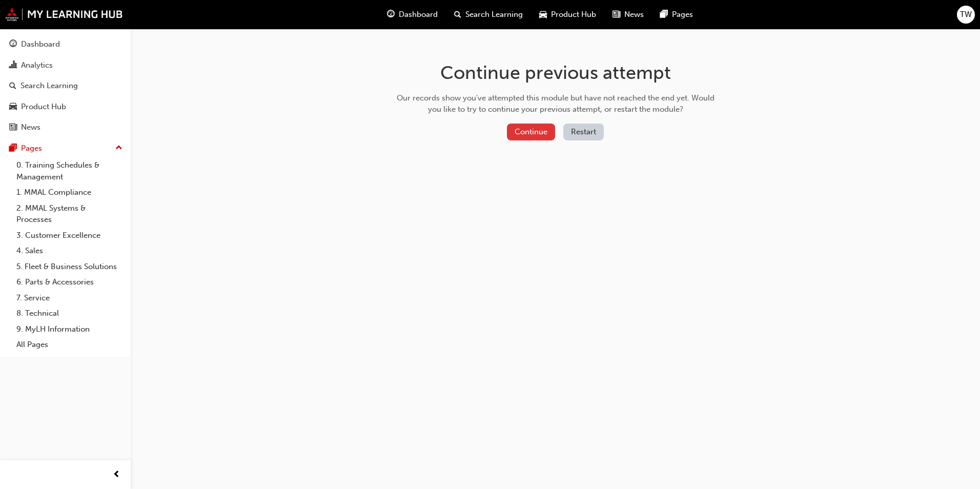
click at [555, 134] on button "Continue" at bounding box center [531, 132] width 48 height 17
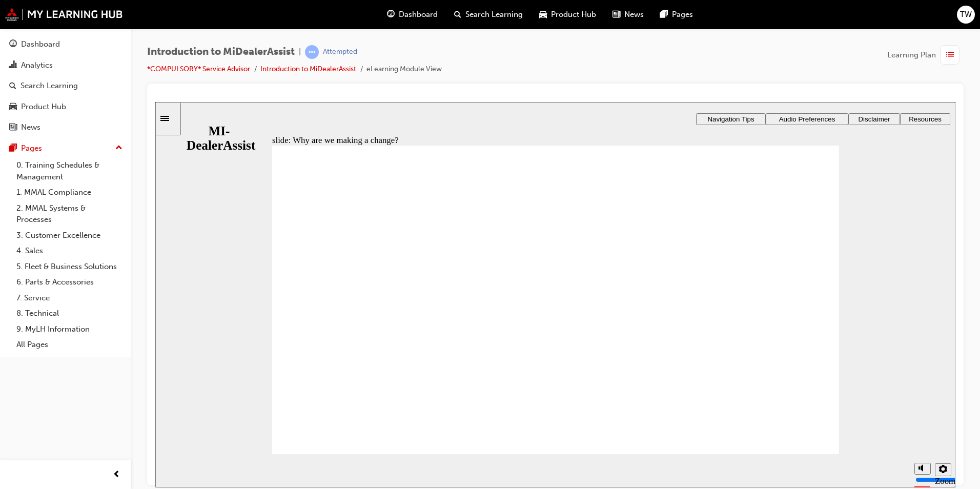
click at [169, 122] on div "Sidebar Toggle" at bounding box center [167, 118] width 17 height 8
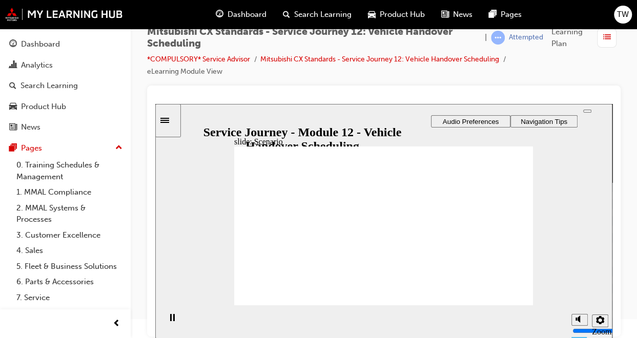
checkbox input "true"
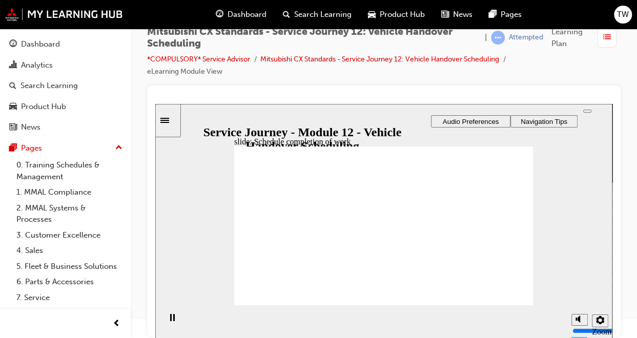
drag, startPoint x: 282, startPoint y: 229, endPoint x: 366, endPoint y: 226, distance: 84.1
drag, startPoint x: 269, startPoint y: 233, endPoint x: 365, endPoint y: 251, distance: 98.0
drag, startPoint x: 306, startPoint y: 225, endPoint x: 398, endPoint y: 261, distance: 99.7
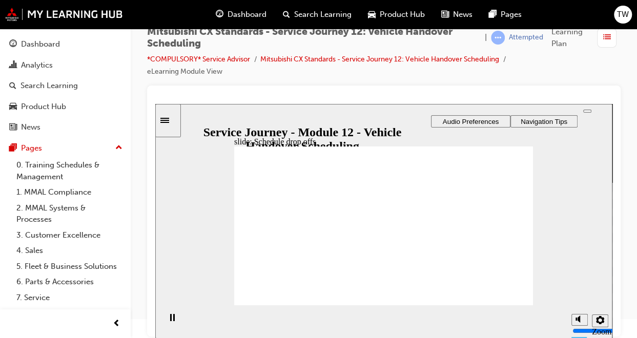
checkbox input "true"
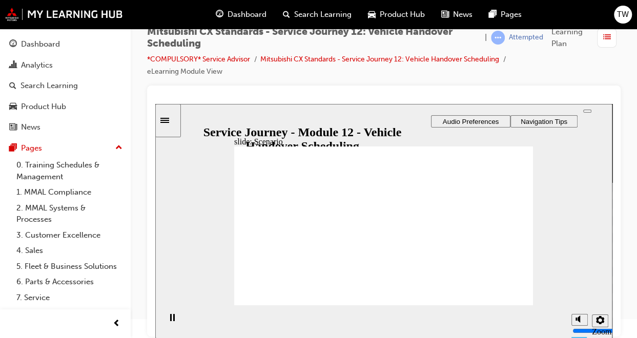
checkbox input "true"
drag, startPoint x: 401, startPoint y: 203, endPoint x: 400, endPoint y: 222, distance: 18.5
checkbox input "true"
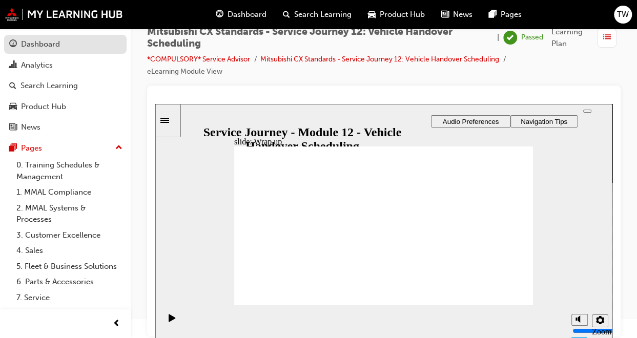
click at [45, 47] on div "Dashboard" at bounding box center [40, 44] width 39 height 12
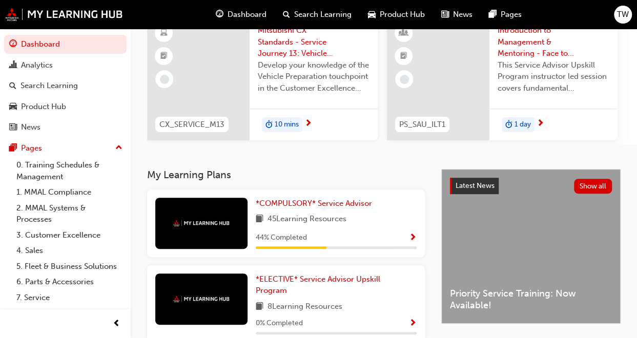
scroll to position [94, 0]
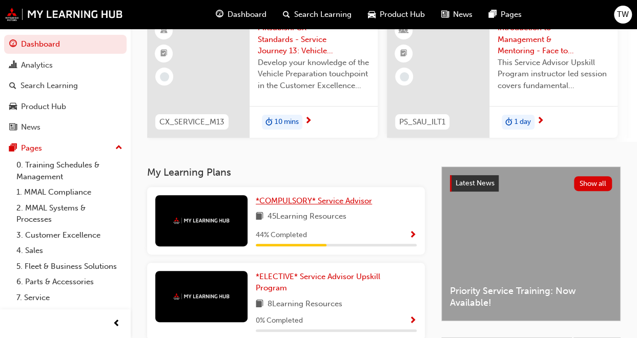
click at [314, 205] on span "*COMPULSORY* Service Advisor" at bounding box center [314, 200] width 116 height 9
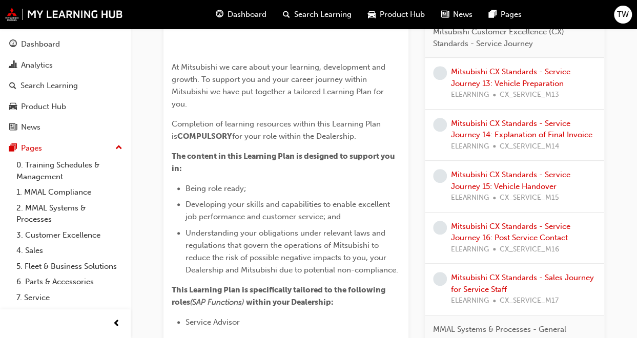
scroll to position [237, 0]
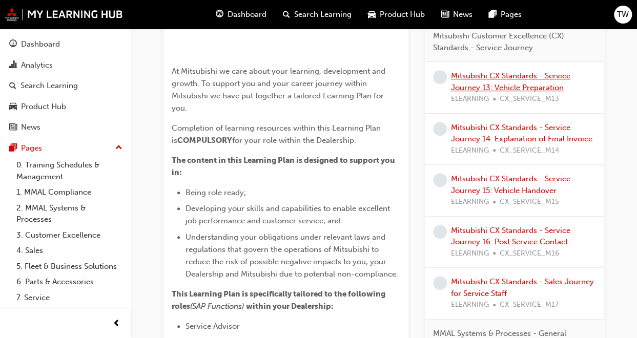
click at [516, 88] on link "Mitsubishi CX Standards - Service Journey 13: Vehicle Preparation" at bounding box center [510, 81] width 119 height 21
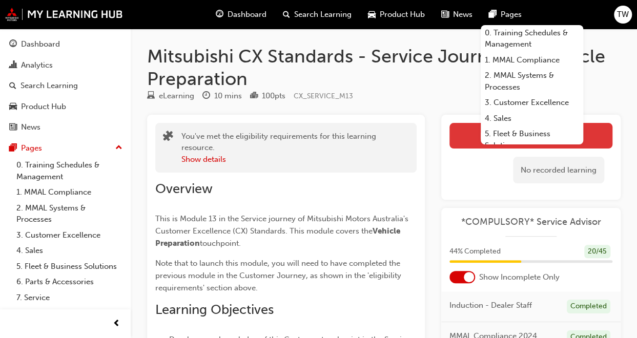
click at [463, 138] on link "Launch eLearning module" at bounding box center [531, 136] width 163 height 26
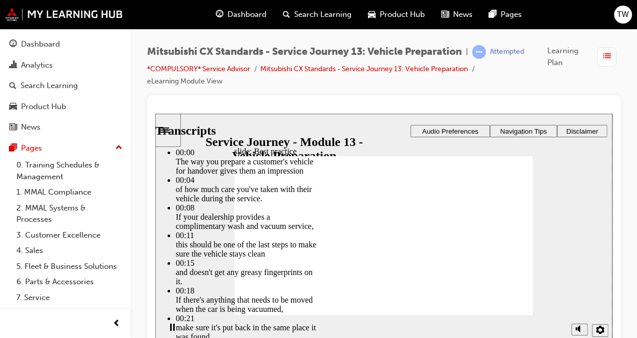
drag, startPoint x: 338, startPoint y: 294, endPoint x: 519, endPoint y: 299, distance: 180.5
type input "136"
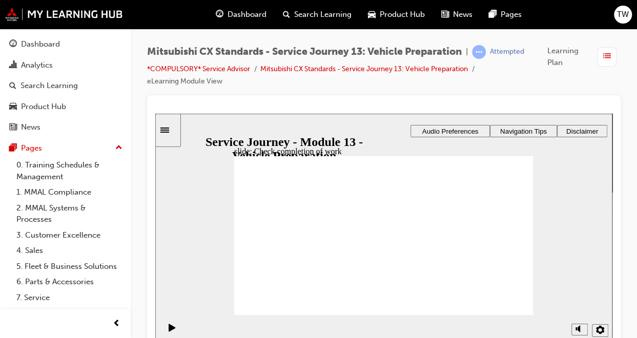
drag, startPoint x: 280, startPoint y: 256, endPoint x: 367, endPoint y: 222, distance: 92.5
drag, startPoint x: 284, startPoint y: 252, endPoint x: 466, endPoint y: 221, distance: 184.6
drag, startPoint x: 291, startPoint y: 249, endPoint x: 374, endPoint y: 243, distance: 83.7
drag, startPoint x: 298, startPoint y: 249, endPoint x: 388, endPoint y: 258, distance: 89.7
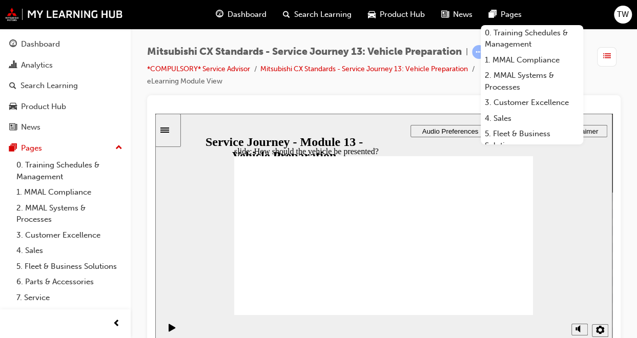
click at [353, 101] on div at bounding box center [384, 220] width 474 height 251
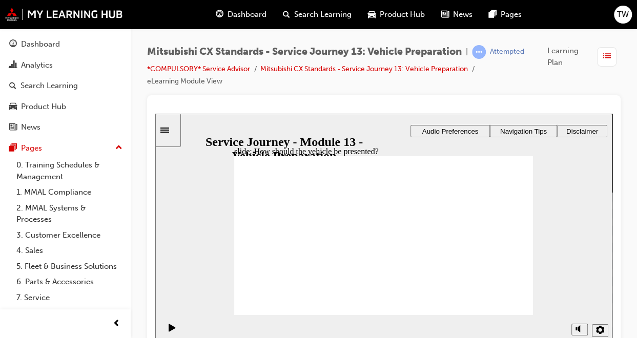
checkbox input "true"
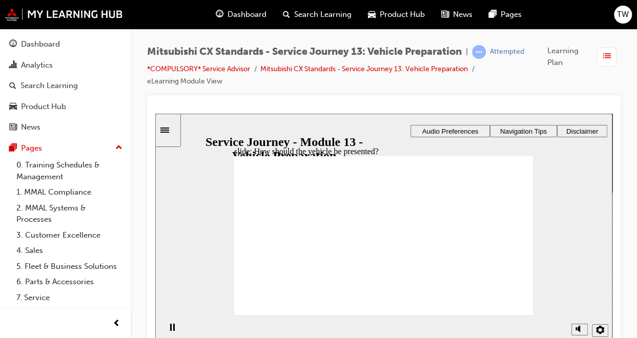
drag, startPoint x: 293, startPoint y: 255, endPoint x: 381, endPoint y: 201, distance: 103.7
drag, startPoint x: 280, startPoint y: 254, endPoint x: 373, endPoint y: 216, distance: 100.0
drag, startPoint x: 294, startPoint y: 251, endPoint x: 475, endPoint y: 198, distance: 188.5
drag, startPoint x: 291, startPoint y: 256, endPoint x: 481, endPoint y: 225, distance: 192.7
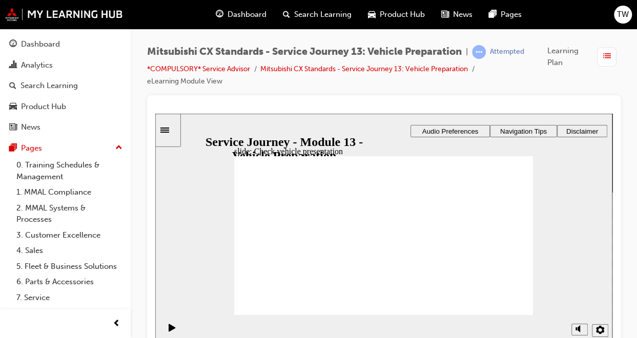
drag, startPoint x: 291, startPoint y: 255, endPoint x: 388, endPoint y: 233, distance: 99.2
drag, startPoint x: 302, startPoint y: 248, endPoint x: 482, endPoint y: 222, distance: 181.8
drag, startPoint x: 300, startPoint y: 250, endPoint x: 393, endPoint y: 212, distance: 100.2
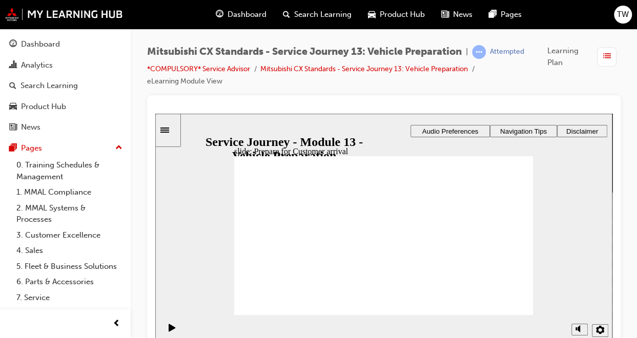
drag, startPoint x: 303, startPoint y: 251, endPoint x: 391, endPoint y: 243, distance: 87.5
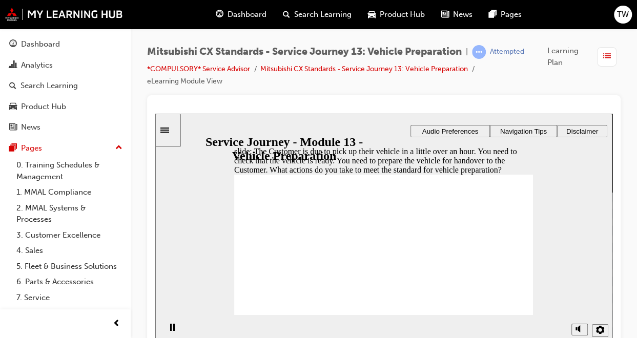
checkbox input "true"
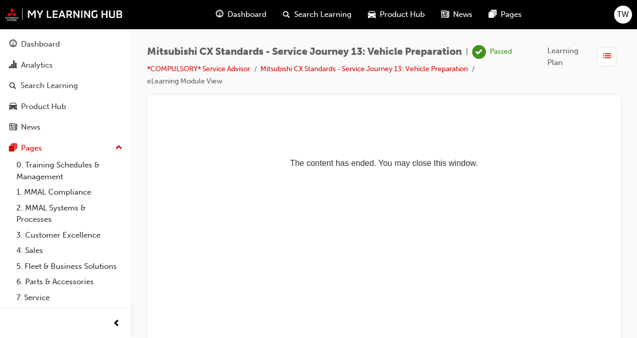
click at [605, 56] on span "list-icon" at bounding box center [607, 56] width 8 height 13
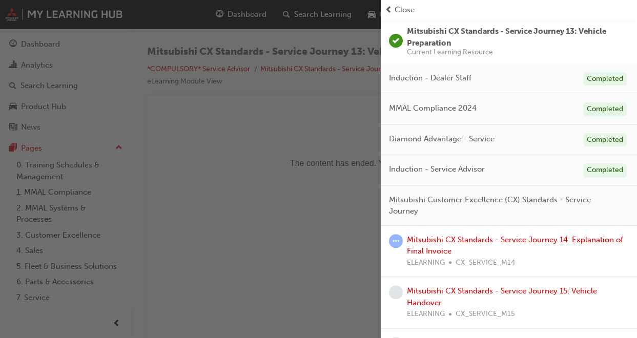
scroll to position [79, 0]
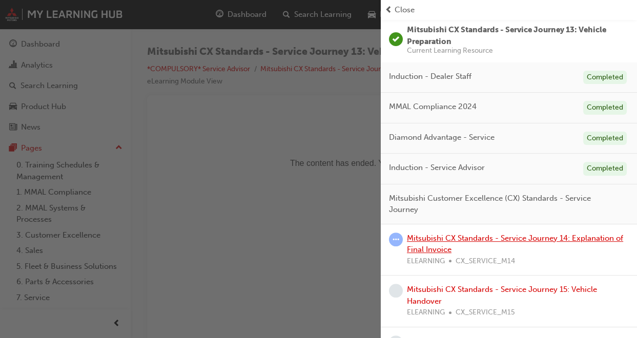
click at [451, 235] on link "Mitsubishi CX Standards - Service Journey 14: Explanation of Final Invoice" at bounding box center [515, 244] width 216 height 21
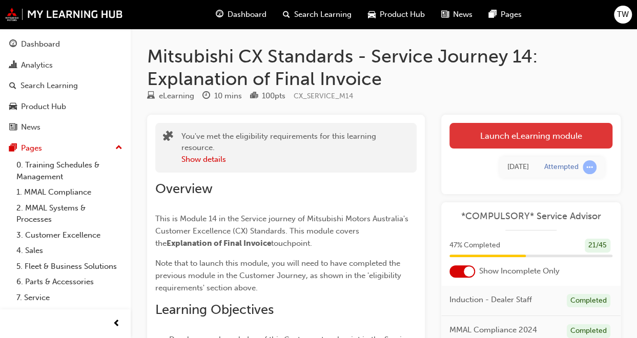
click at [531, 132] on link "Launch eLearning module" at bounding box center [531, 136] width 163 height 26
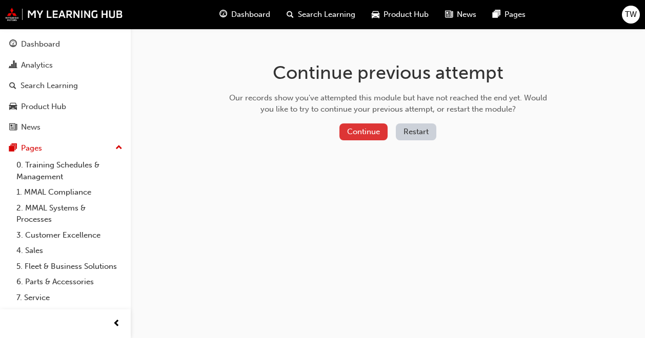
click at [372, 131] on button "Continue" at bounding box center [363, 132] width 48 height 17
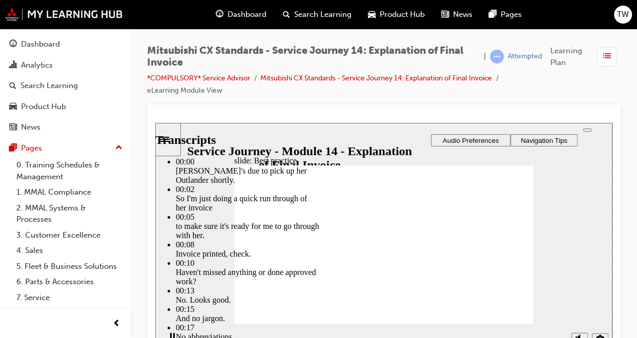
type input "130"
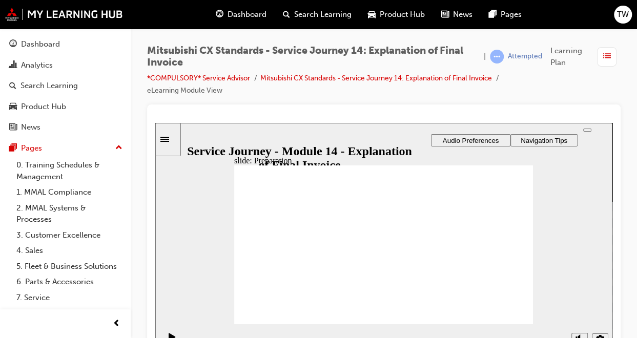
drag, startPoint x: 288, startPoint y: 249, endPoint x: 381, endPoint y: 232, distance: 94.3
drag, startPoint x: 302, startPoint y: 254, endPoint x: 389, endPoint y: 253, distance: 86.1
drag, startPoint x: 295, startPoint y: 253, endPoint x: 376, endPoint y: 273, distance: 83.4
drag, startPoint x: 303, startPoint y: 255, endPoint x: 494, endPoint y: 233, distance: 191.4
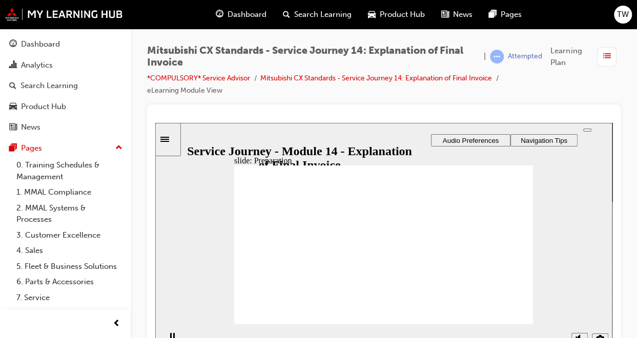
checkbox input "true"
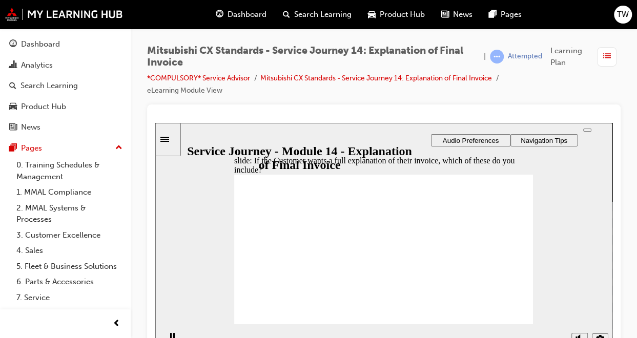
checkbox input "true"
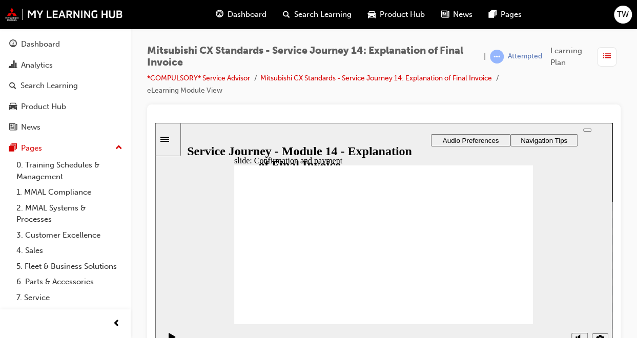
drag, startPoint x: 300, startPoint y: 256, endPoint x: 384, endPoint y: 229, distance: 88.2
drag, startPoint x: 281, startPoint y: 262, endPoint x: 381, endPoint y: 252, distance: 100.5
drag, startPoint x: 283, startPoint y: 264, endPoint x: 472, endPoint y: 232, distance: 190.9
drag, startPoint x: 292, startPoint y: 260, endPoint x: 379, endPoint y: 270, distance: 87.7
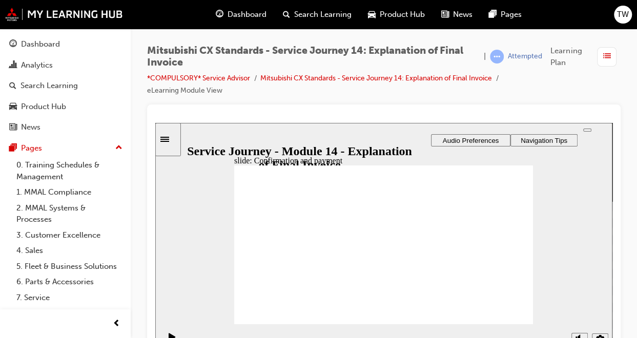
checkbox input "true"
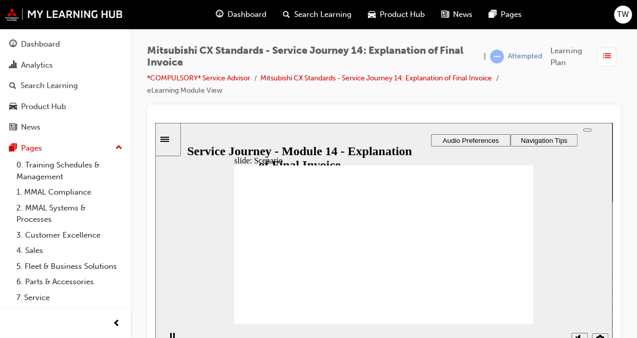
checkbox input "true"
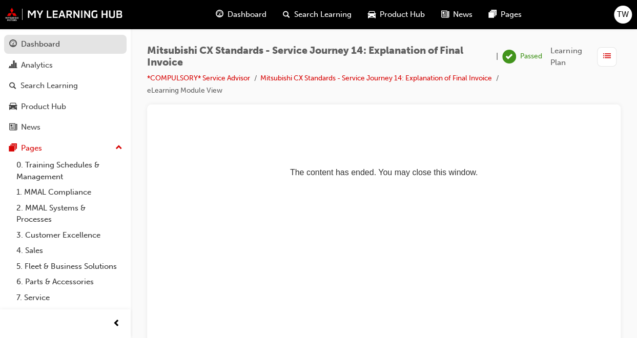
click at [58, 47] on div "Dashboard" at bounding box center [40, 44] width 39 height 12
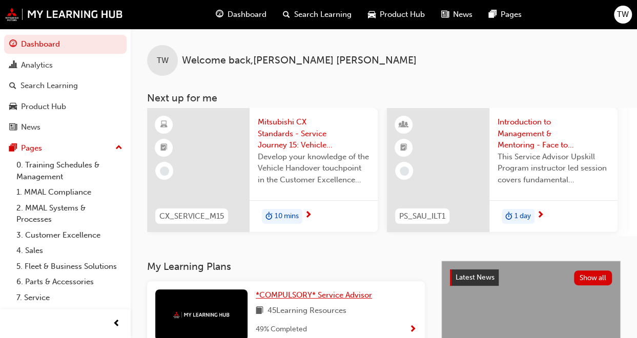
click at [289, 300] on span "*COMPULSORY* Service Advisor" at bounding box center [314, 295] width 116 height 9
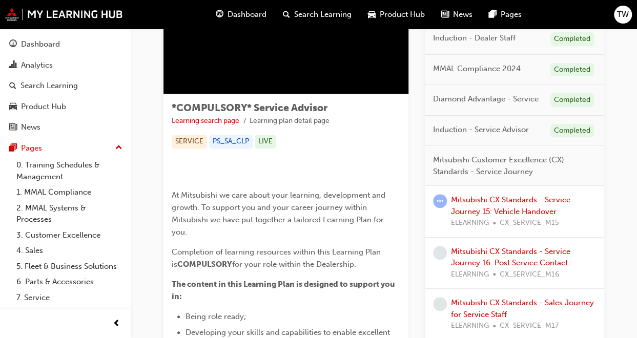
scroll to position [119, 0]
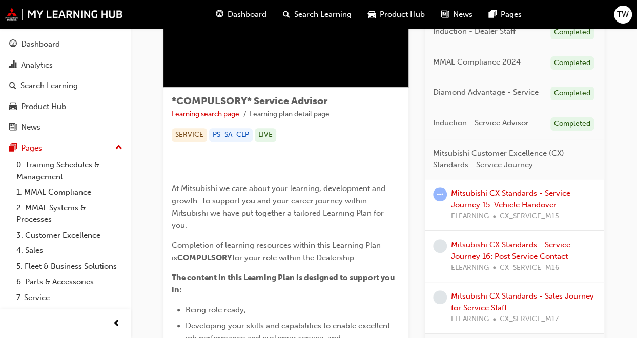
click at [523, 197] on div "Mitsubishi CX Standards - Service Journey 15: Vehicle Handover ELEARNING CX_SER…" at bounding box center [523, 205] width 145 height 35
click at [501, 203] on link "Mitsubishi CX Standards - Service Journey 15: Vehicle Handover" at bounding box center [510, 199] width 119 height 21
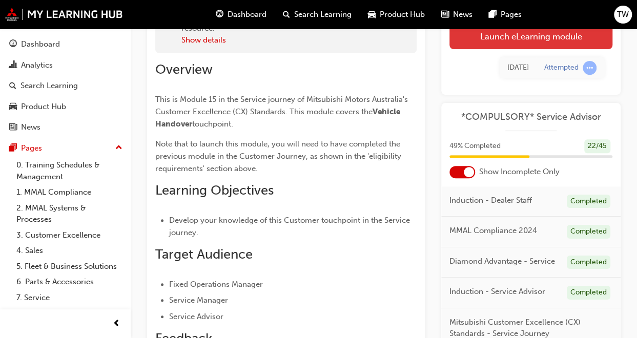
click at [494, 34] on link "Launch eLearning module" at bounding box center [531, 37] width 163 height 26
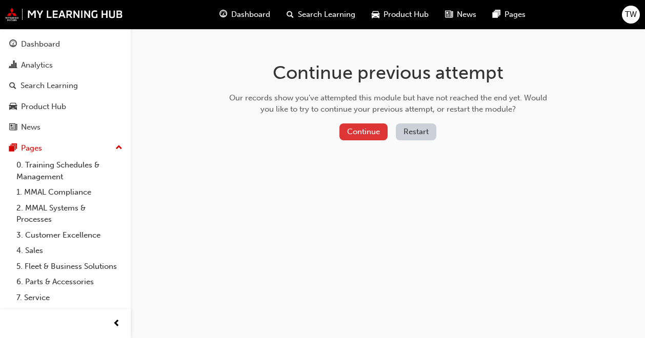
click at [370, 130] on button "Continue" at bounding box center [363, 132] width 48 height 17
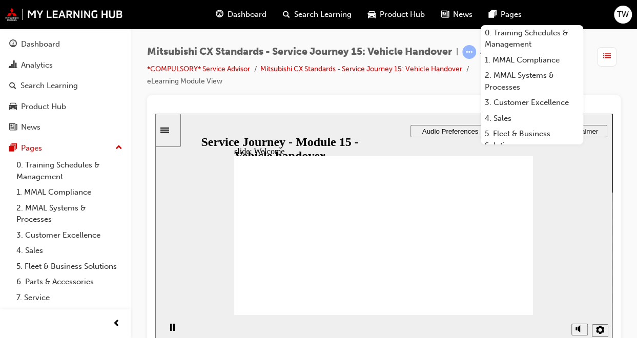
drag, startPoint x: 482, startPoint y: 296, endPoint x: 486, endPoint y: 301, distance: 6.6
click at [514, 10] on span "Pages" at bounding box center [511, 15] width 21 height 12
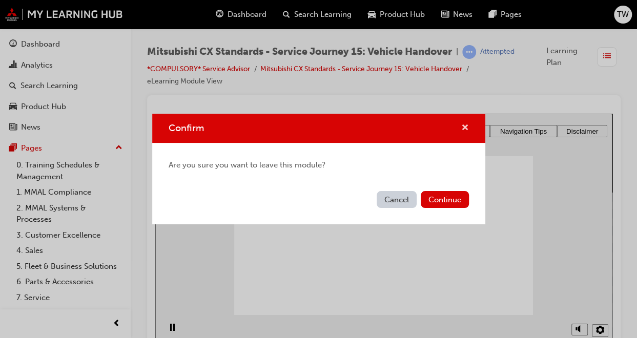
click at [461, 126] on span "cross-icon" at bounding box center [465, 128] width 8 height 9
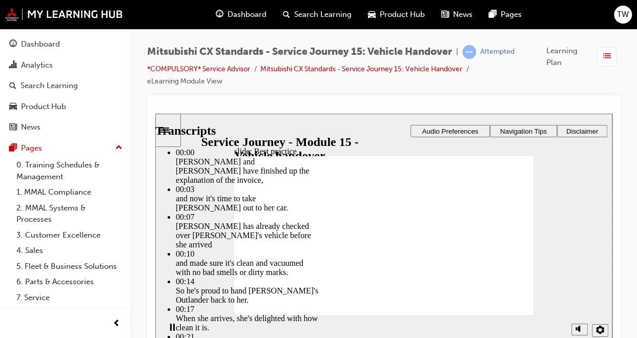
type input "119"
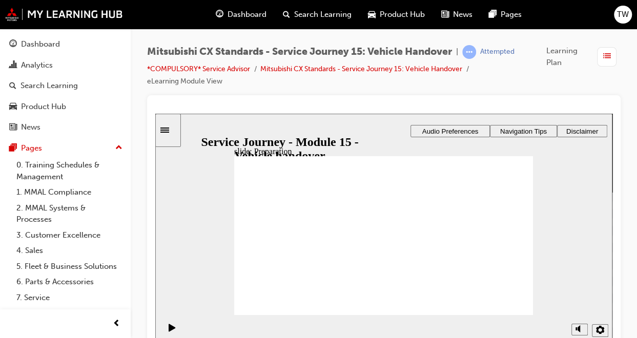
drag, startPoint x: 281, startPoint y: 241, endPoint x: 393, endPoint y: 227, distance: 112.7
drag, startPoint x: 299, startPoint y: 242, endPoint x: 381, endPoint y: 245, distance: 82.1
drag, startPoint x: 284, startPoint y: 243, endPoint x: 479, endPoint y: 219, distance: 196.8
drag, startPoint x: 268, startPoint y: 245, endPoint x: 356, endPoint y: 262, distance: 89.8
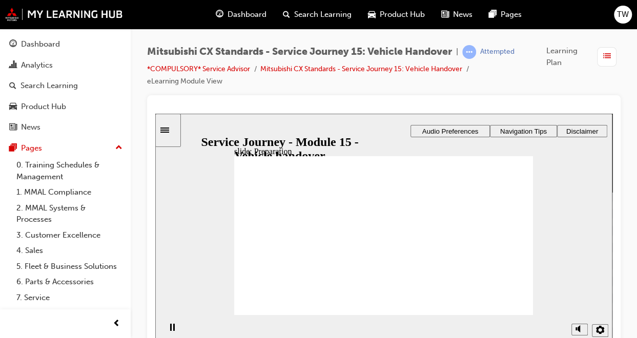
checkbox input "true"
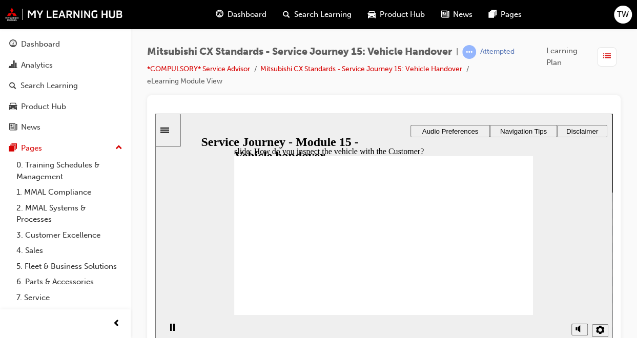
checkbox input "true"
checkbox input "false"
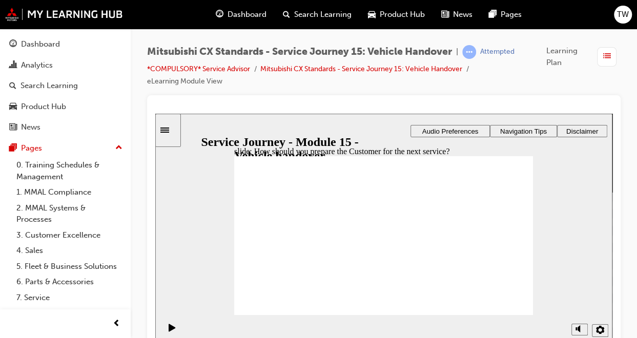
drag, startPoint x: 285, startPoint y: 255, endPoint x: 380, endPoint y: 230, distance: 98.7
drag, startPoint x: 299, startPoint y: 256, endPoint x: 386, endPoint y: 246, distance: 87.7
drag, startPoint x: 292, startPoint y: 255, endPoint x: 385, endPoint y: 266, distance: 93.9
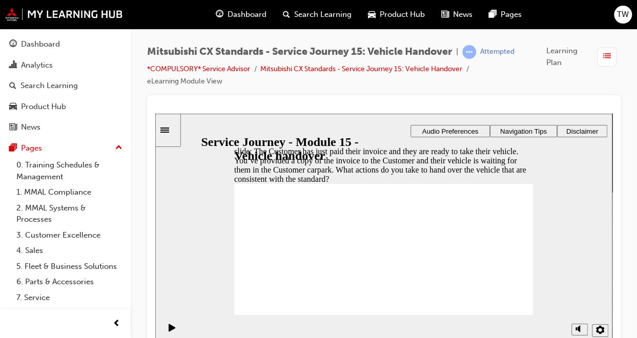
checkbox input "true"
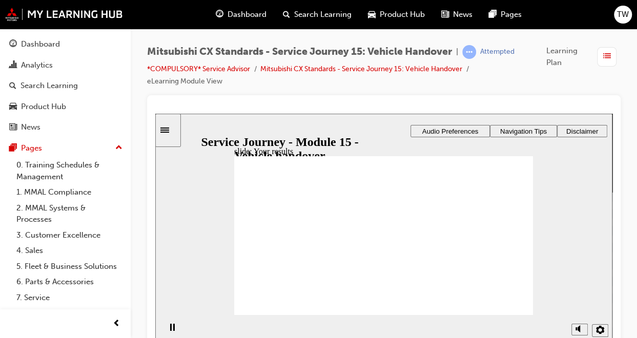
drag, startPoint x: 299, startPoint y: 250, endPoint x: 380, endPoint y: 219, distance: 86.6
drag, startPoint x: 290, startPoint y: 255, endPoint x: 482, endPoint y: 225, distance: 194.5
drag, startPoint x: 278, startPoint y: 256, endPoint x: 354, endPoint y: 255, distance: 75.9
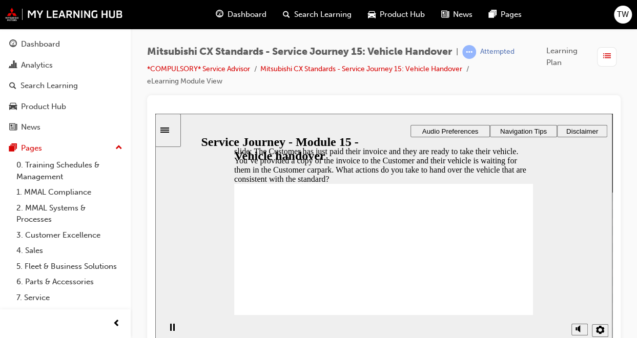
checkbox input "true"
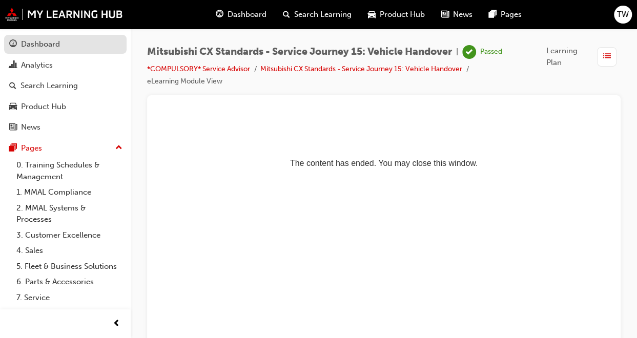
click at [50, 44] on div "Dashboard" at bounding box center [40, 44] width 39 height 12
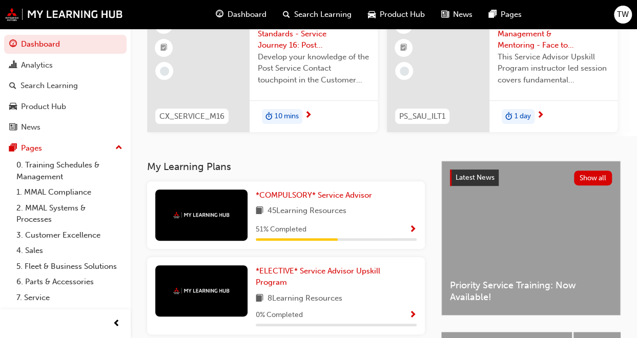
scroll to position [112, 0]
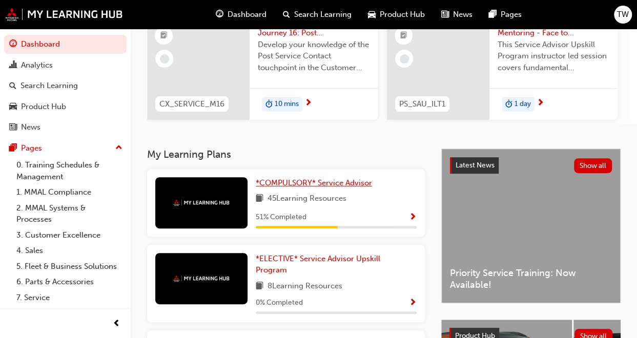
click at [353, 186] on span "*COMPULSORY* Service Advisor" at bounding box center [314, 182] width 116 height 9
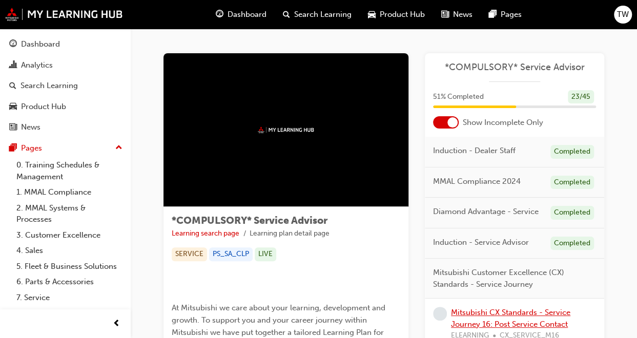
click at [523, 310] on link "Mitsubishi CX Standards - Service Journey 16: Post Service Contact" at bounding box center [510, 318] width 119 height 21
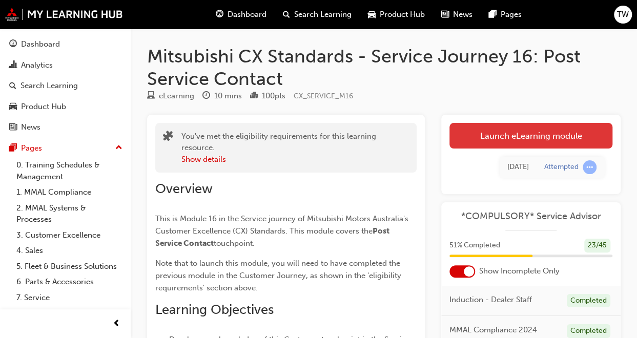
click at [560, 136] on link "Launch eLearning module" at bounding box center [531, 136] width 163 height 26
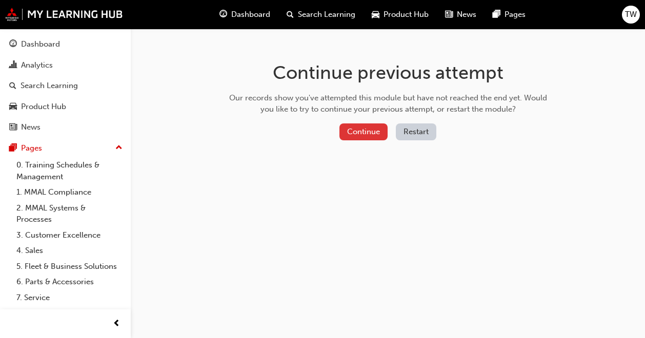
click at [375, 128] on button "Continue" at bounding box center [363, 132] width 48 height 17
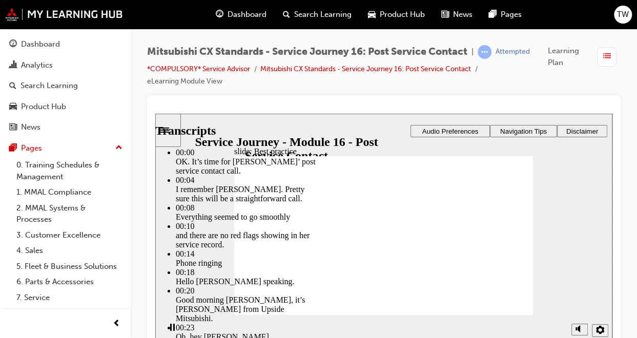
drag, startPoint x: 512, startPoint y: 293, endPoint x: 519, endPoint y: 293, distance: 6.7
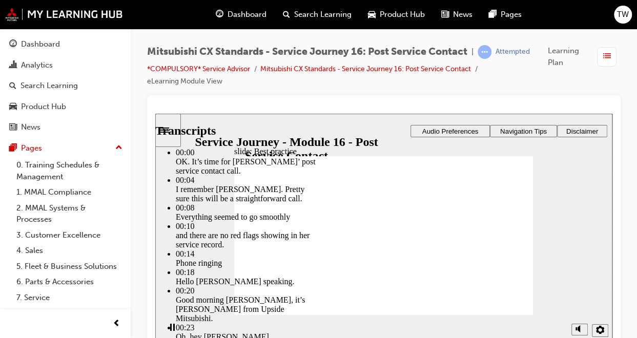
type input "261"
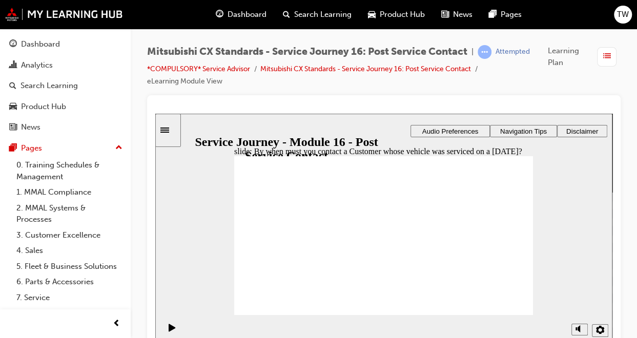
radio input "false"
radio input "true"
drag, startPoint x: 287, startPoint y: 247, endPoint x: 384, endPoint y: 212, distance: 103.3
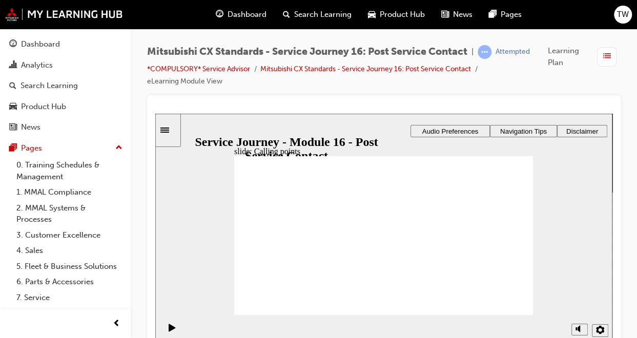
drag, startPoint x: 282, startPoint y: 251, endPoint x: 376, endPoint y: 240, distance: 94.9
drag, startPoint x: 288, startPoint y: 250, endPoint x: 480, endPoint y: 217, distance: 195.1
drag, startPoint x: 300, startPoint y: 252, endPoint x: 394, endPoint y: 257, distance: 94.4
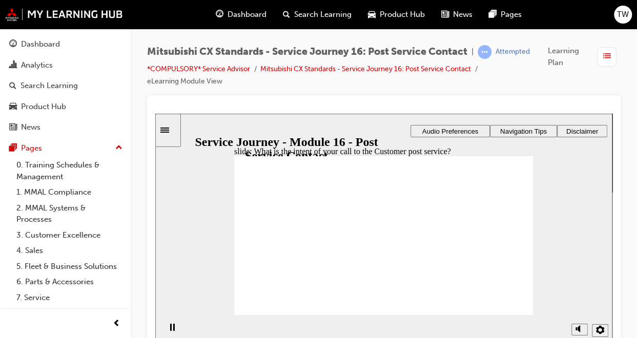
checkbox input "true"
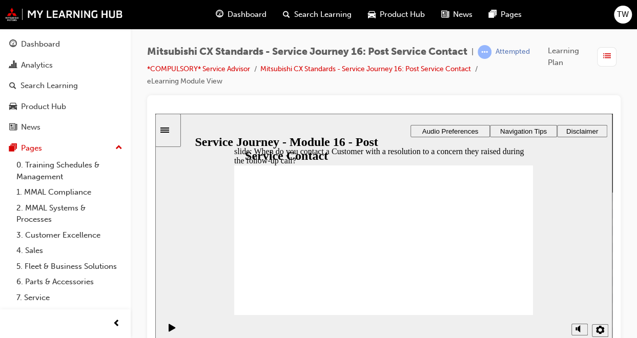
radio input "true"
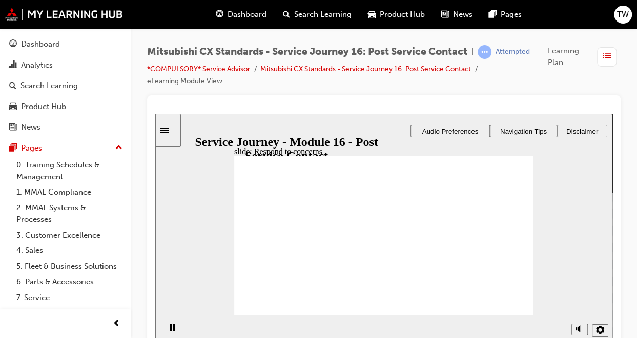
drag, startPoint x: 287, startPoint y: 248, endPoint x: 374, endPoint y: 215, distance: 93.1
drag, startPoint x: 277, startPoint y: 246, endPoint x: 356, endPoint y: 230, distance: 80.1
drag, startPoint x: 293, startPoint y: 254, endPoint x: 389, endPoint y: 261, distance: 95.7
drag, startPoint x: 299, startPoint y: 240, endPoint x: 383, endPoint y: 278, distance: 92.2
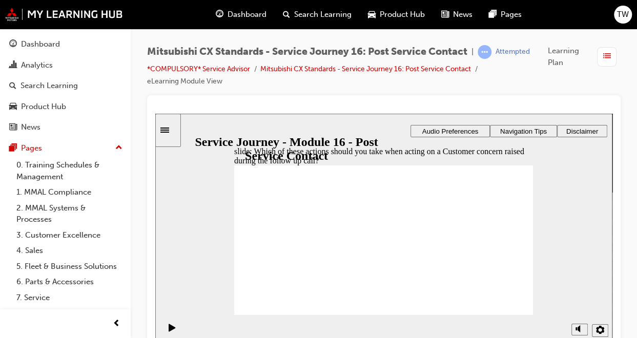
radio input "true"
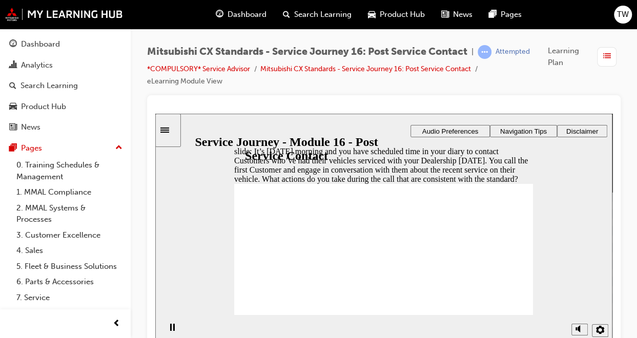
checkbox input "true"
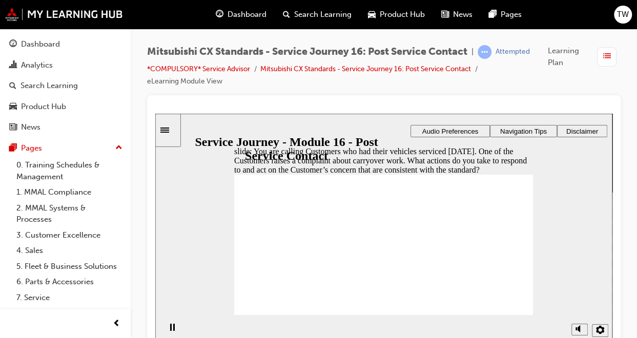
checkbox input "true"
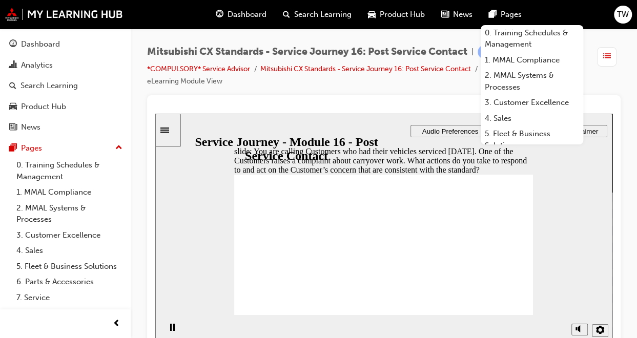
checkbox input "true"
checkbox input "false"
checkbox input "true"
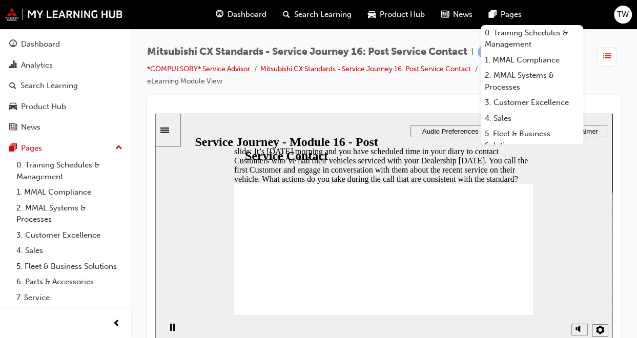
checkbox input "true"
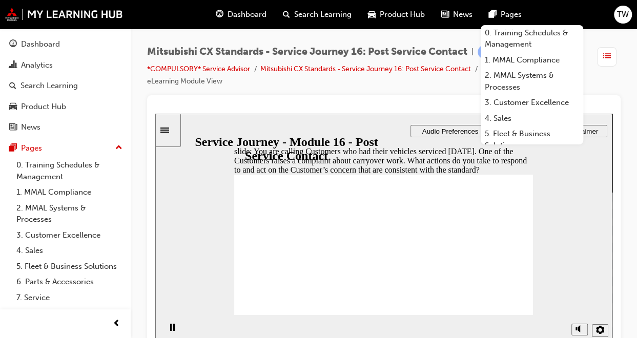
checkbox input "true"
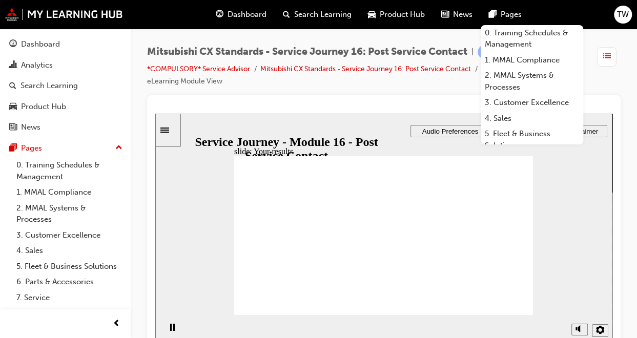
click at [43, 44] on div "Dashboard" at bounding box center [40, 44] width 39 height 12
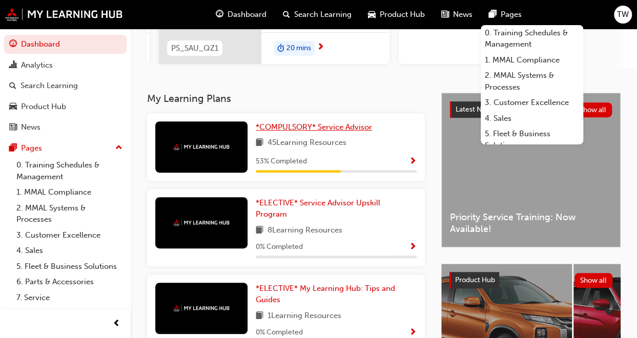
scroll to position [164, 0]
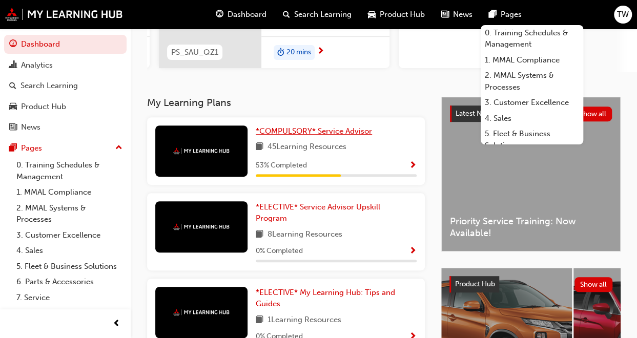
click at [341, 134] on span "*COMPULSORY* Service Advisor" at bounding box center [314, 131] width 116 height 9
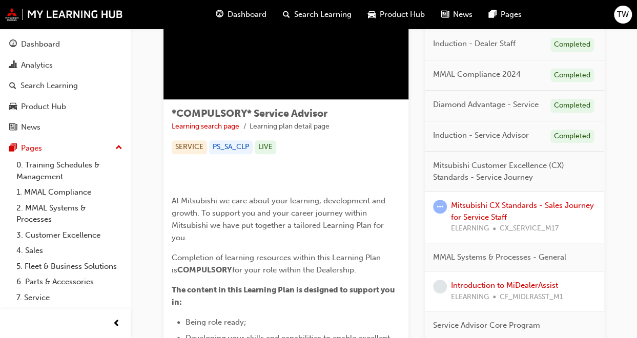
scroll to position [108, 0]
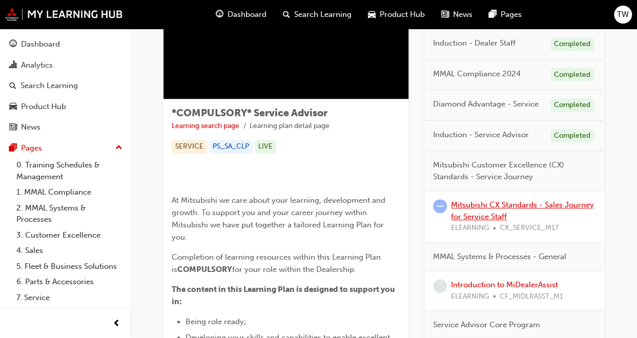
click at [492, 209] on div "Mitsubishi CX Standards - Sales Journey for Service Staff ELEARNING CX_SERVICE_…" at bounding box center [523, 216] width 145 height 35
click at [495, 214] on link "Mitsubishi CX Standards - Sales Journey for Service Staff" at bounding box center [522, 210] width 143 height 21
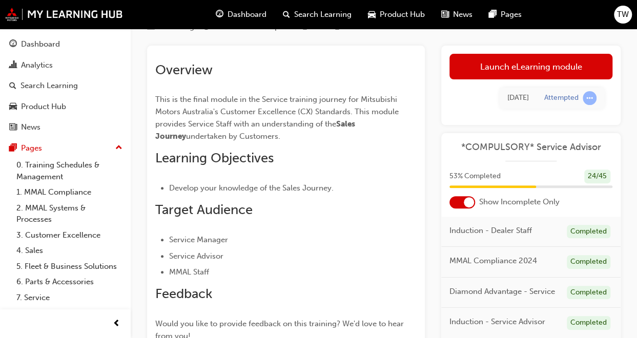
scroll to position [69, 0]
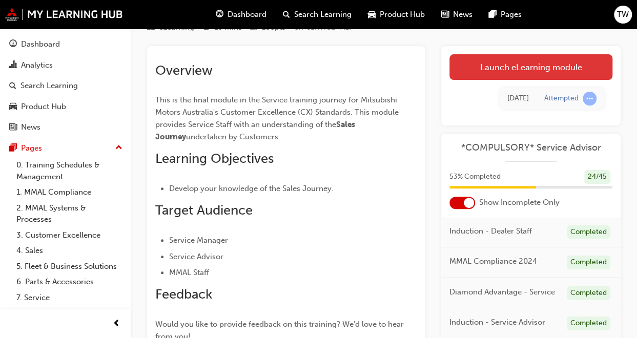
click at [544, 76] on link "Launch eLearning module" at bounding box center [531, 67] width 163 height 26
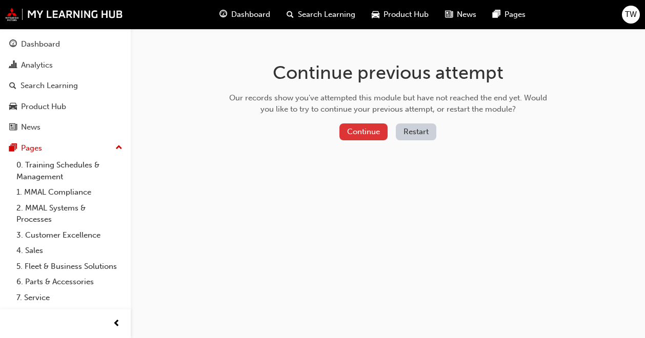
click at [378, 133] on button "Continue" at bounding box center [363, 132] width 48 height 17
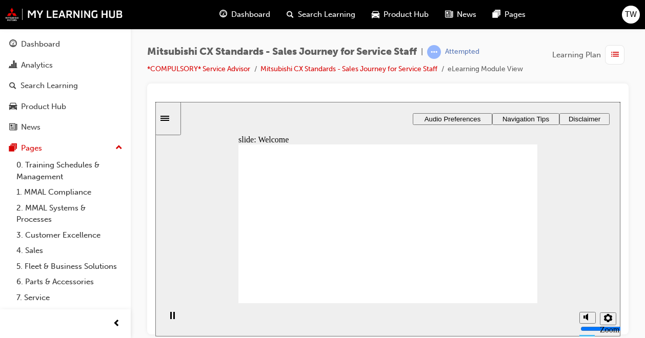
click at [169, 116] on icon "Sidebar Toggle" at bounding box center [164, 117] width 9 height 5
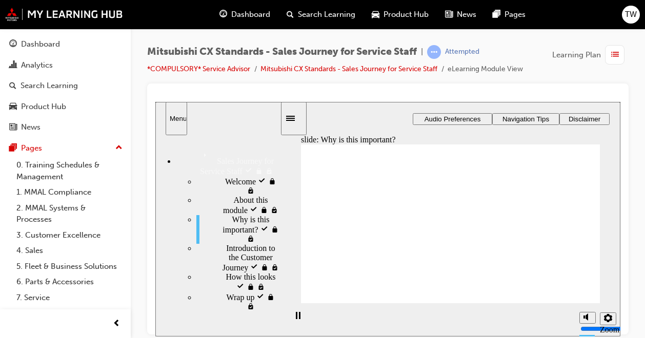
click at [295, 118] on icon "Sidebar Toggle" at bounding box center [290, 117] width 9 height 5
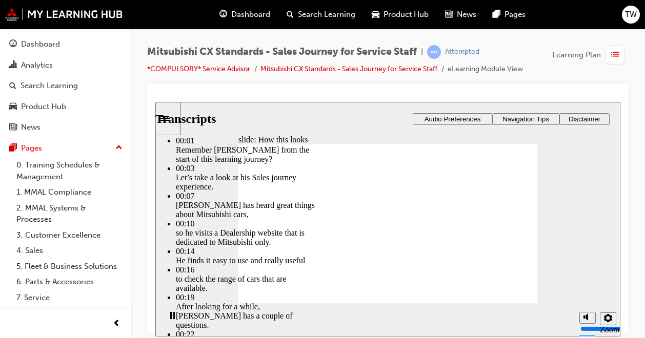
type input "264"
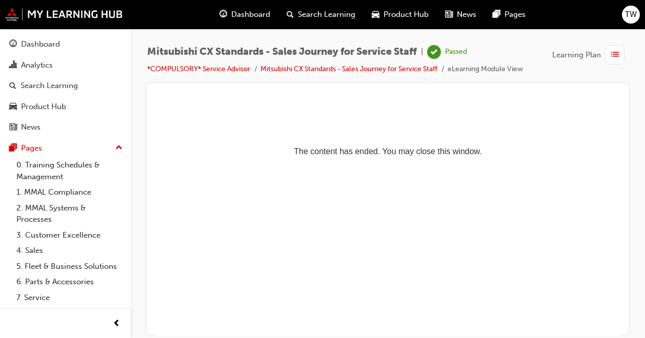
click at [614, 56] on span "list-icon" at bounding box center [615, 55] width 8 height 13
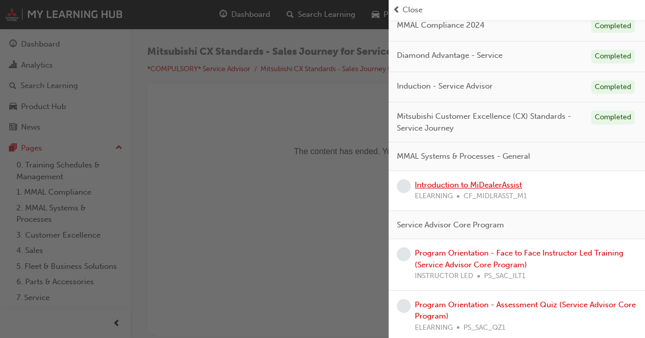
scroll to position [150, 0]
click at [509, 183] on link "Introduction to MiDealerAssist" at bounding box center [468, 184] width 107 height 9
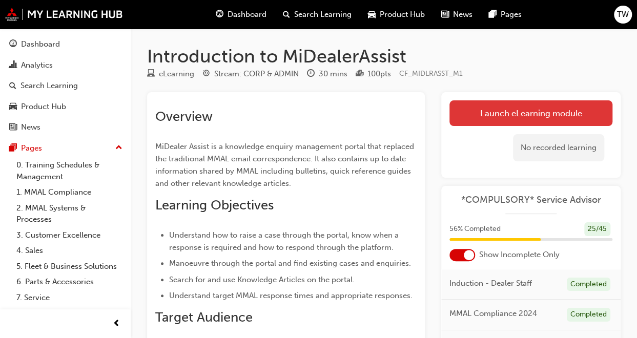
click at [497, 122] on link "Launch eLearning module" at bounding box center [531, 113] width 163 height 26
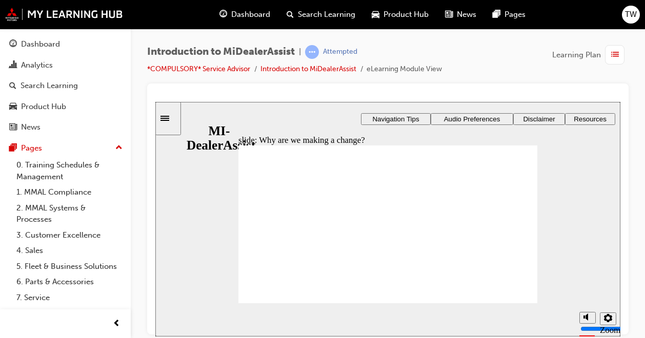
drag, startPoint x: 415, startPoint y: 222, endPoint x: 472, endPoint y: 182, distance: 69.5
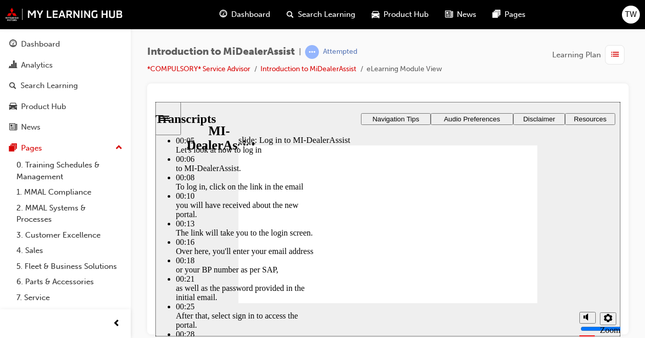
drag, startPoint x: 504, startPoint y: 292, endPoint x: 521, endPoint y: 281, distance: 20.5
type input "41"
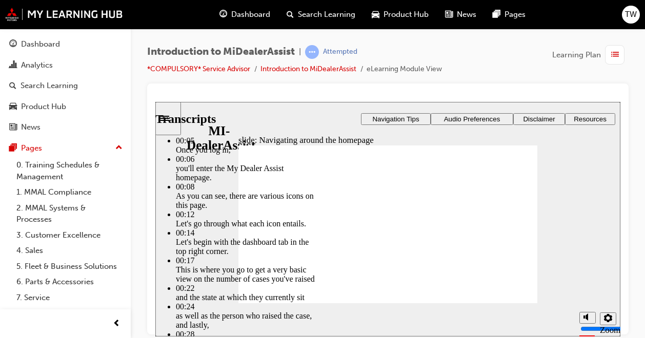
type input "144"
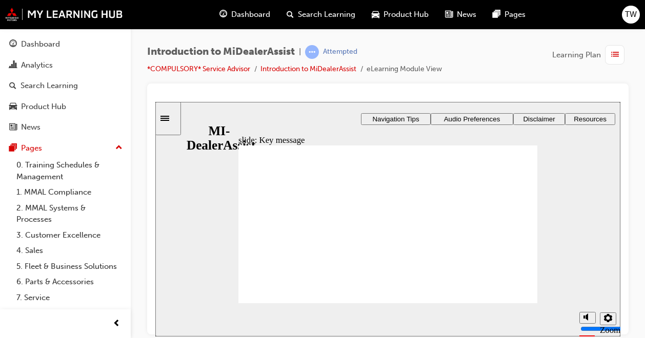
radio input "true"
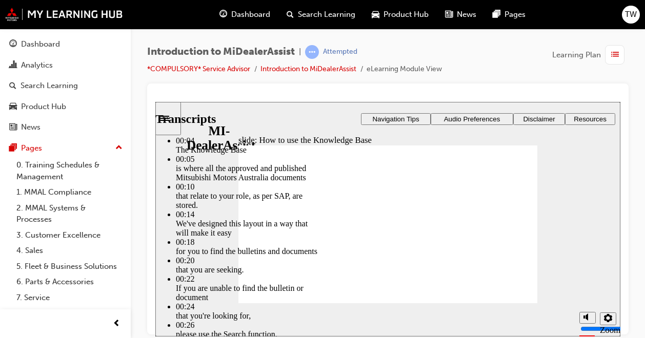
type input "51"
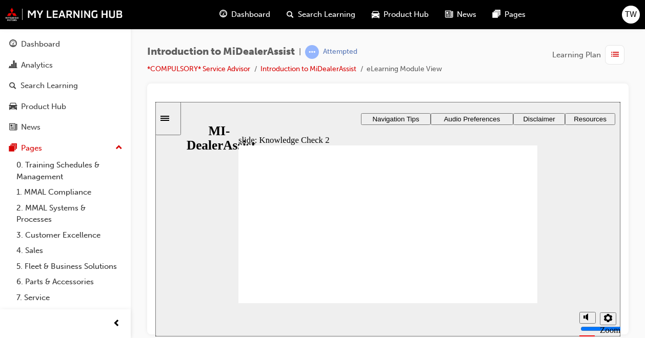
radio input "true"
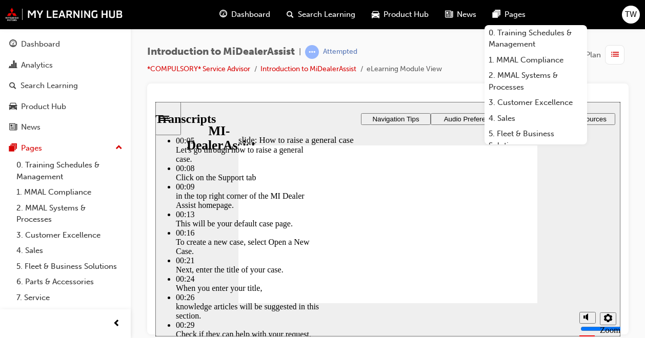
drag, startPoint x: 513, startPoint y: 278, endPoint x: 523, endPoint y: 280, distance: 10.4
type input "85"
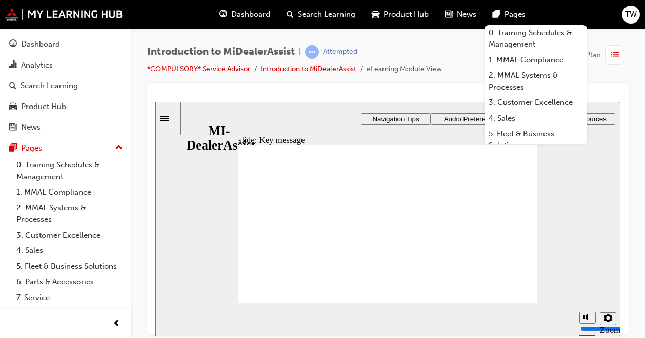
checkbox input "true"
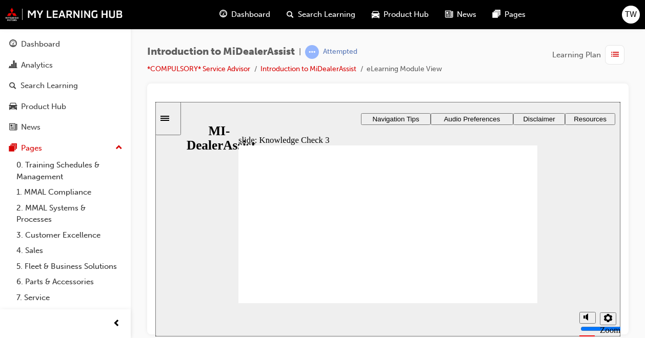
checkbox input "true"
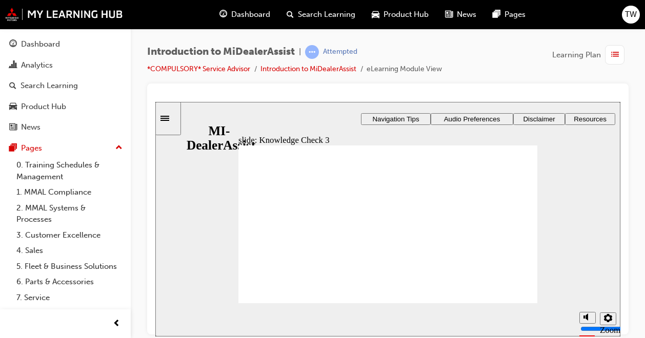
checkbox input "true"
click at [170, 117] on icon "Sidebar Toggle" at bounding box center [167, 117] width 15 height 6
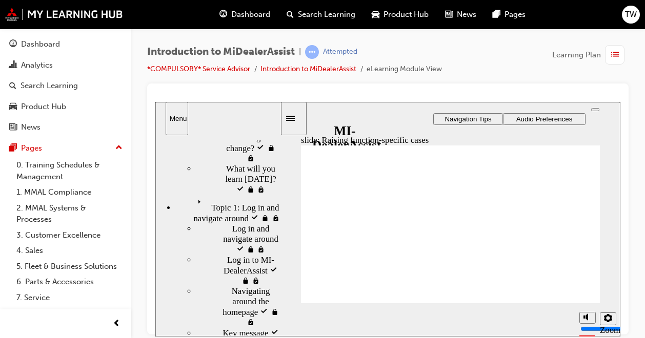
scroll to position [99, 0]
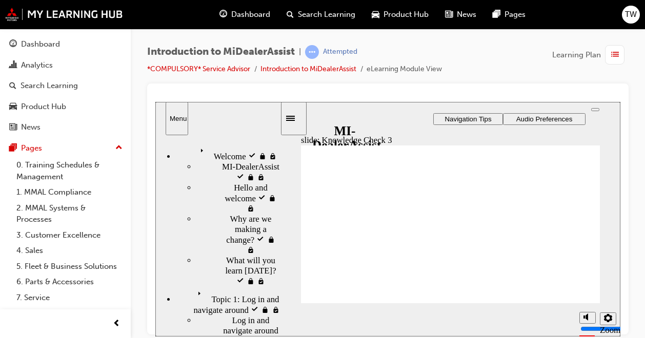
scroll to position [0, 0]
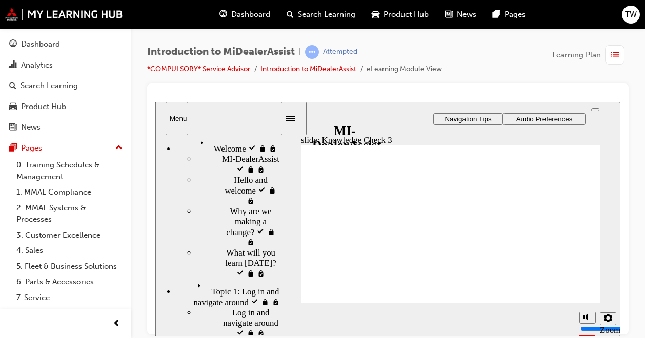
scroll to position [13, 0]
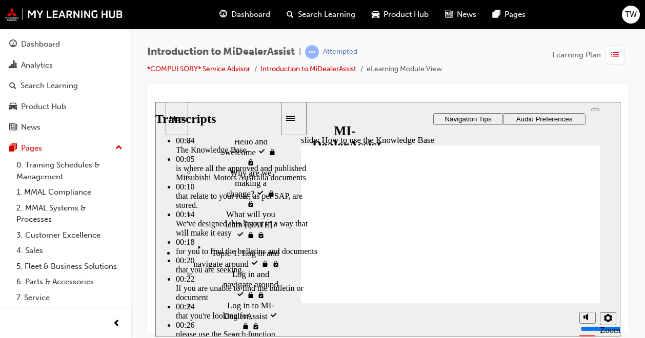
scroll to position [52, 0]
type input "51"
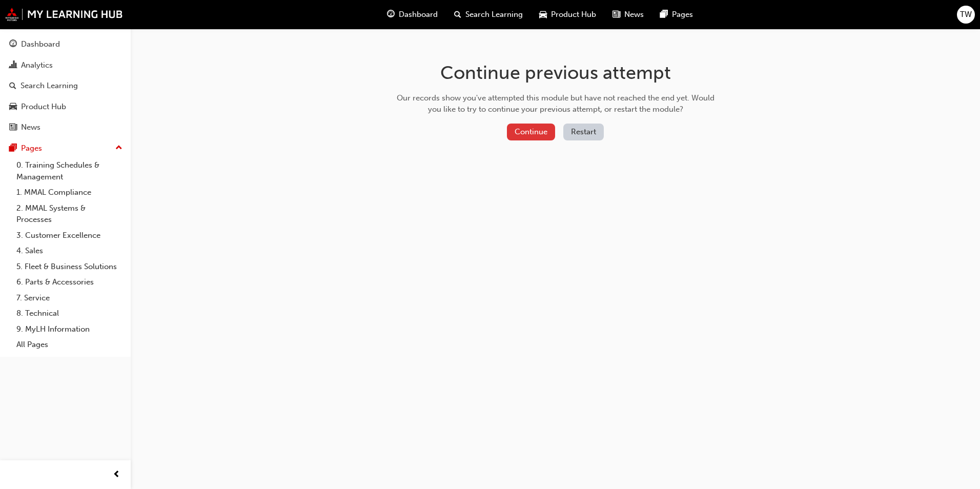
click at [551, 126] on button "Continue" at bounding box center [531, 132] width 48 height 17
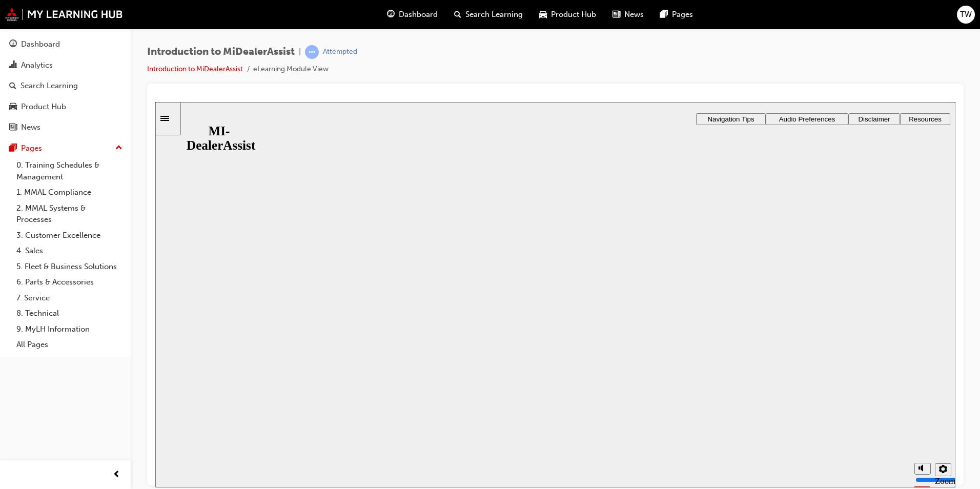
drag, startPoint x: 548, startPoint y: 316, endPoint x: 540, endPoint y: 316, distance: 8.2
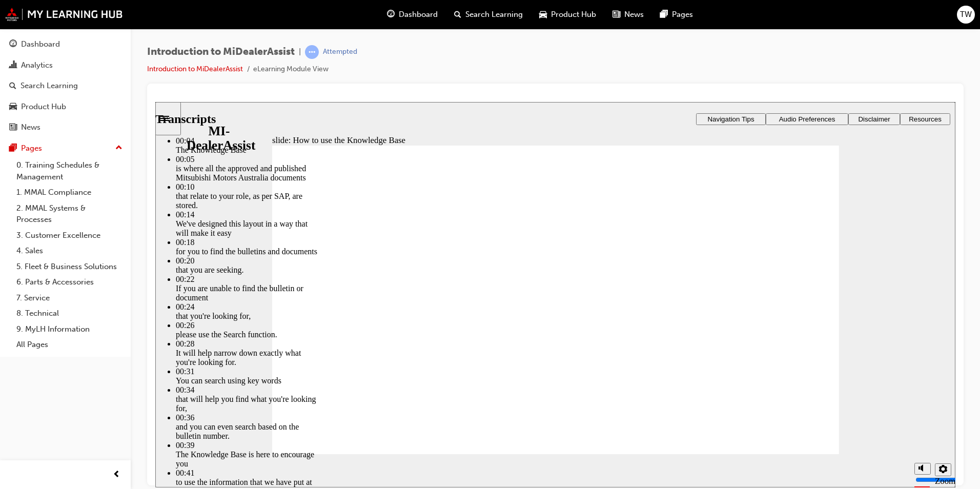
drag, startPoint x: 425, startPoint y: 422, endPoint x: 512, endPoint y: 421, distance: 86.6
type input "51"
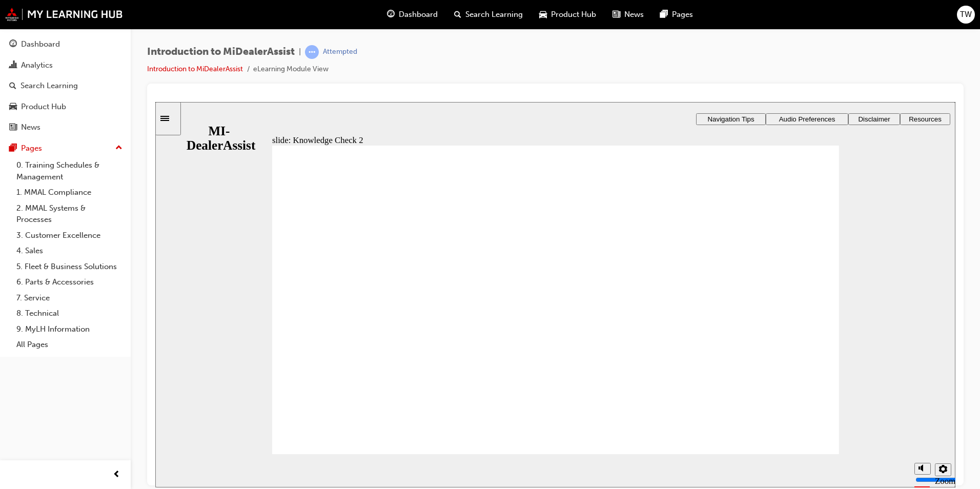
radio input "true"
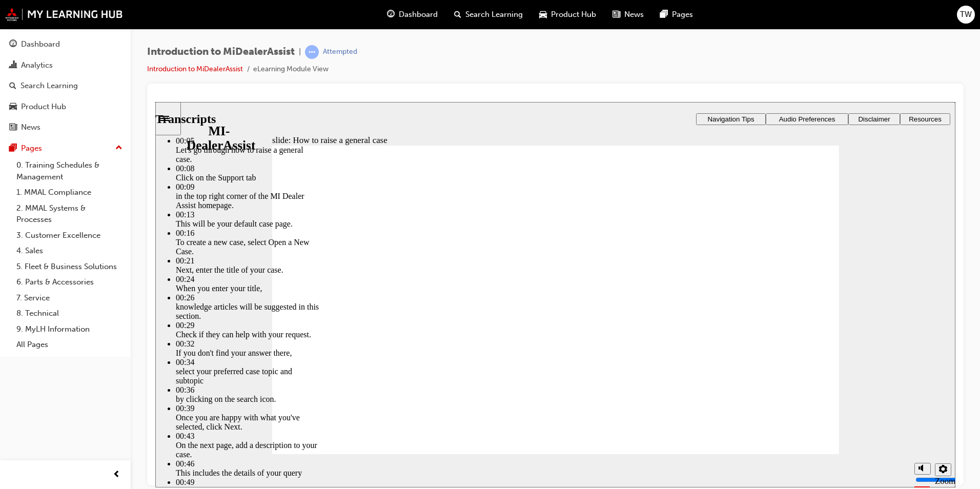
drag, startPoint x: 335, startPoint y: 425, endPoint x: 358, endPoint y: 430, distance: 23.0
type input "85"
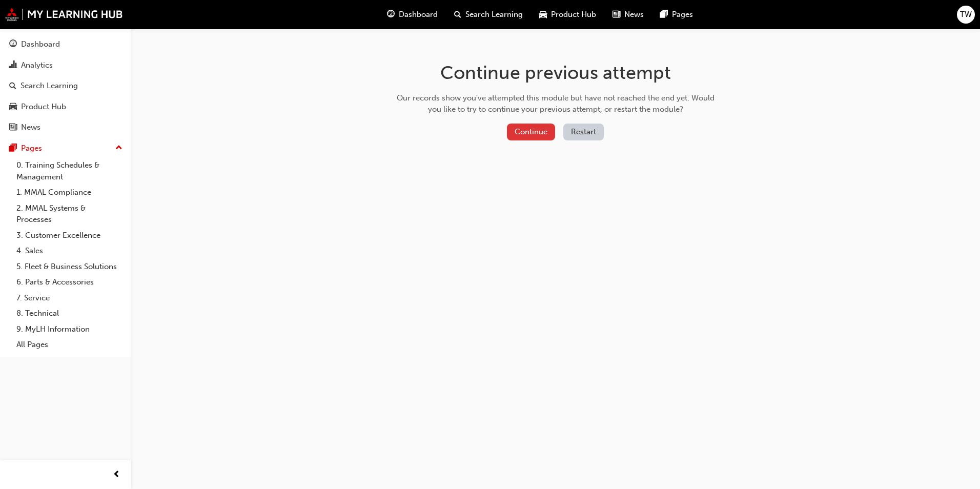
click at [536, 138] on button "Continue" at bounding box center [531, 132] width 48 height 17
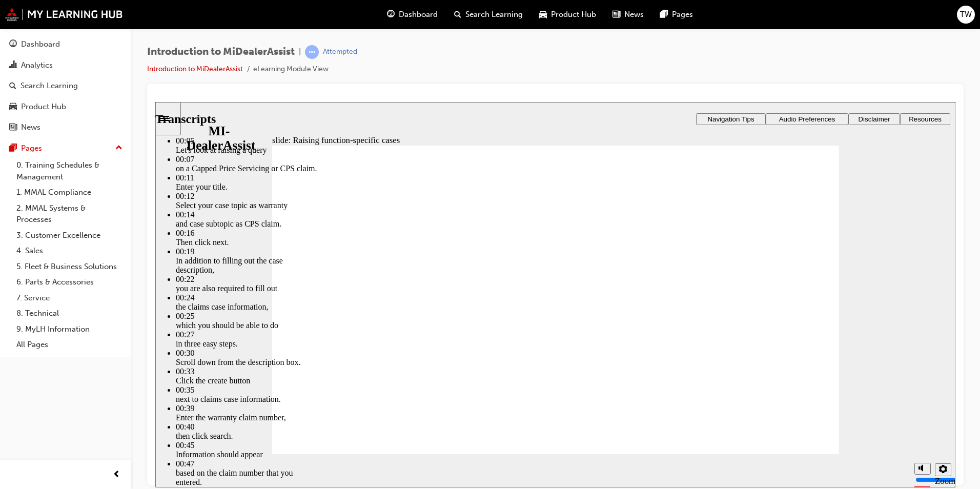
type input "80"
type input "52"
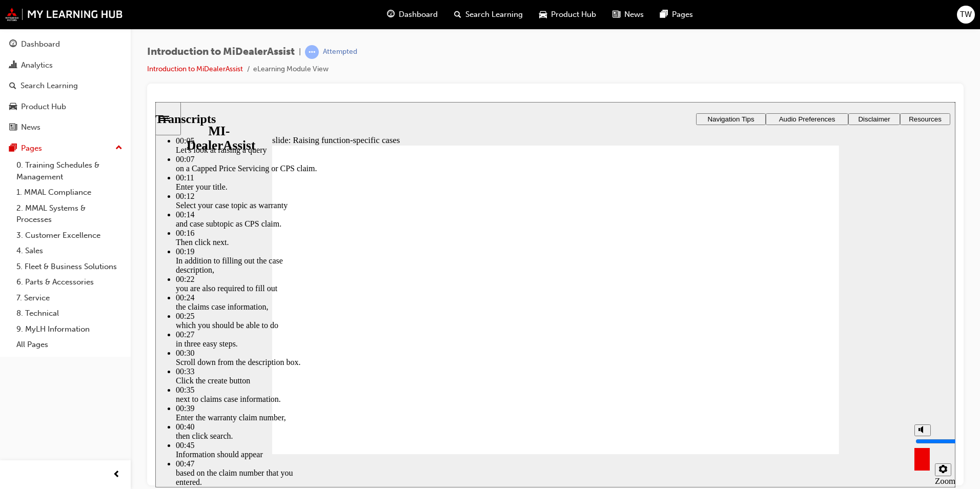
click at [925, 467] on div "misc controls" at bounding box center [921, 455] width 15 height 38
type input "7"
type input "80"
type input "7"
type input "52"
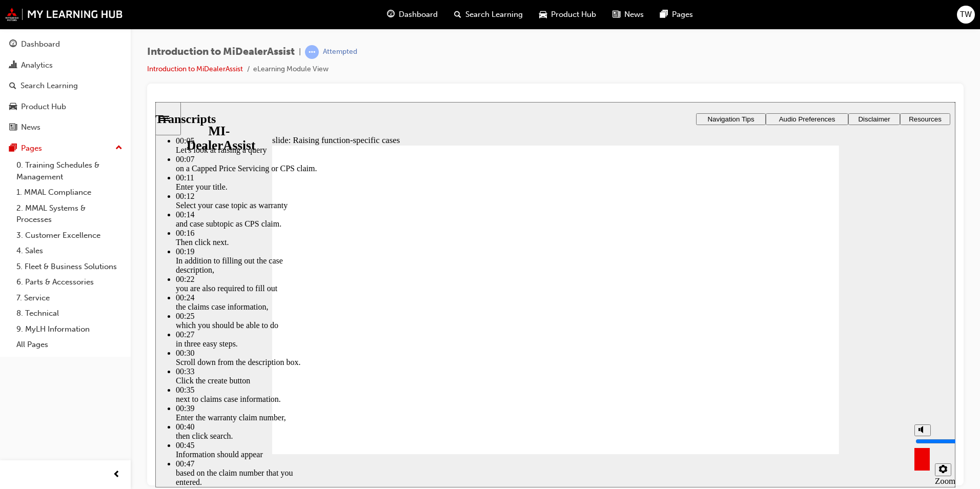
type input "7"
type input "6"
type input "80"
type input "6"
type input "52"
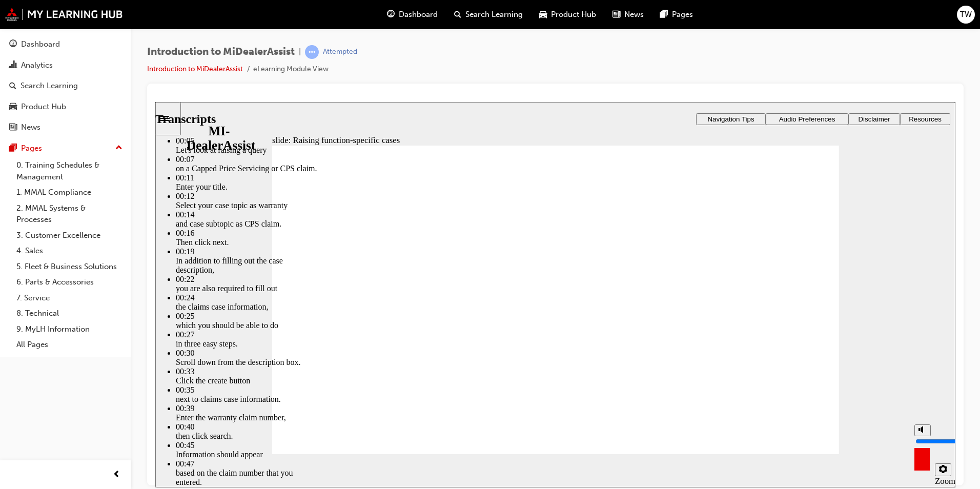
type input "6"
type input "5"
type input "80"
type input "5"
type input "52"
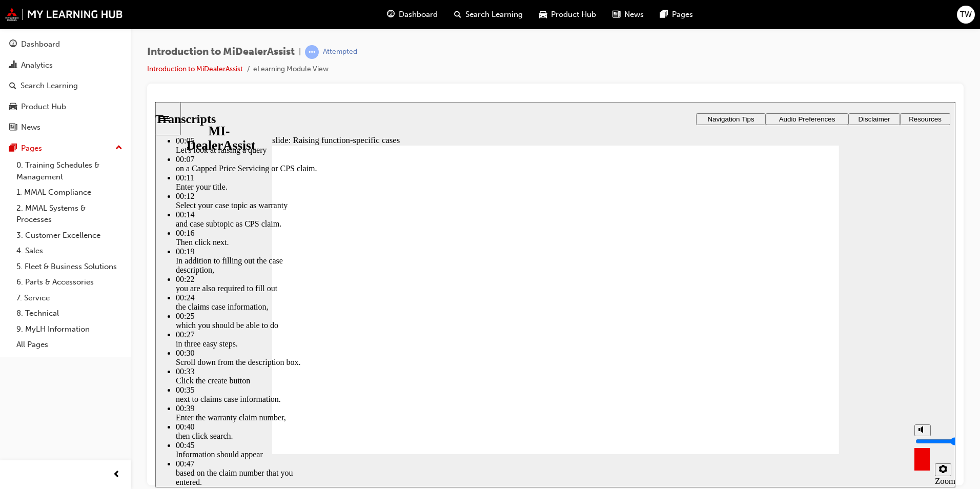
type input "5"
type input "2"
type input "80"
type input "2"
type input "52"
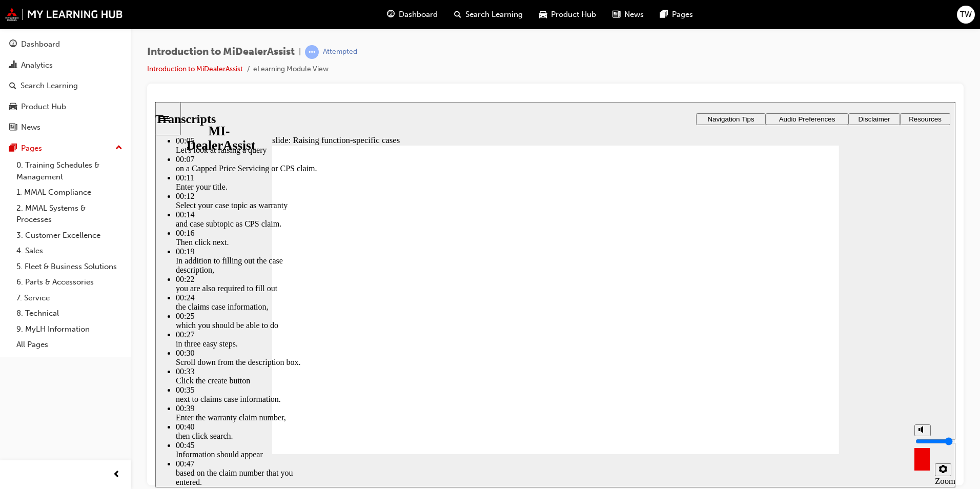
type input "2"
type input "1"
type input "80"
type input "1"
type input "52"
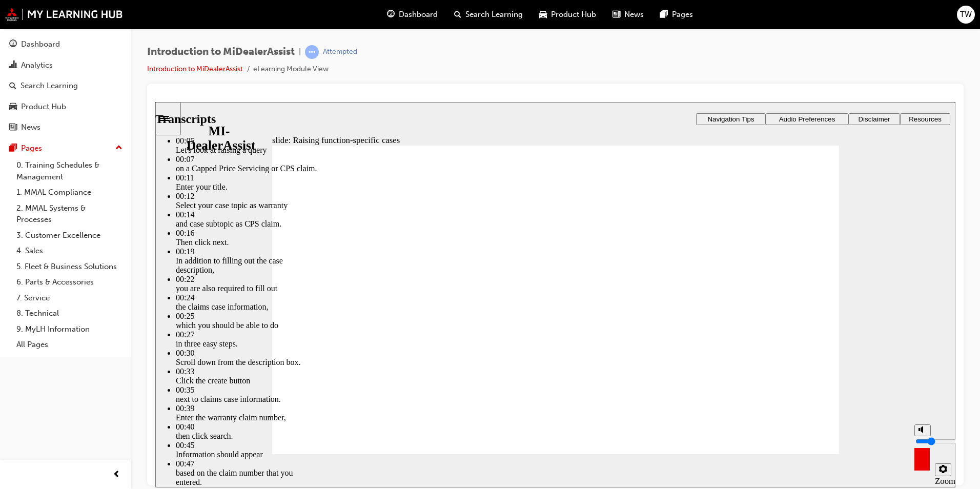
type input "1"
type input "0"
type input "80"
type input "0"
type input "52"
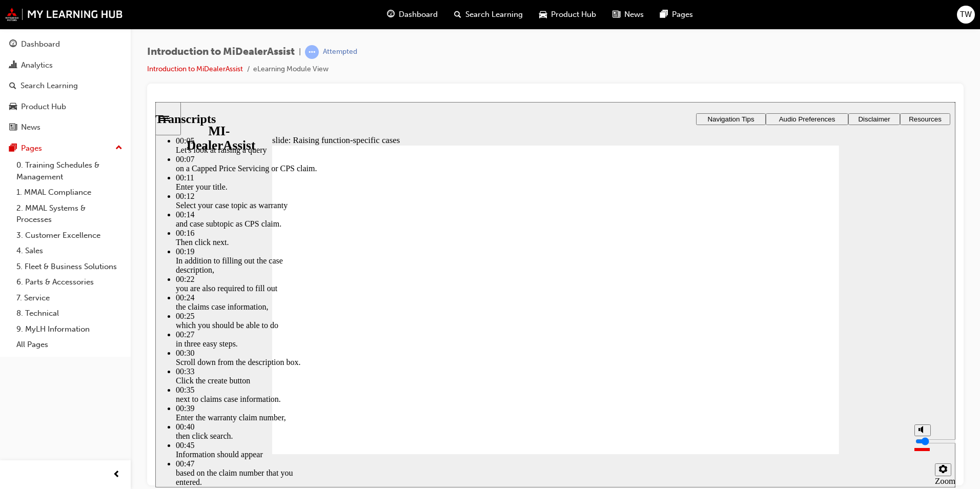
type input "0"
drag, startPoint x: 922, startPoint y: 431, endPoint x: 923, endPoint y: 463, distance: 32.8
type input "0"
click at [923, 445] on input "volume" at bounding box center [948, 441] width 66 height 8
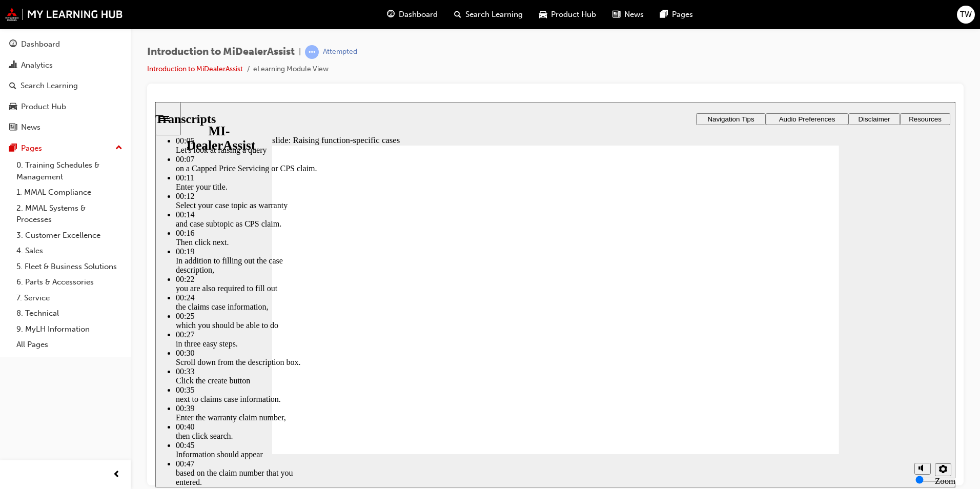
type input "80"
drag, startPoint x: 388, startPoint y: 421, endPoint x: 797, endPoint y: 425, distance: 409.6
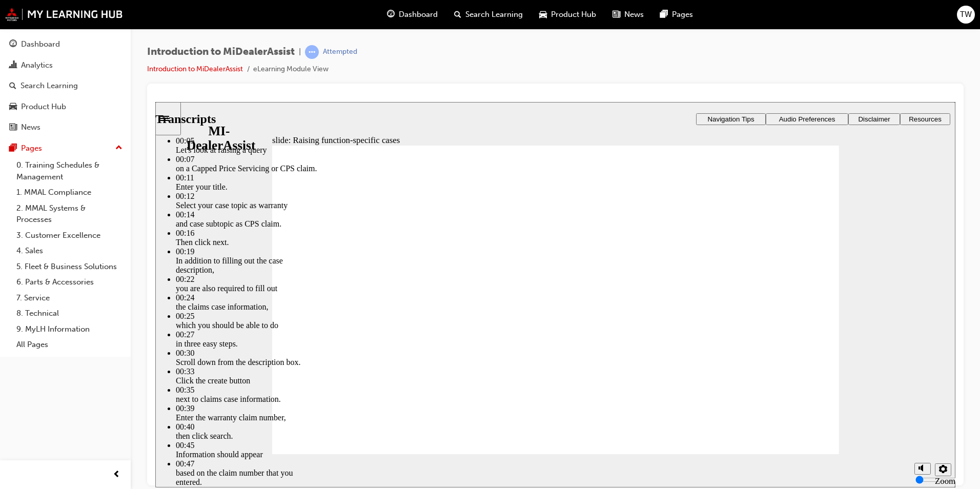
type input "46"
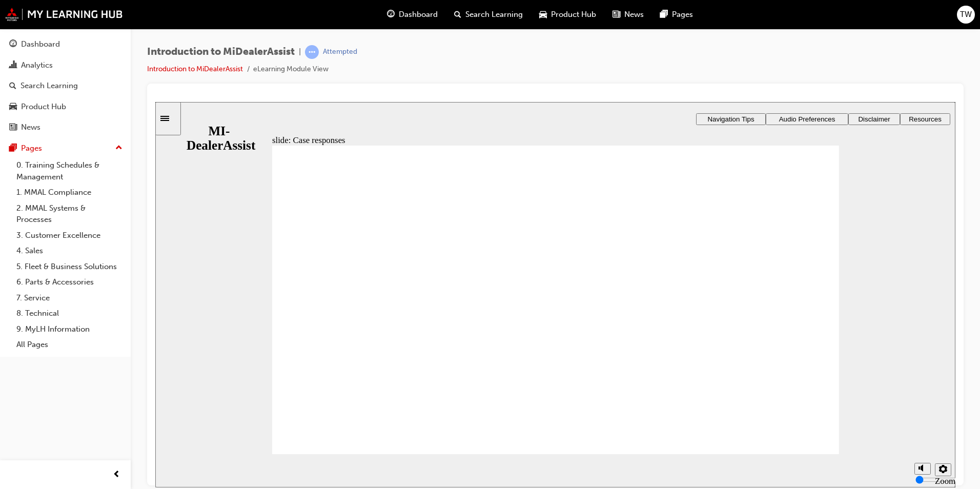
radio input "true"
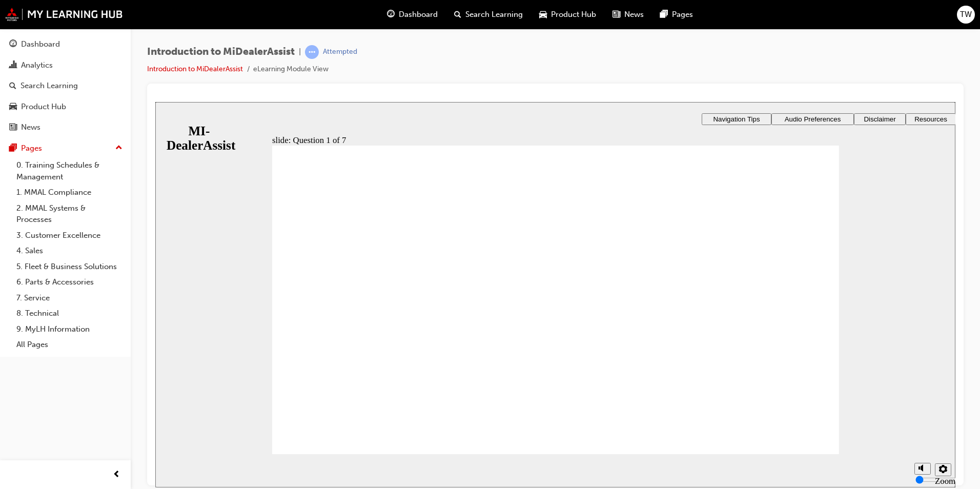
radio input "true"
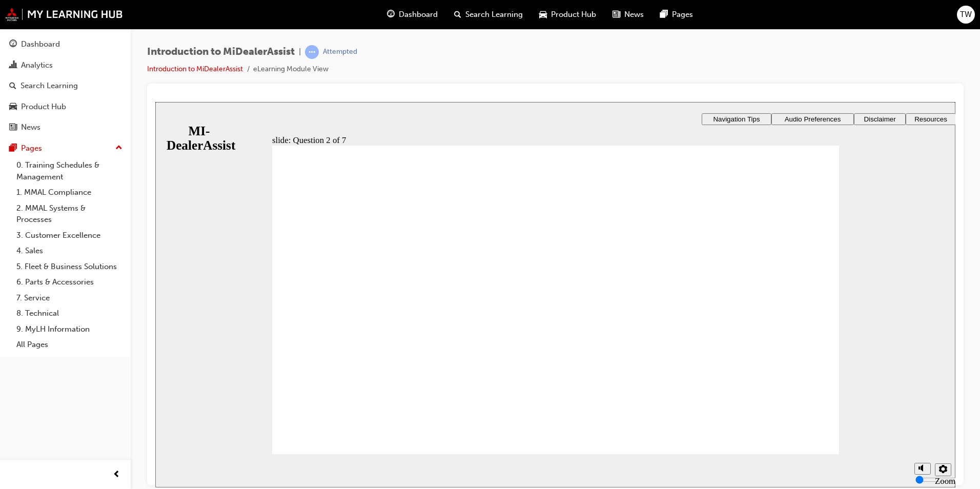
radio input "true"
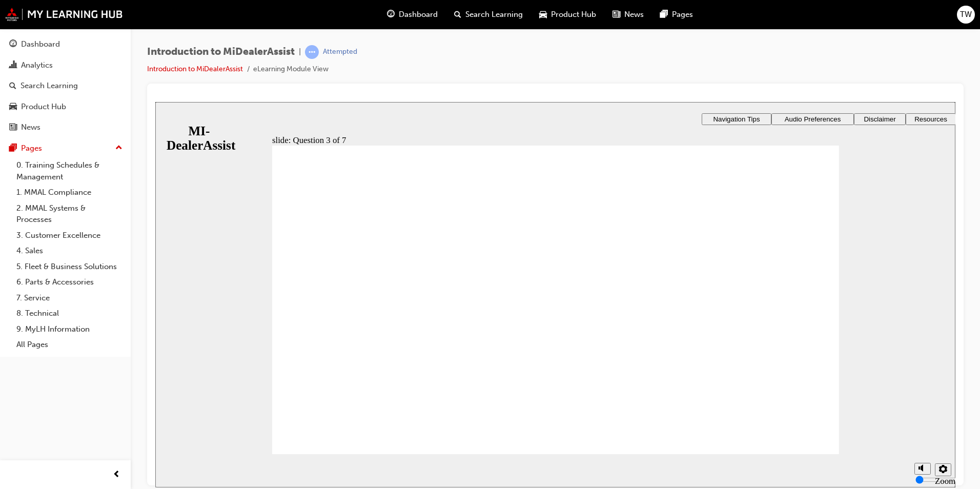
radio input "true"
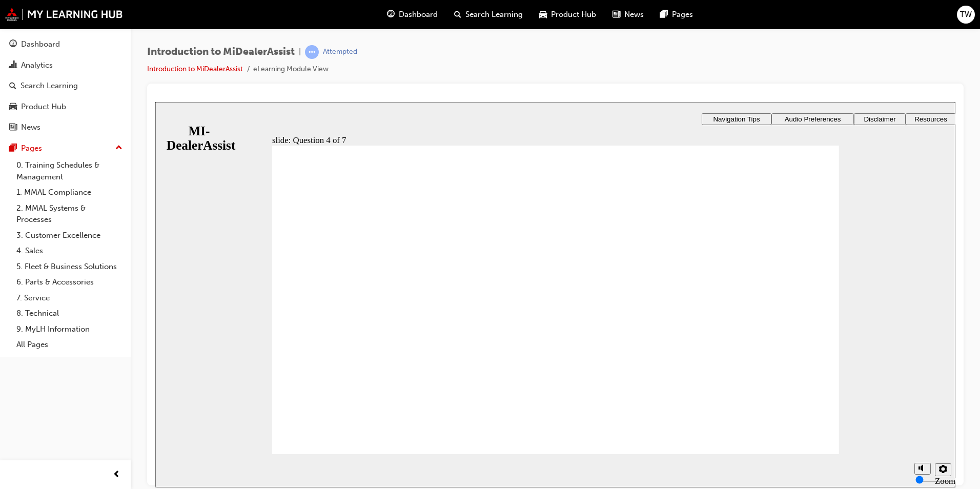
click at [607, 361] on div "slide: Question 4 of 7 Support tab Knowledge Base Notifications Cases Awaiting …" at bounding box center [555, 324] width 800 height 446
click at [626, 353] on div "slide: Question 4 of 7 Support tab Knowledge Base Notifications Cases Awaiting …" at bounding box center [555, 324] width 800 height 446
drag, startPoint x: 700, startPoint y: 334, endPoint x: 718, endPoint y: 379, distance: 48.5
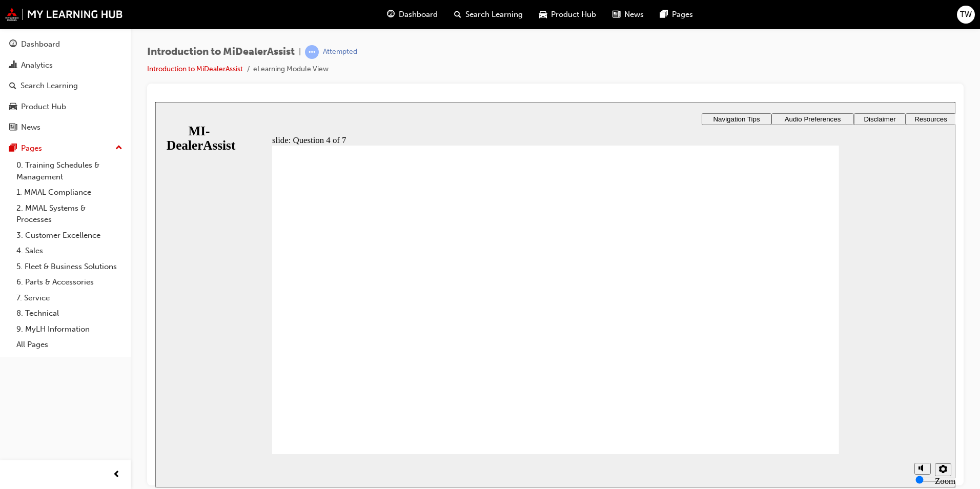
radio input "true"
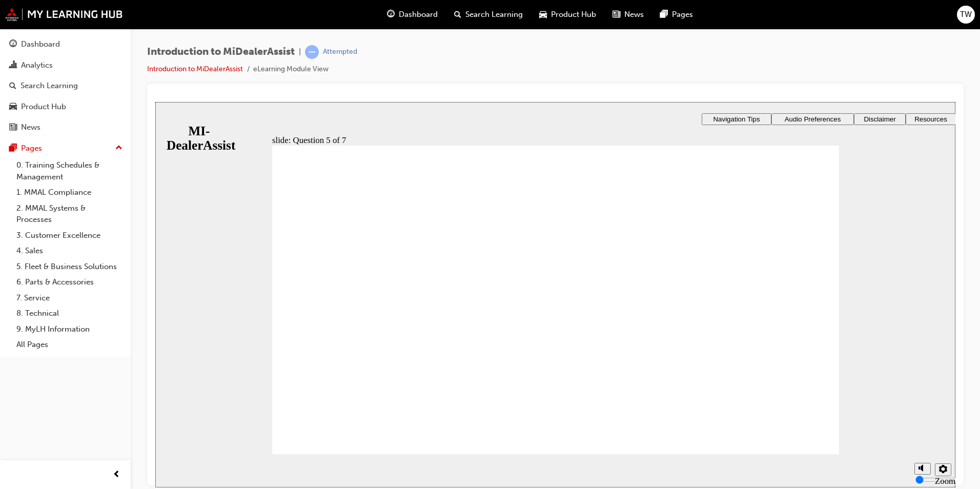
checkbox input "true"
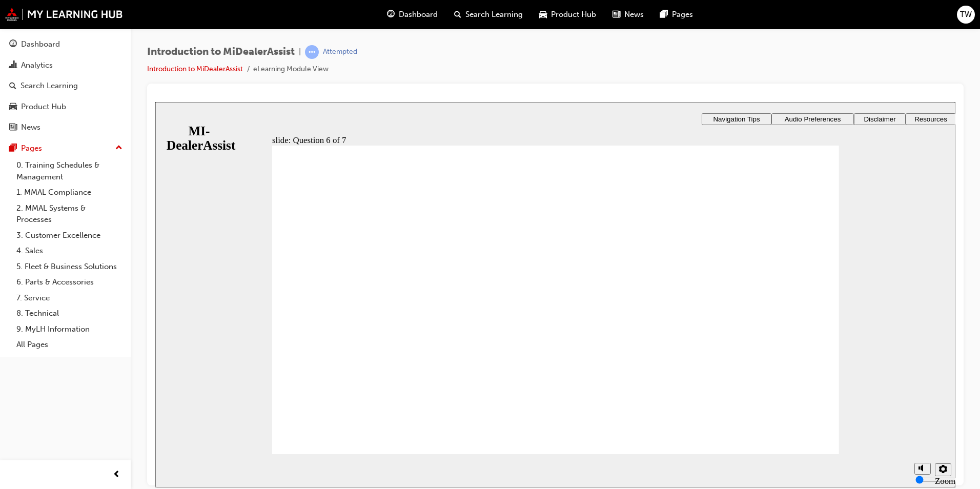
radio input "true"
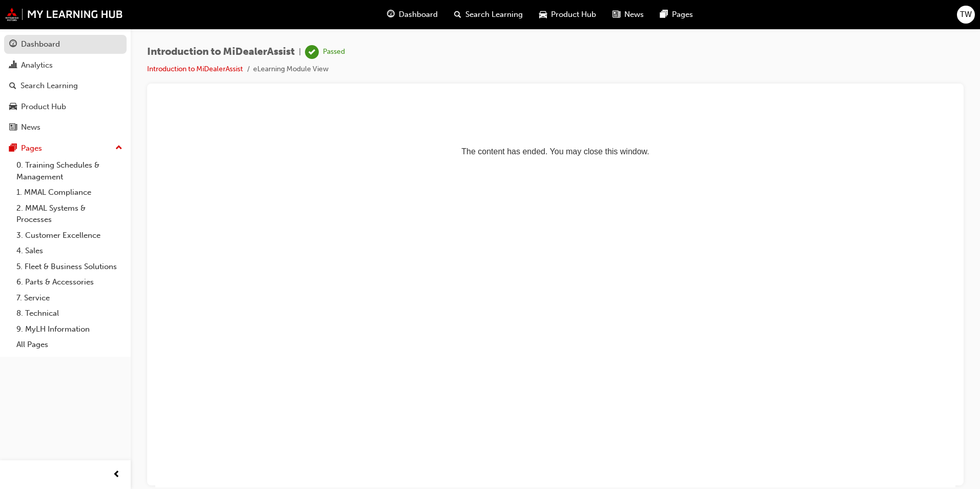
click at [28, 52] on link "Dashboard" at bounding box center [65, 44] width 123 height 19
